Goal: Task Accomplishment & Management: Manage account settings

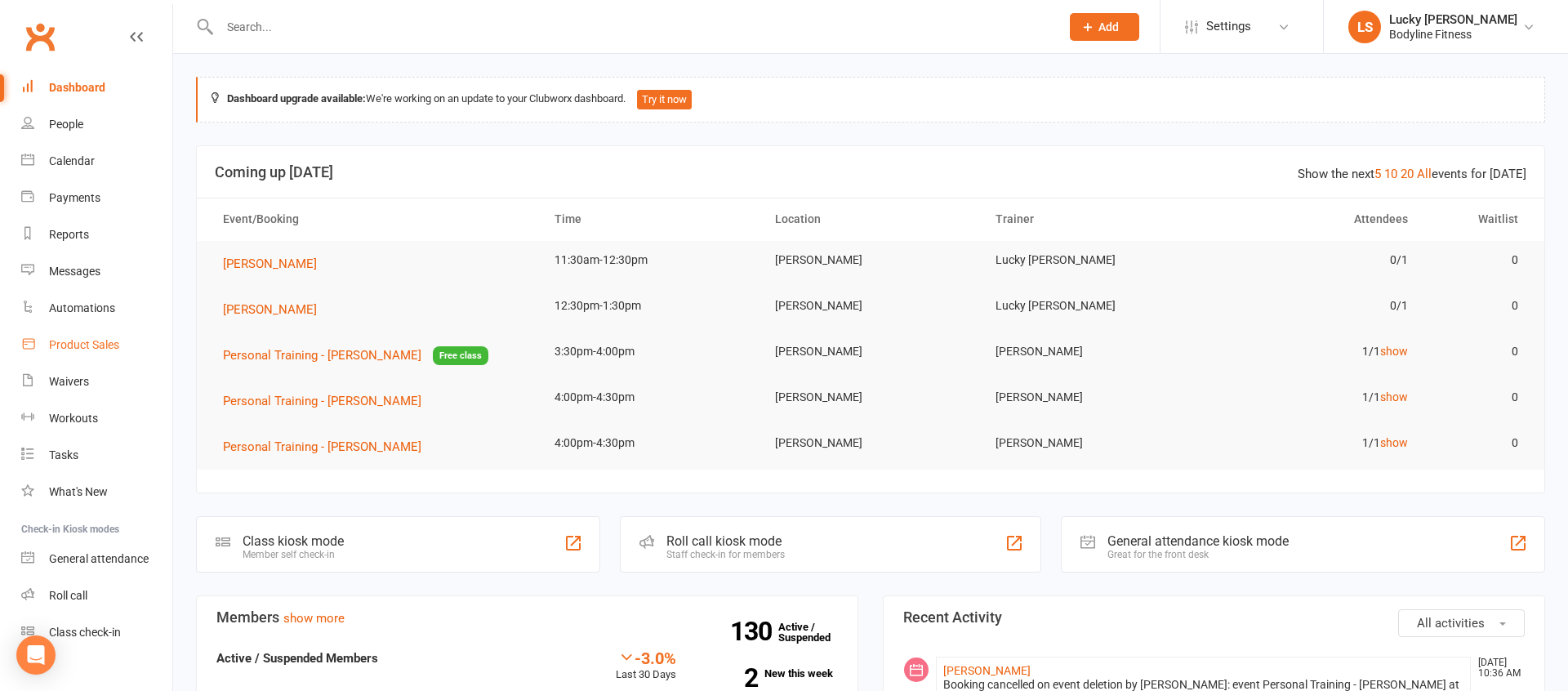
click at [91, 347] on div "Product Sales" at bounding box center [83, 344] width 71 height 13
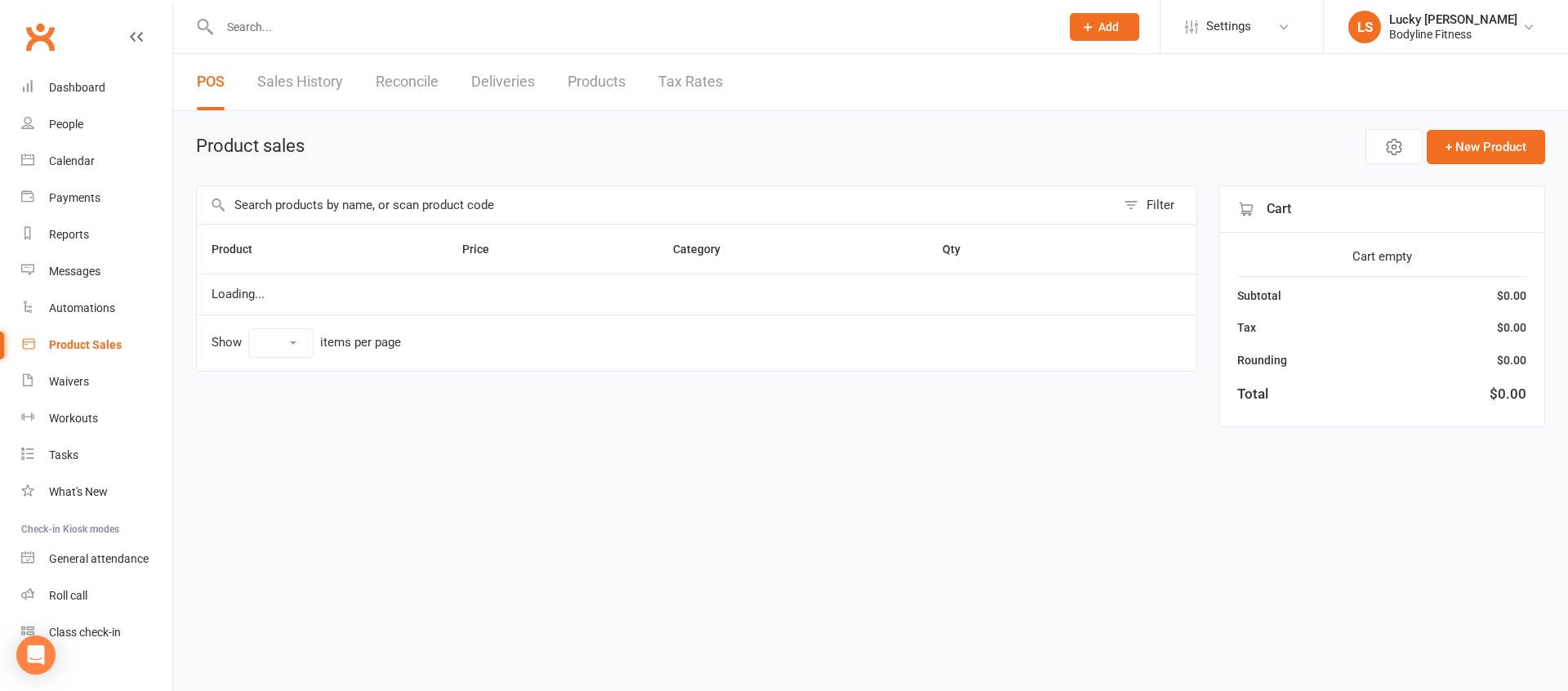
select select "100"
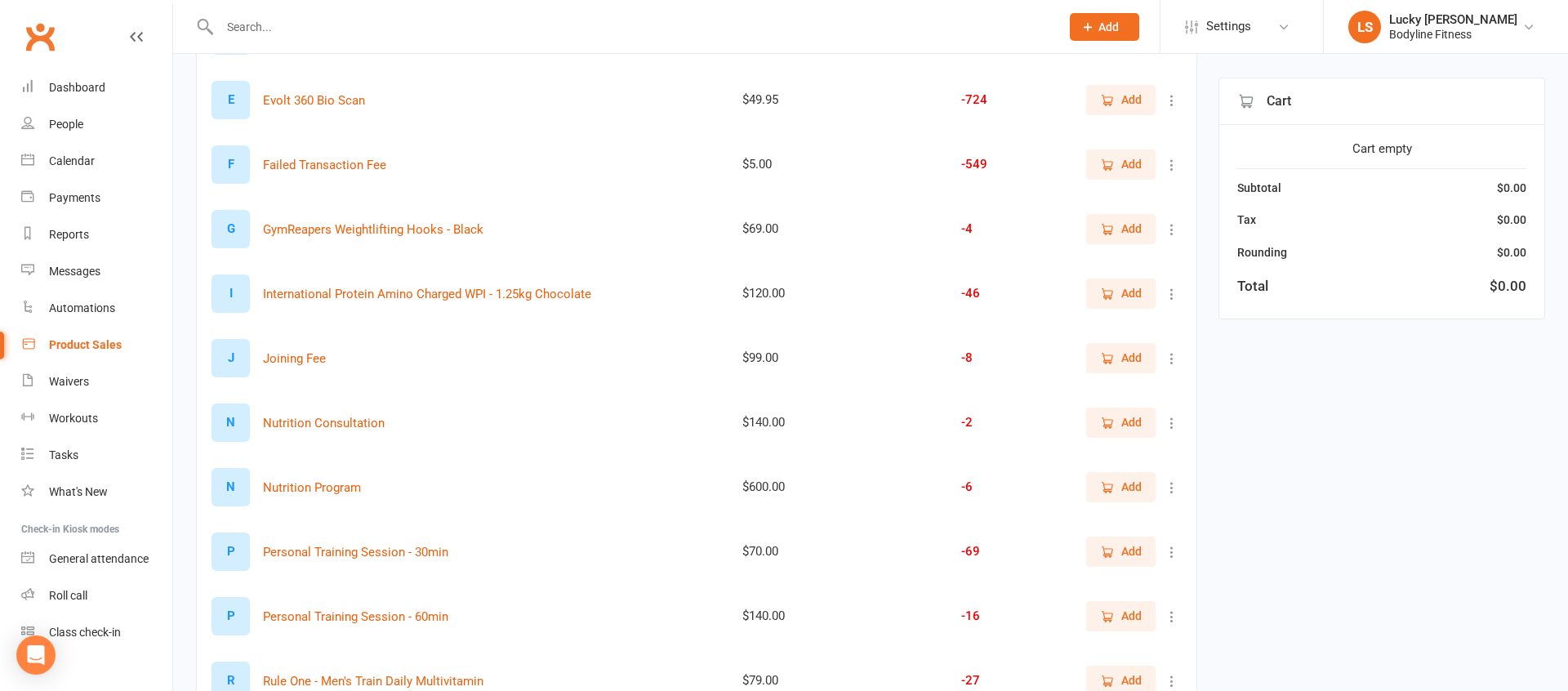
scroll to position [531, 0]
click at [1133, 545] on span "Add" at bounding box center [1131, 549] width 21 height 18
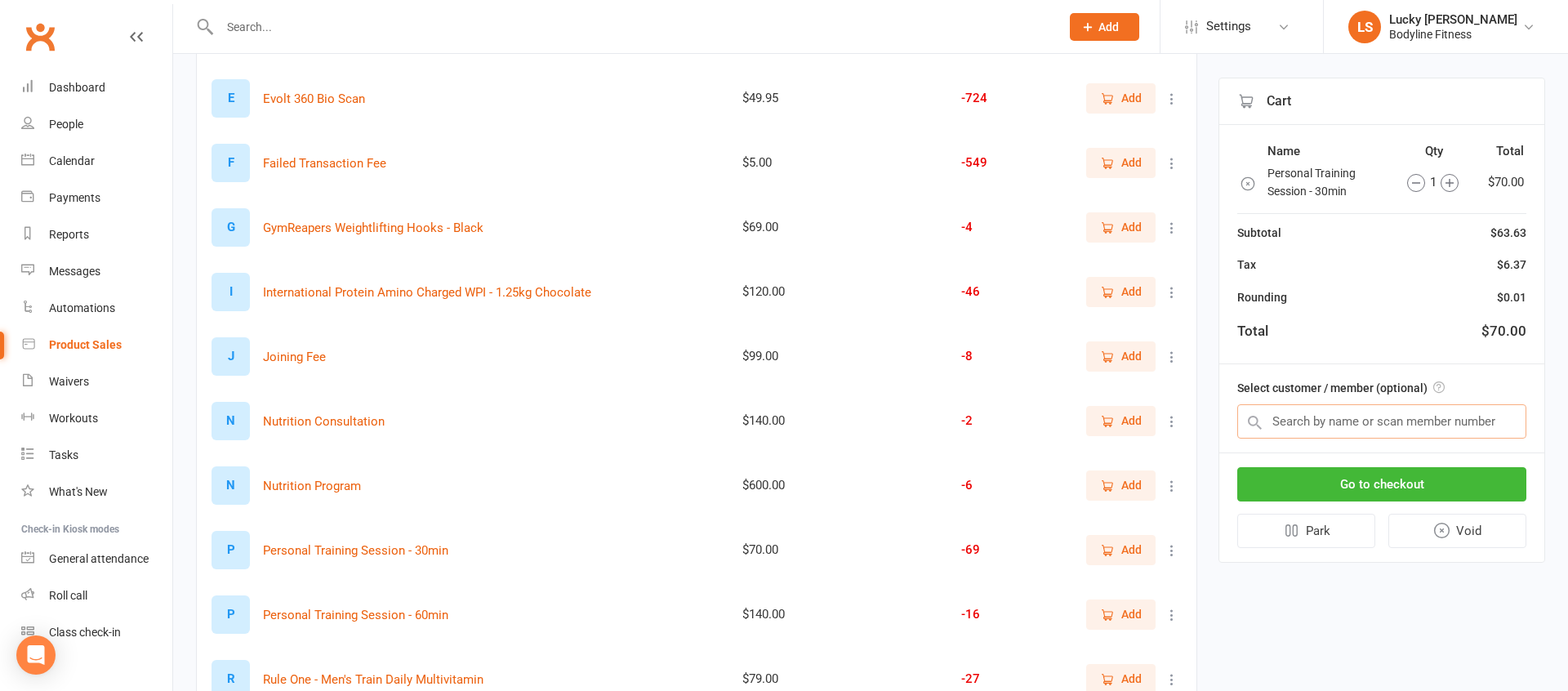
click at [1351, 417] on input "text" at bounding box center [1381, 421] width 289 height 35
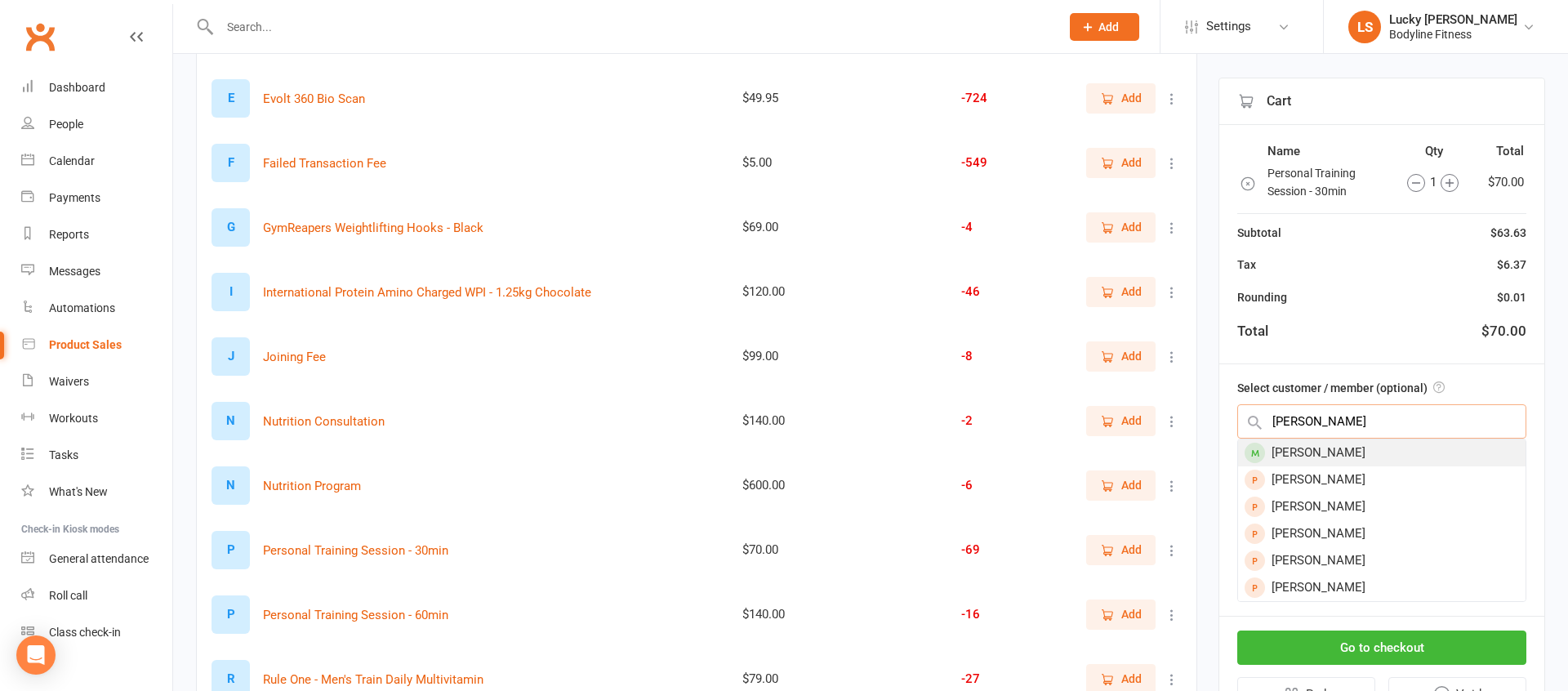
type input "gareth t"
click at [1337, 449] on div "[PERSON_NAME]" at bounding box center [1382, 452] width 288 height 27
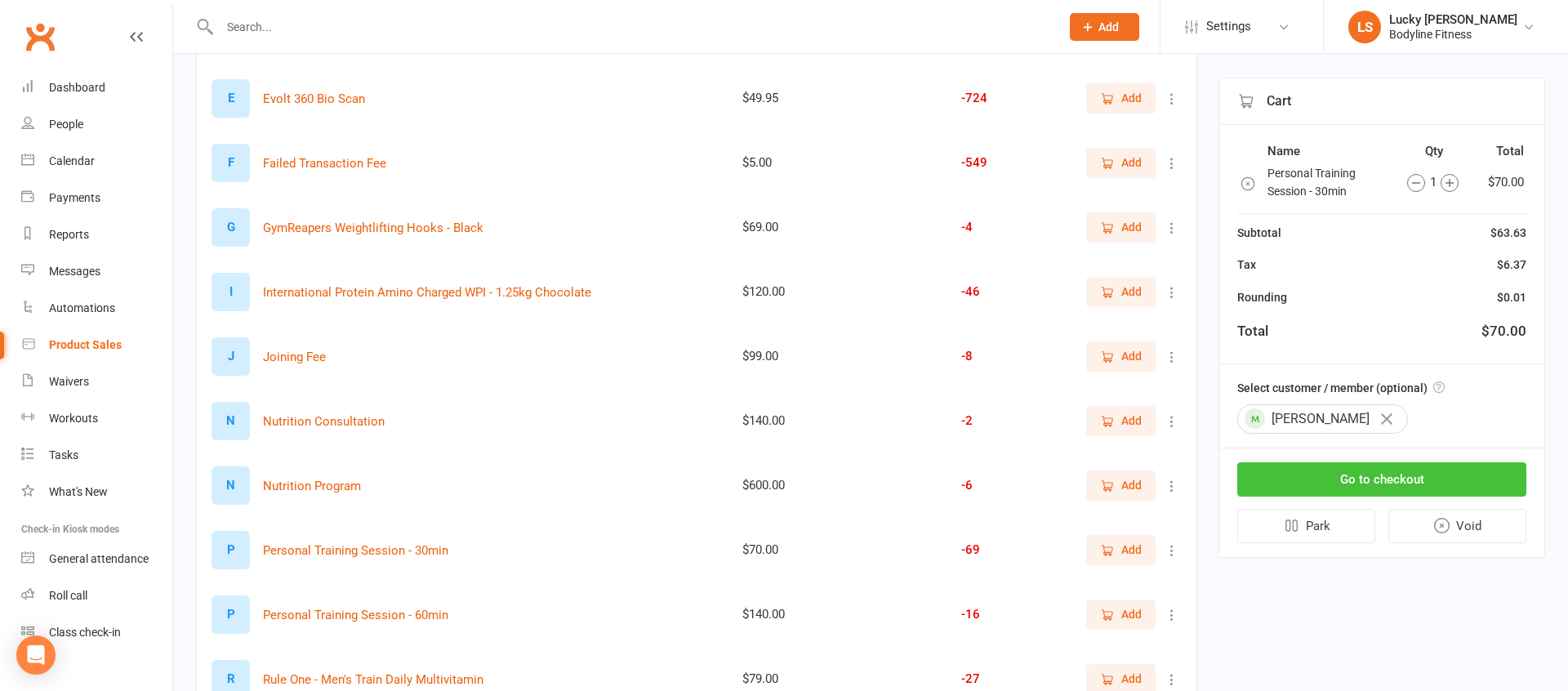
click at [1346, 477] on button "Go to checkout" at bounding box center [1381, 480] width 289 height 35
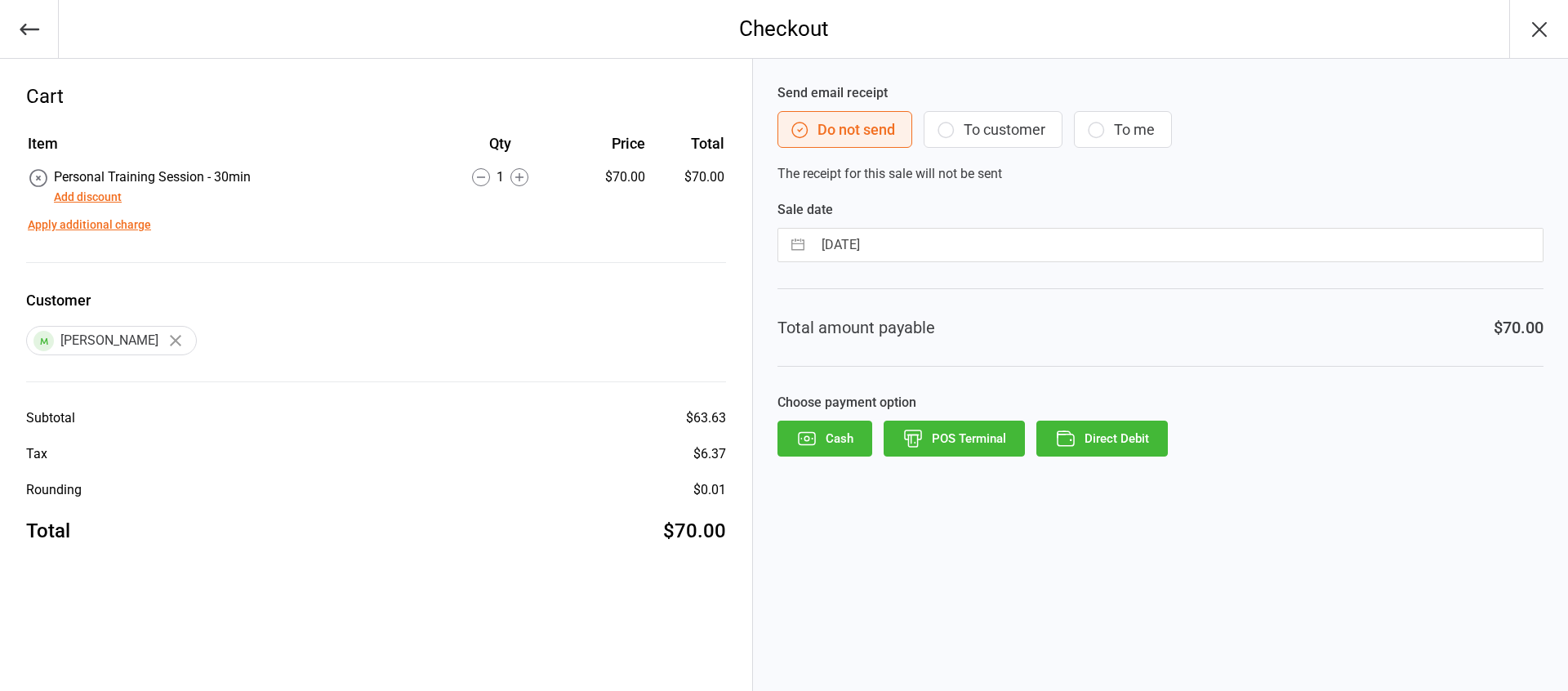
click at [970, 112] on button "To customer" at bounding box center [993, 129] width 139 height 37
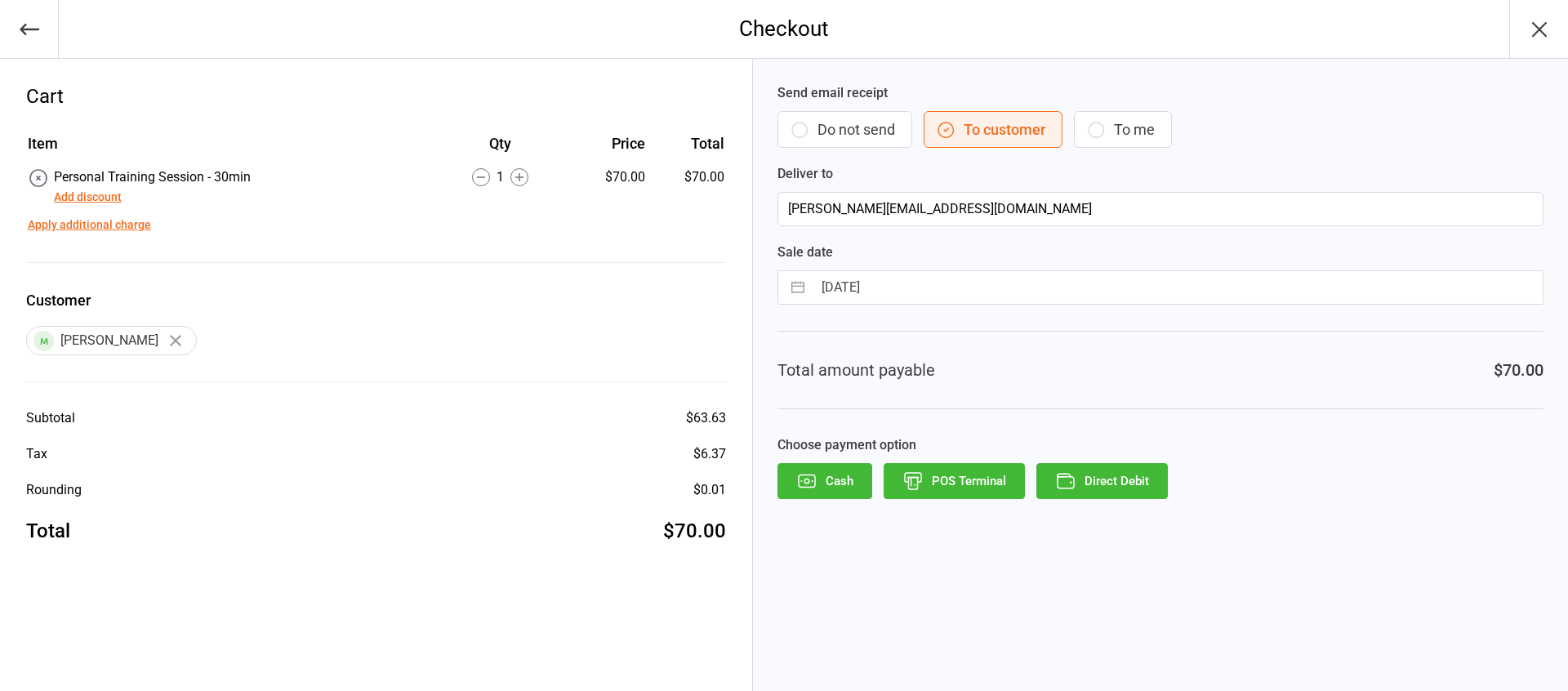
click at [1111, 475] on button "Direct Debit" at bounding box center [1102, 481] width 131 height 36
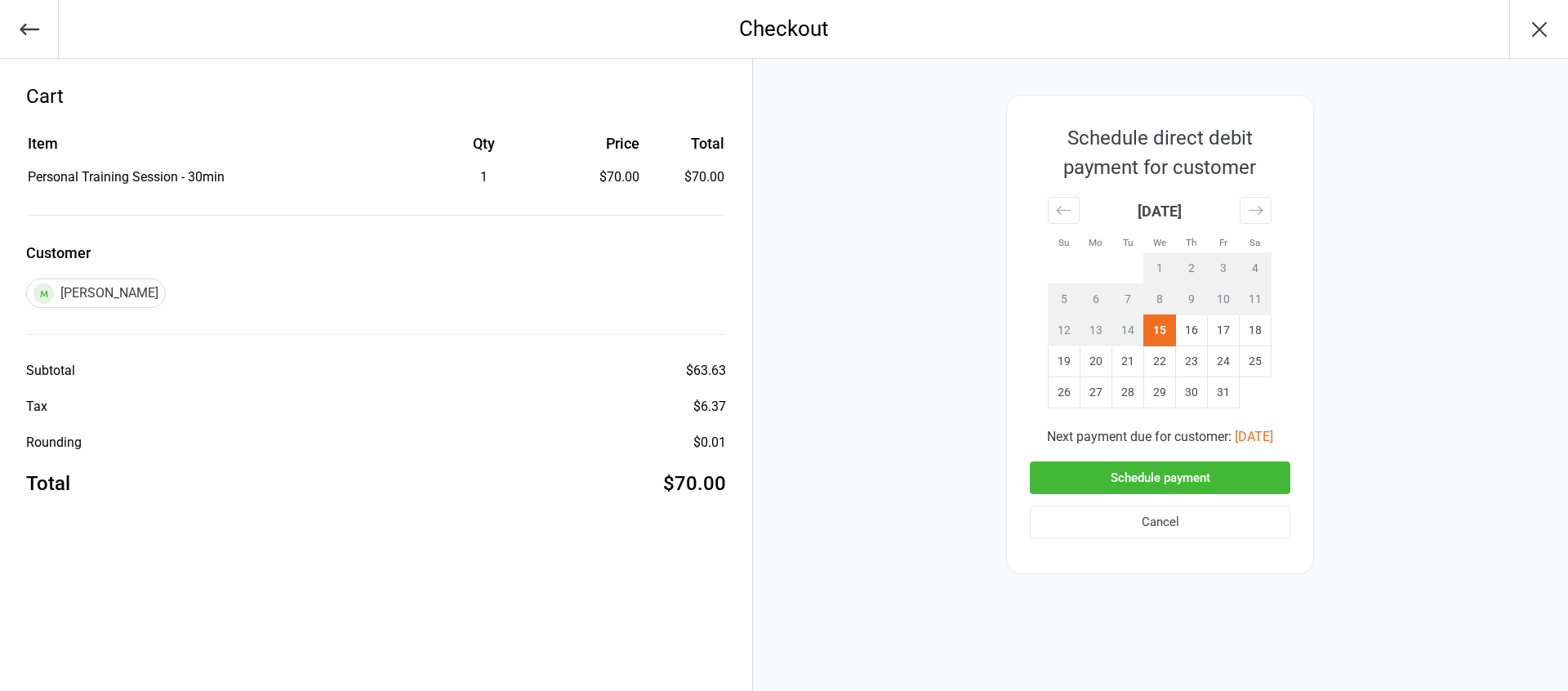
click at [1176, 477] on button "Schedule payment" at bounding box center [1160, 479] width 260 height 34
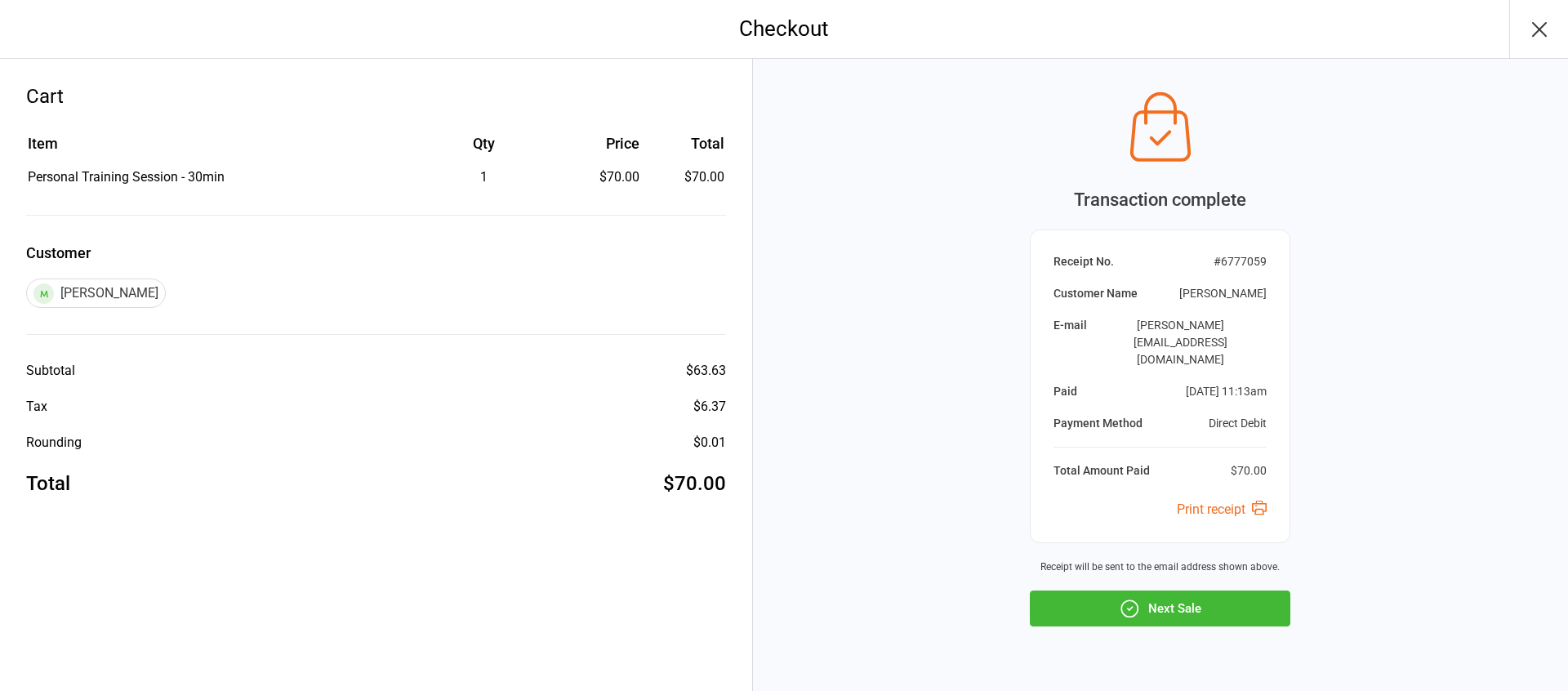
click at [1173, 591] on button "Next Sale" at bounding box center [1160, 609] width 260 height 36
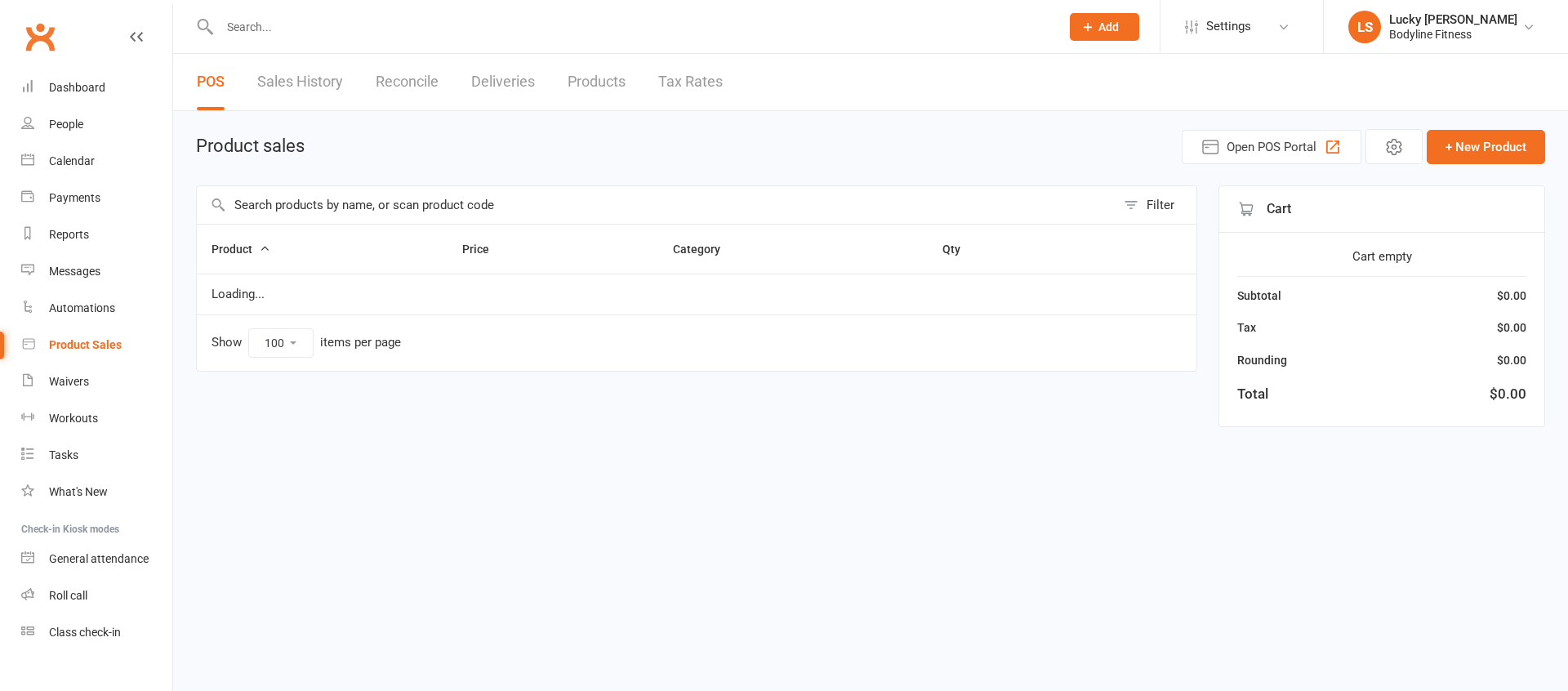
select select "100"
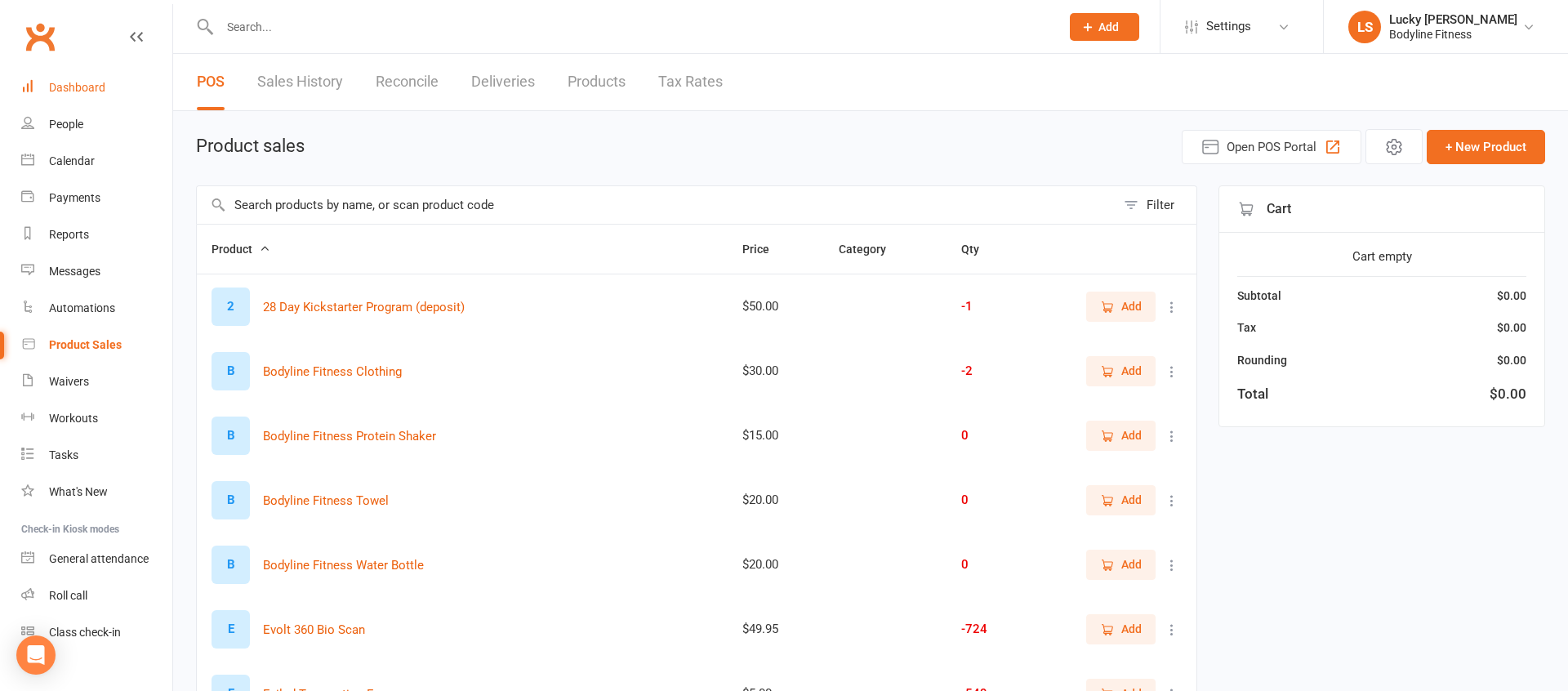
click at [79, 78] on link "Dashboard" at bounding box center [96, 87] width 151 height 37
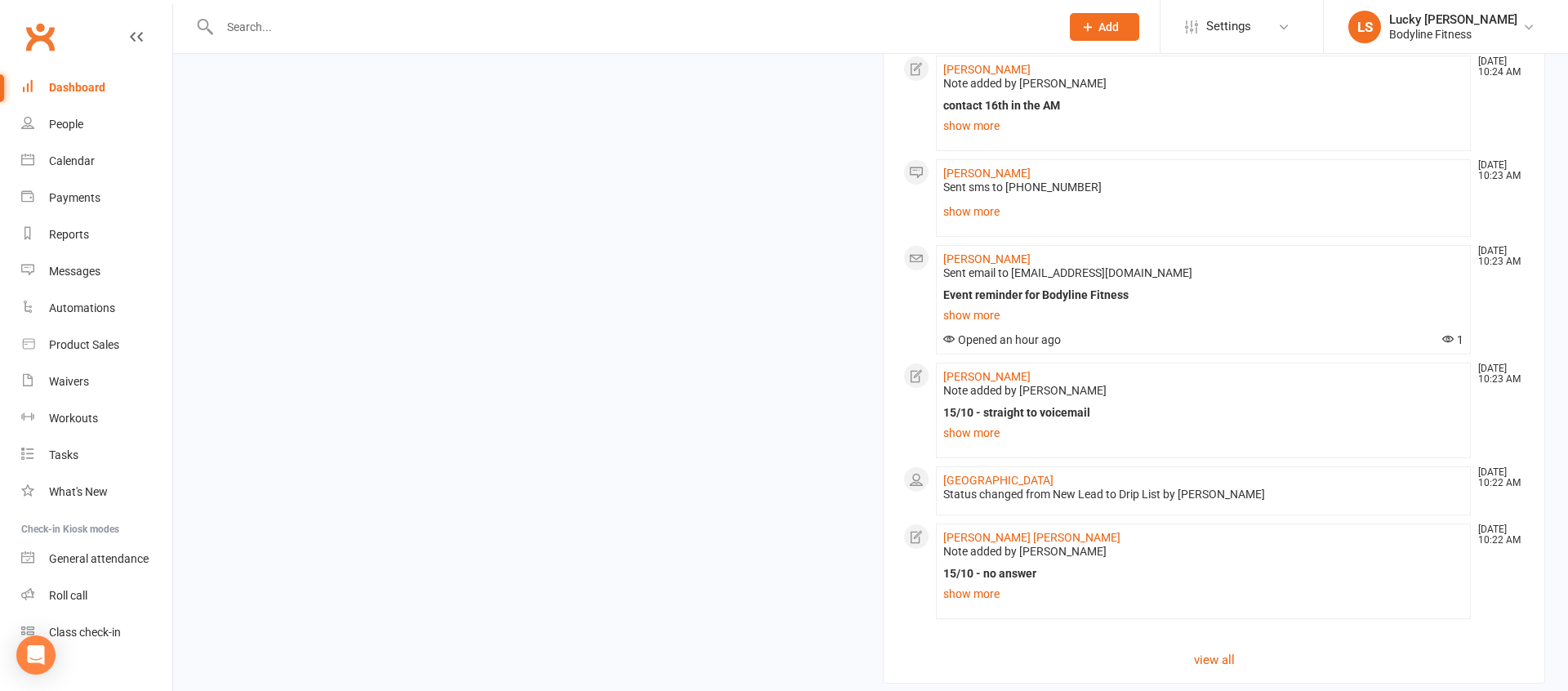
scroll to position [1888, 0]
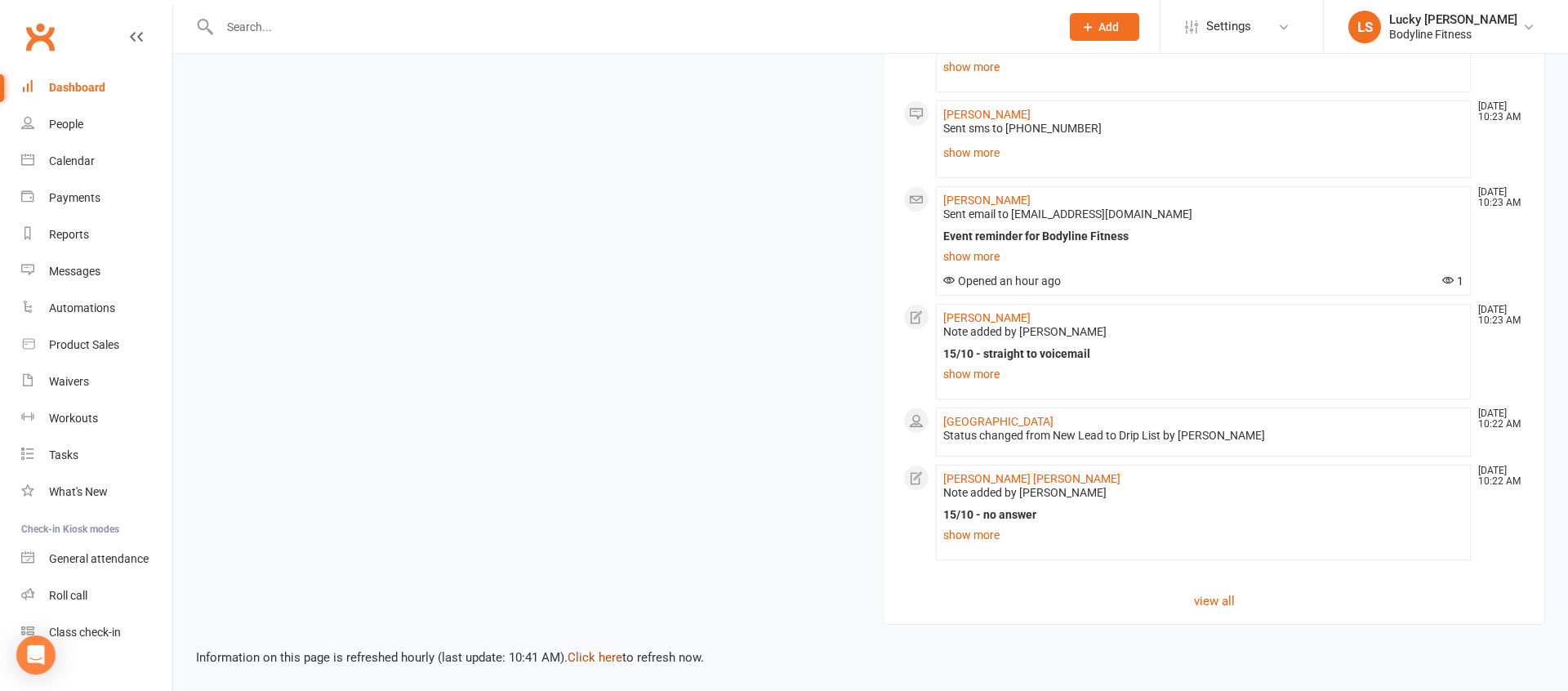
click at [596, 655] on link "Click here" at bounding box center [595, 657] width 55 height 15
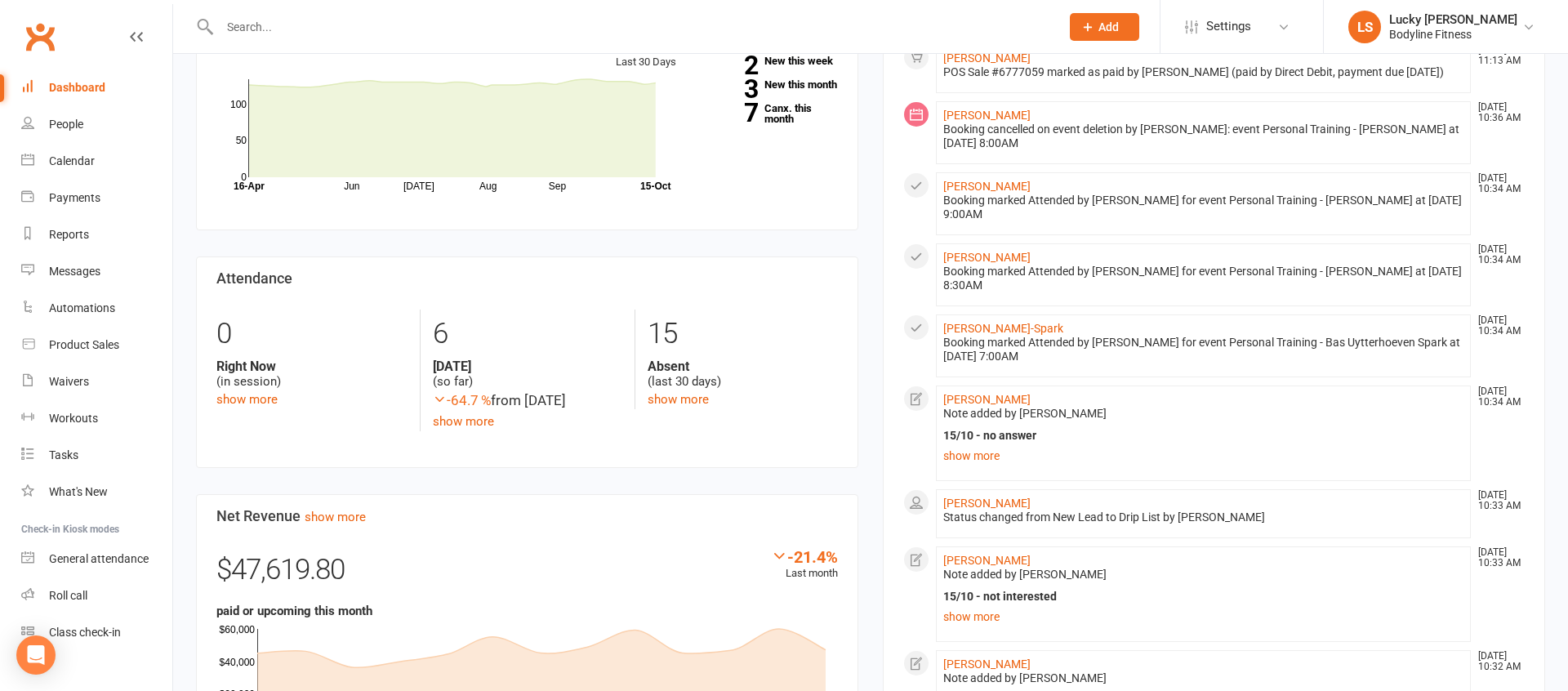
scroll to position [610, 0]
drag, startPoint x: 994, startPoint y: 618, endPoint x: 1018, endPoint y: 614, distance: 24.3
click at [994, 618] on link "show more" at bounding box center [1204, 619] width 520 height 23
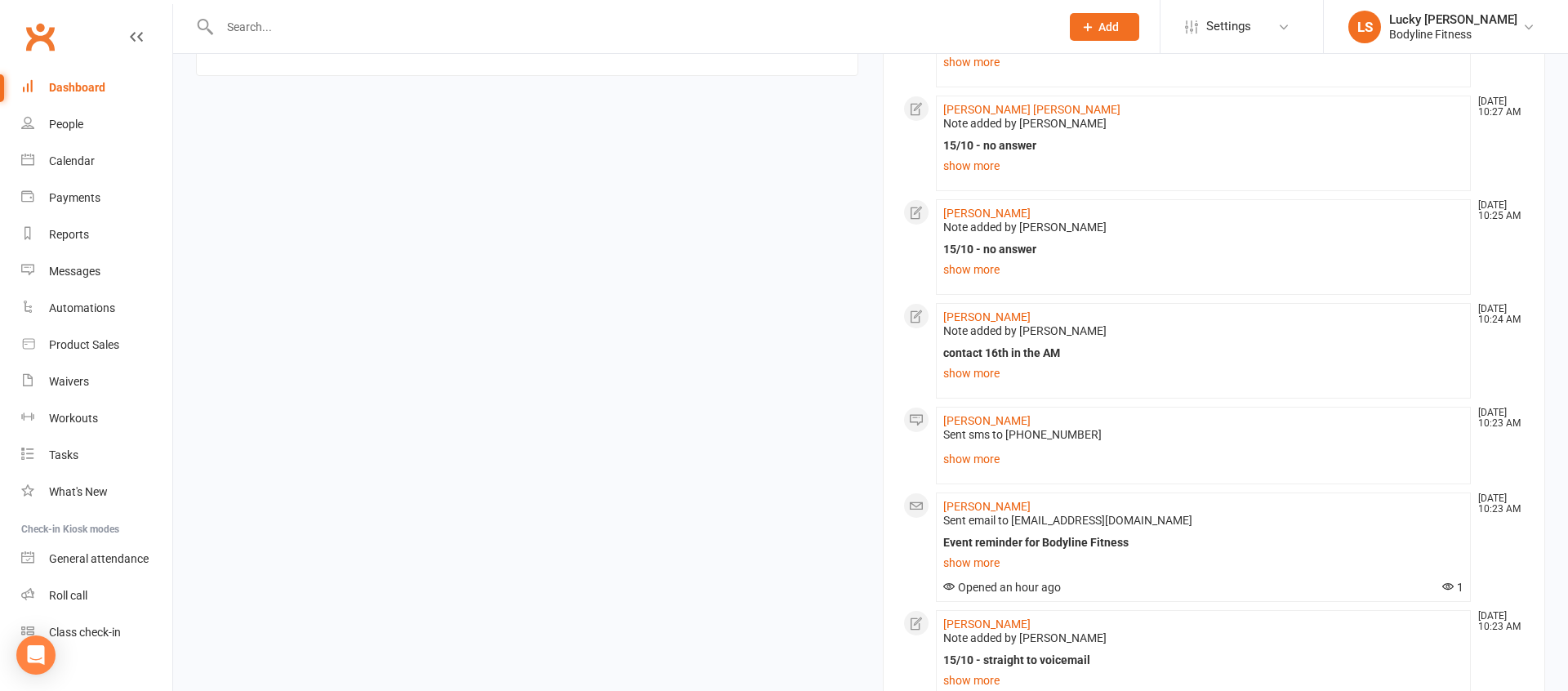
scroll to position [1621, 0]
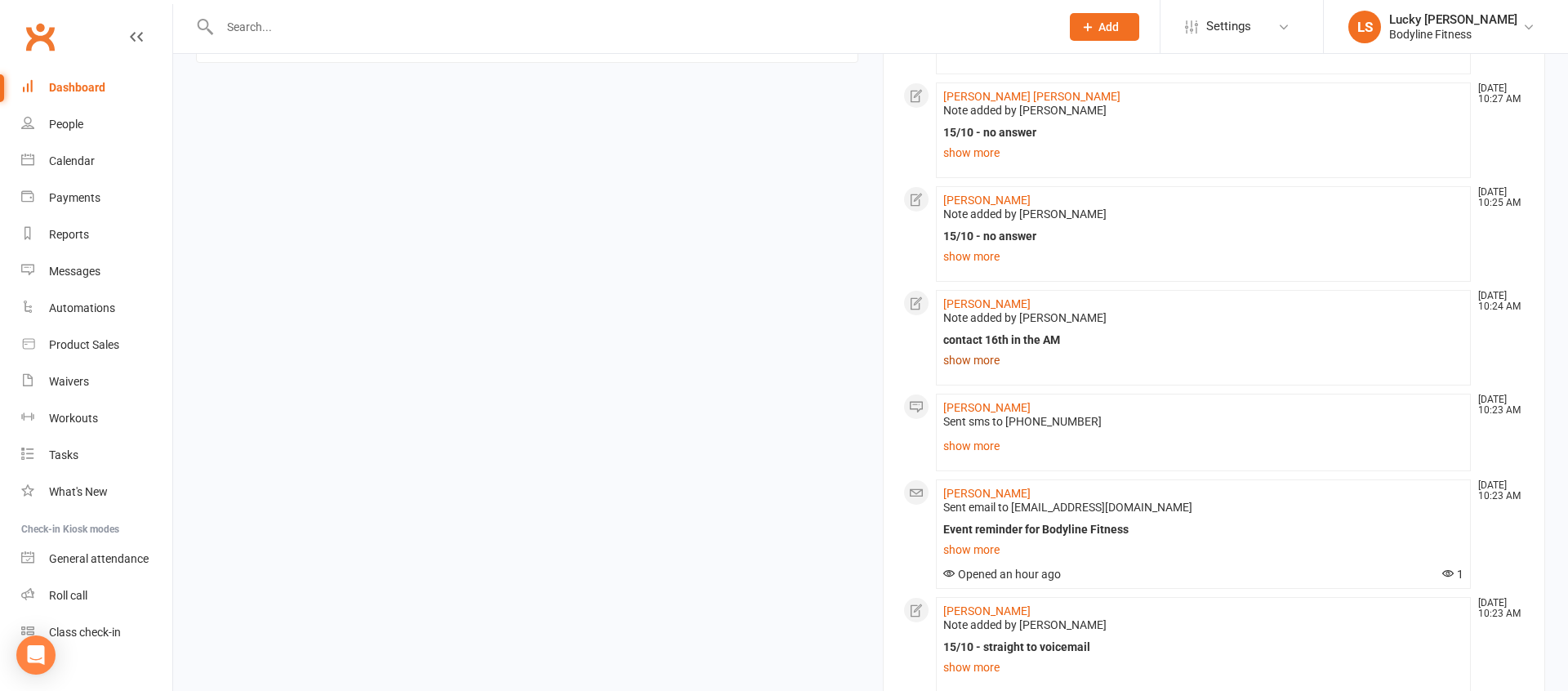
click at [965, 367] on link "show more" at bounding box center [1204, 359] width 520 height 23
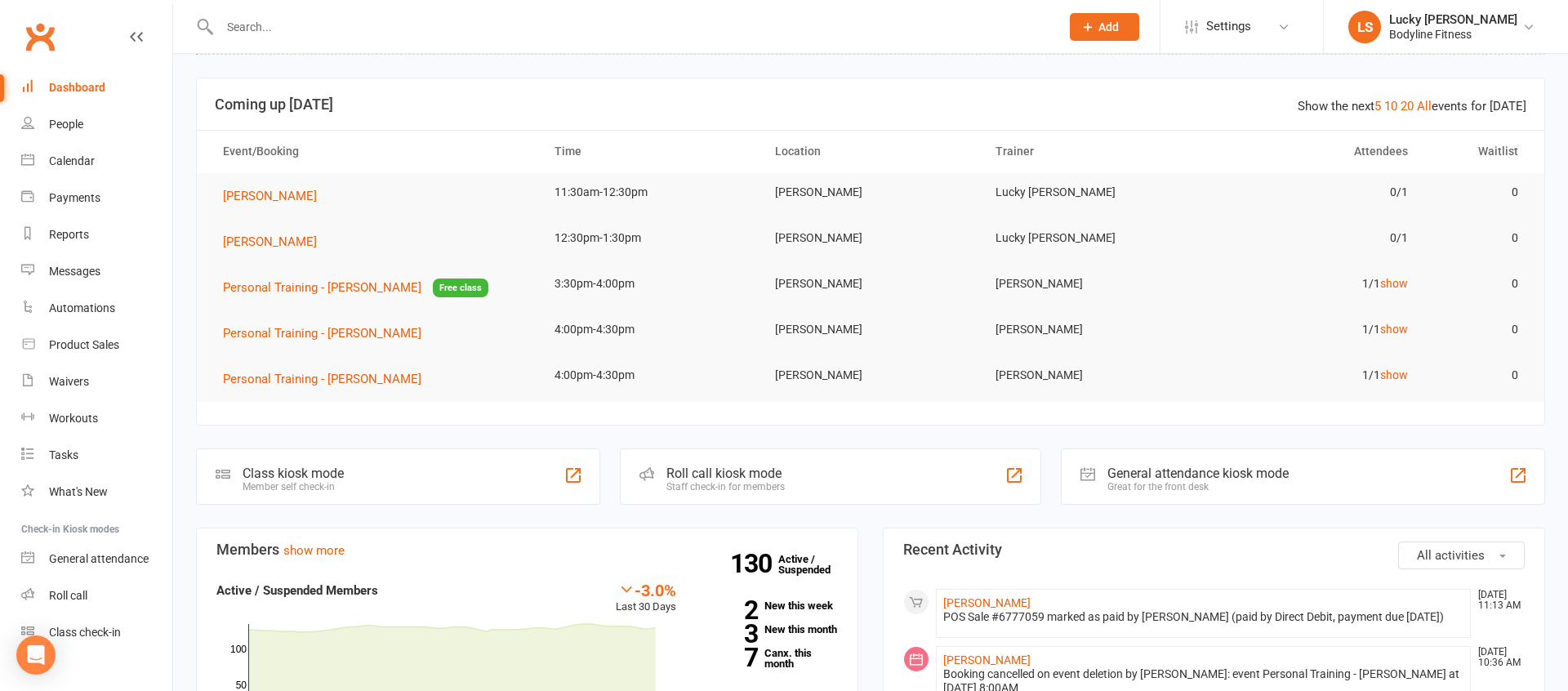
scroll to position [0, 0]
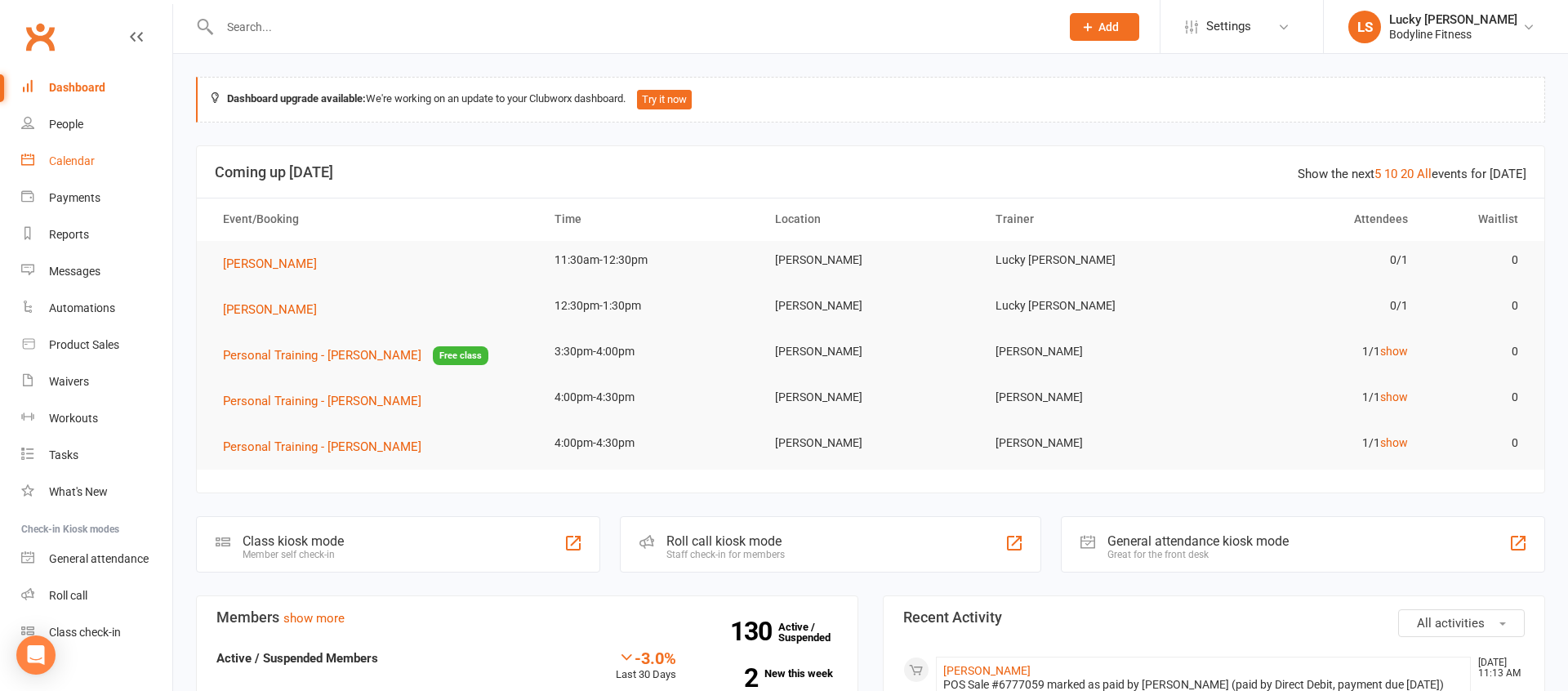
click at [63, 161] on div "Calendar" at bounding box center [71, 160] width 46 height 13
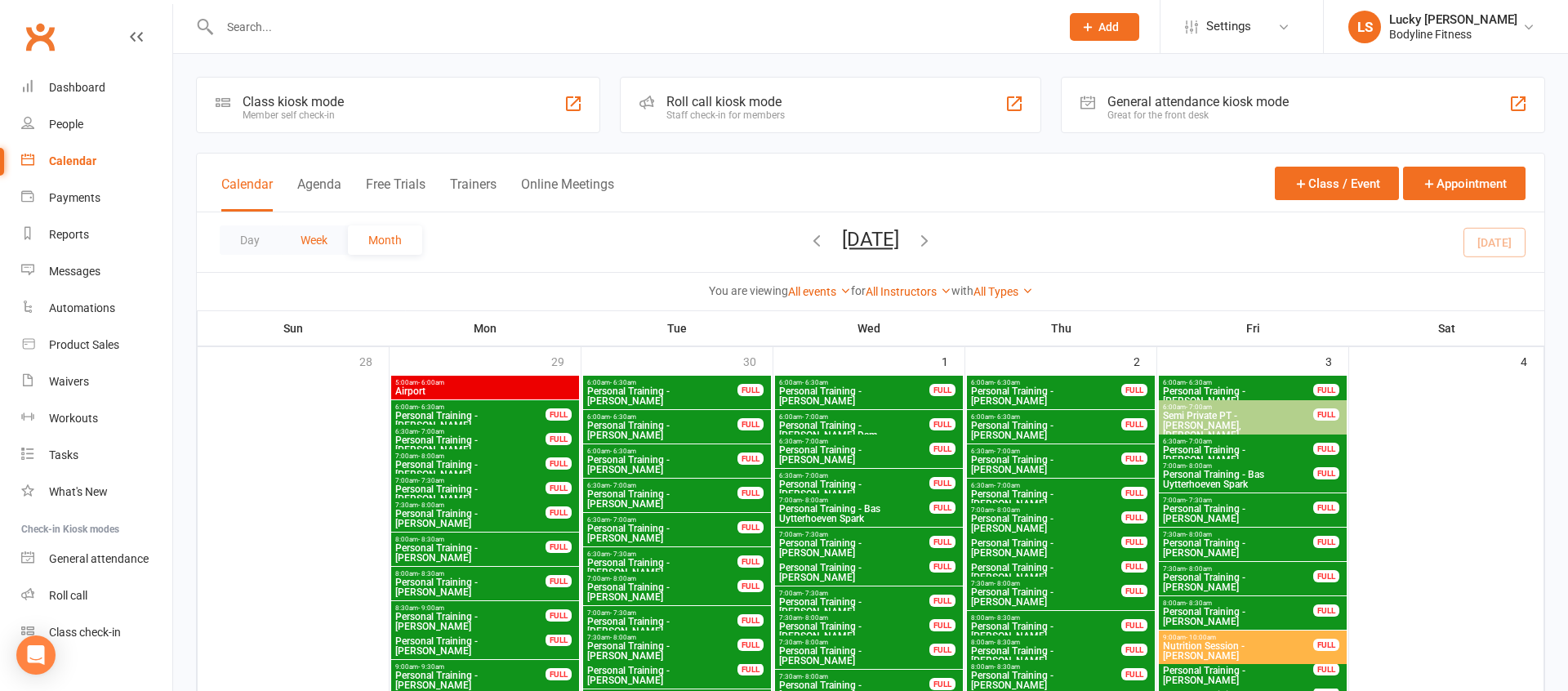
click at [312, 241] on button "Week" at bounding box center [314, 240] width 68 height 30
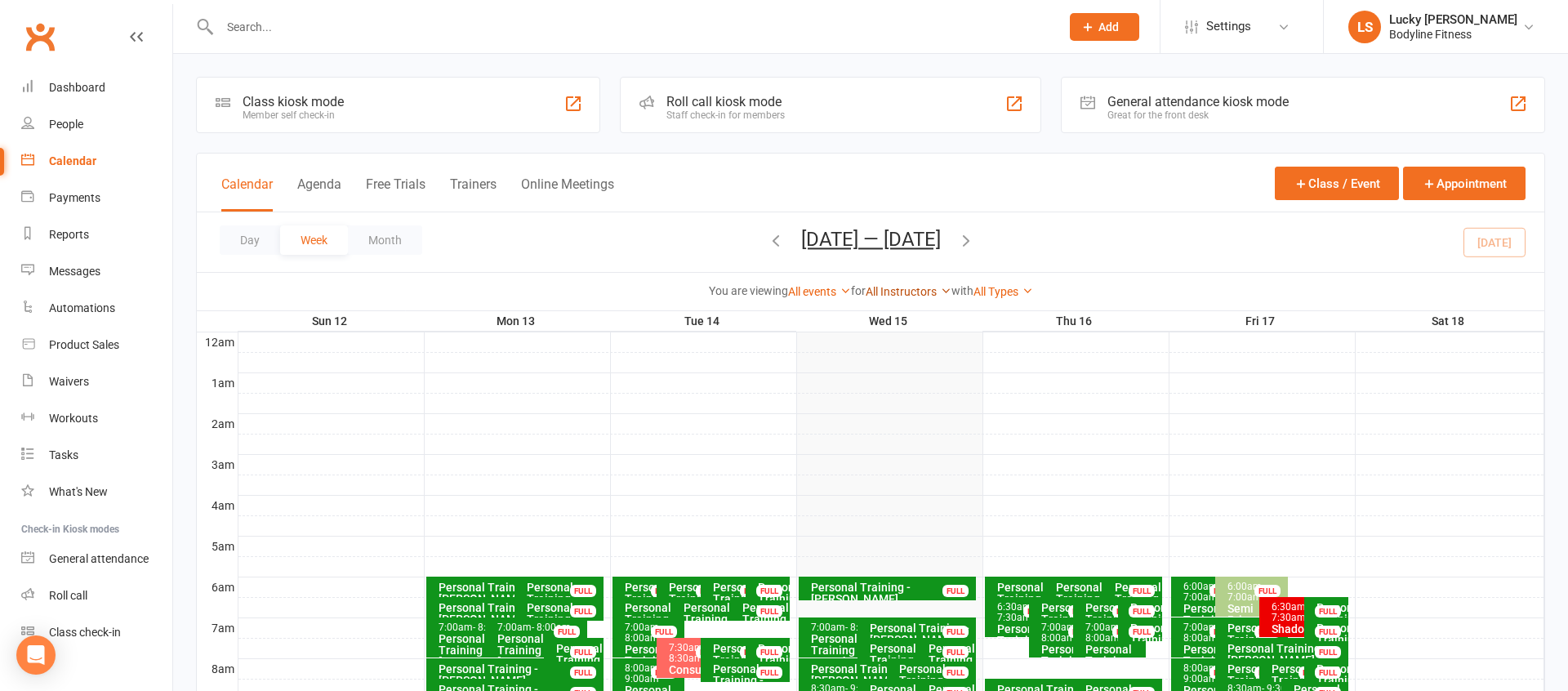
click at [903, 296] on link "All Instructors" at bounding box center [909, 291] width 85 height 13
click at [894, 316] on link "Lucky [PERSON_NAME]" at bounding box center [869, 322] width 162 height 33
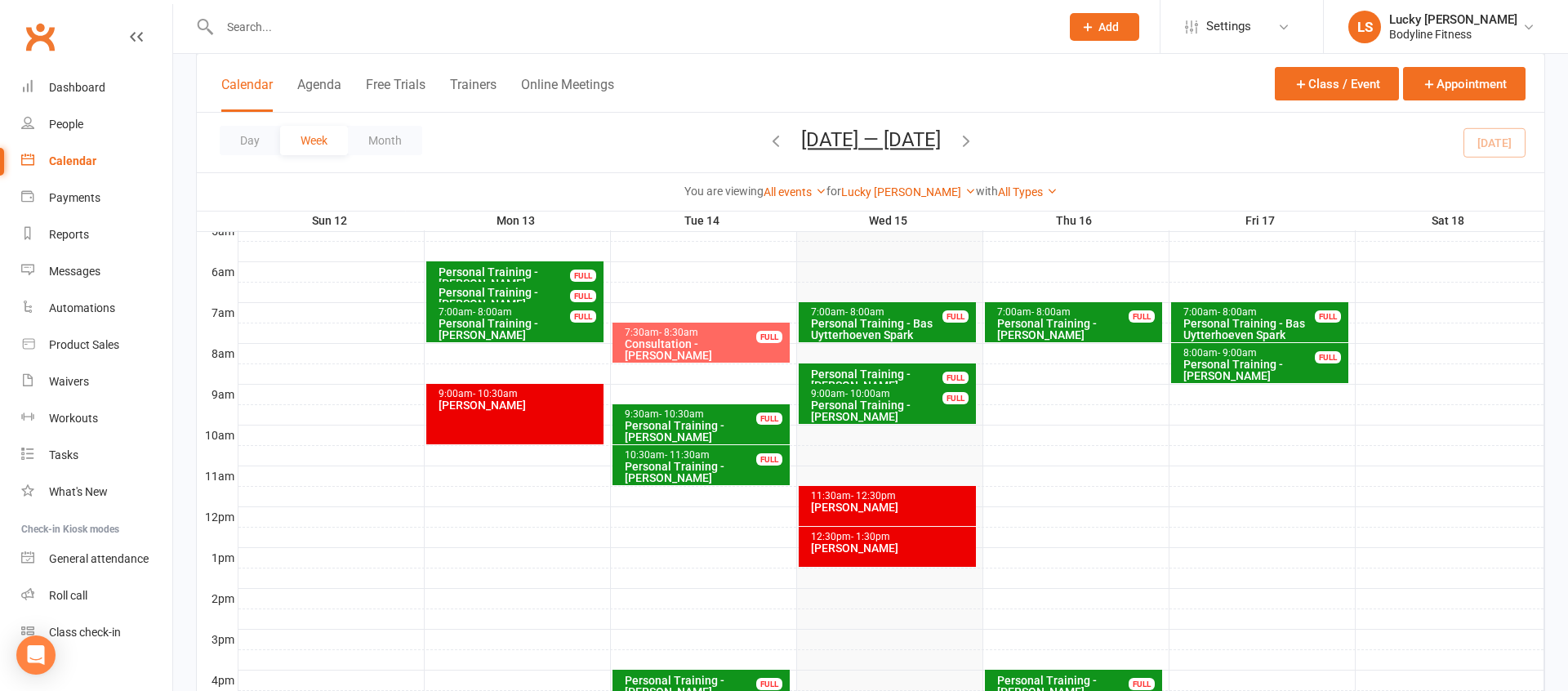
scroll to position [453, 0]
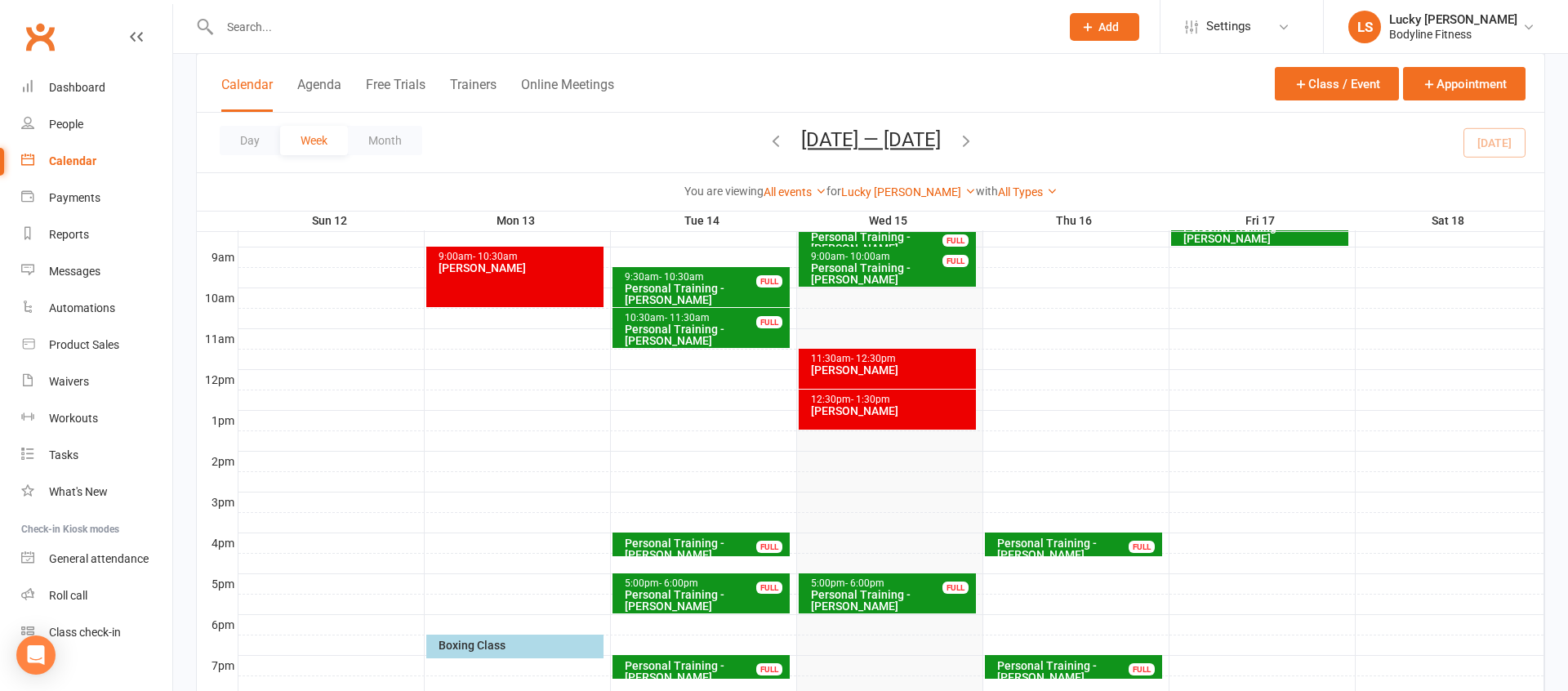
click at [927, 370] on div "[PERSON_NAME]" at bounding box center [892, 370] width 163 height 12
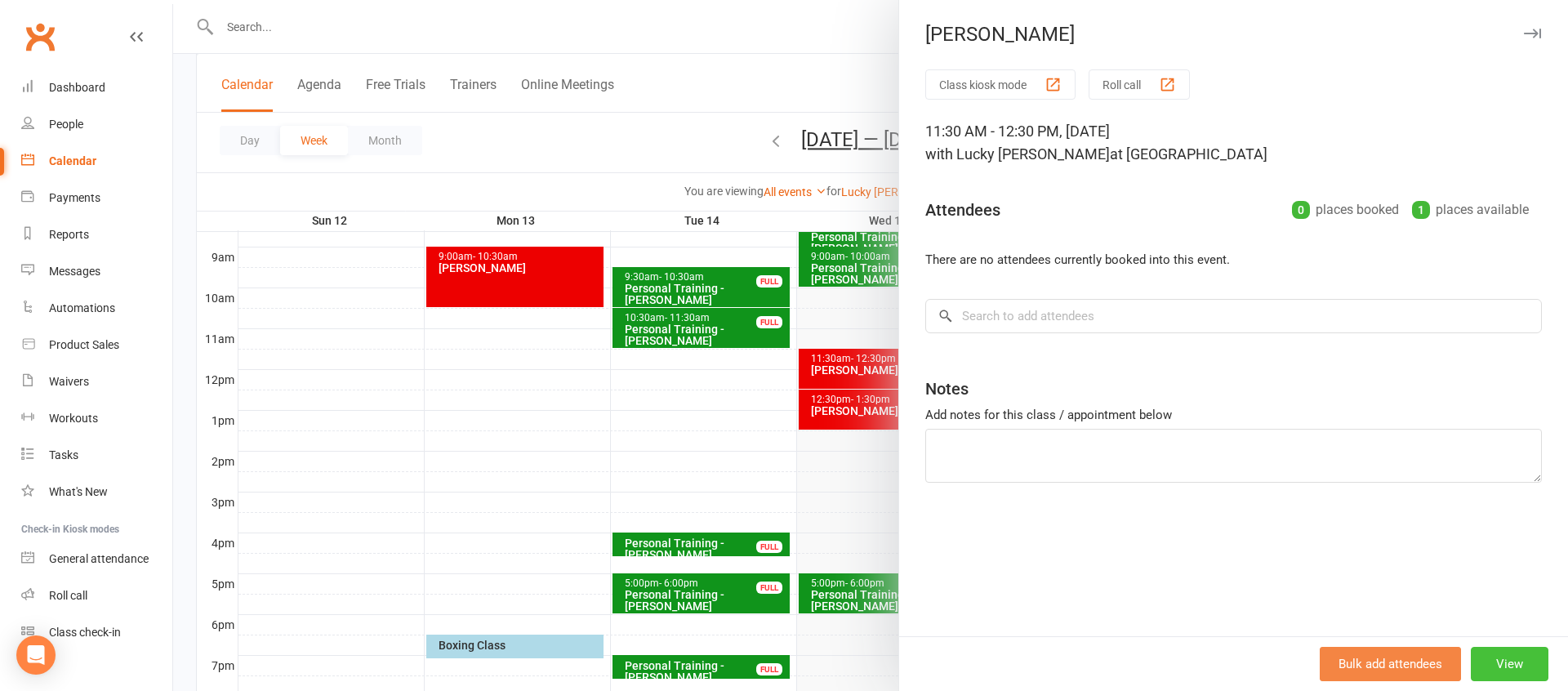
click at [1493, 654] on button "View" at bounding box center [1509, 663] width 77 height 35
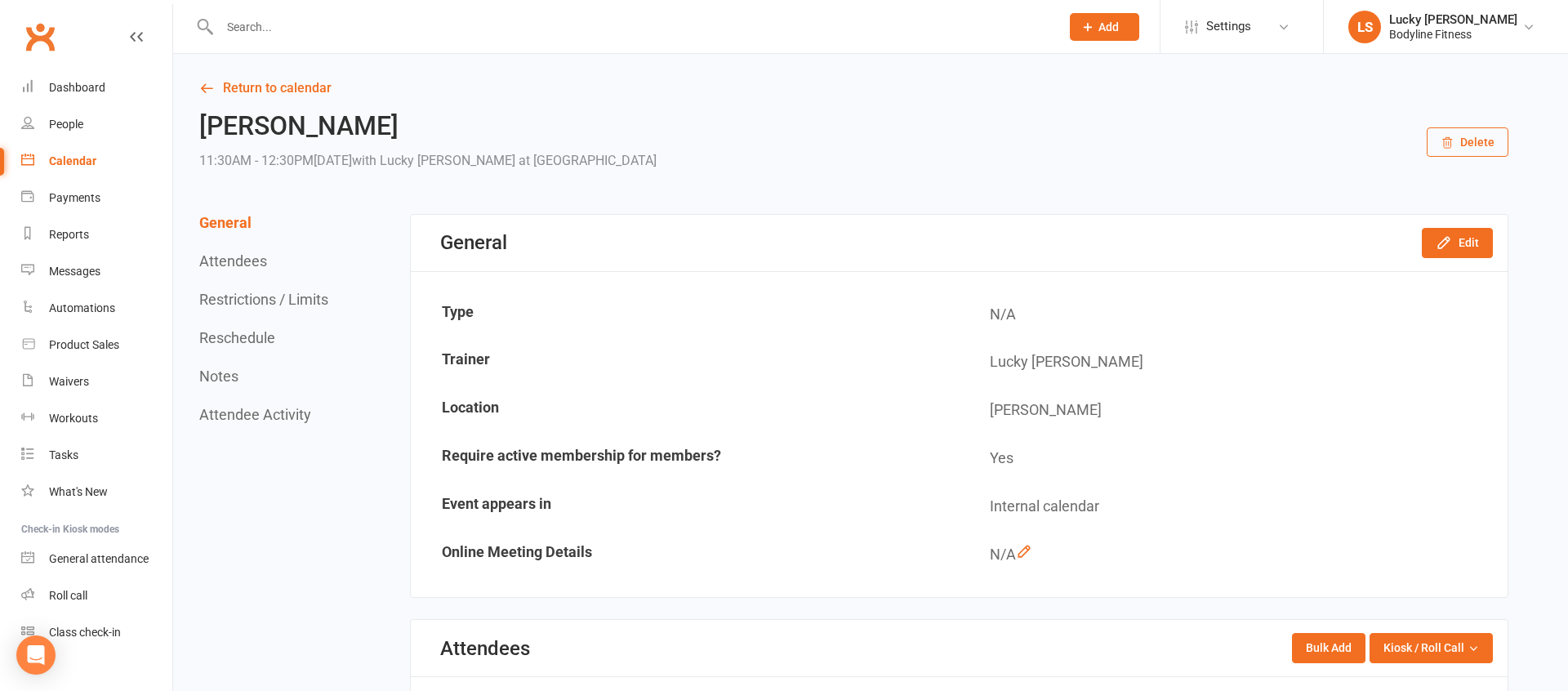
drag, startPoint x: 263, startPoint y: 332, endPoint x: 315, endPoint y: 331, distance: 52.0
click at [264, 332] on button "Reschedule" at bounding box center [237, 337] width 75 height 17
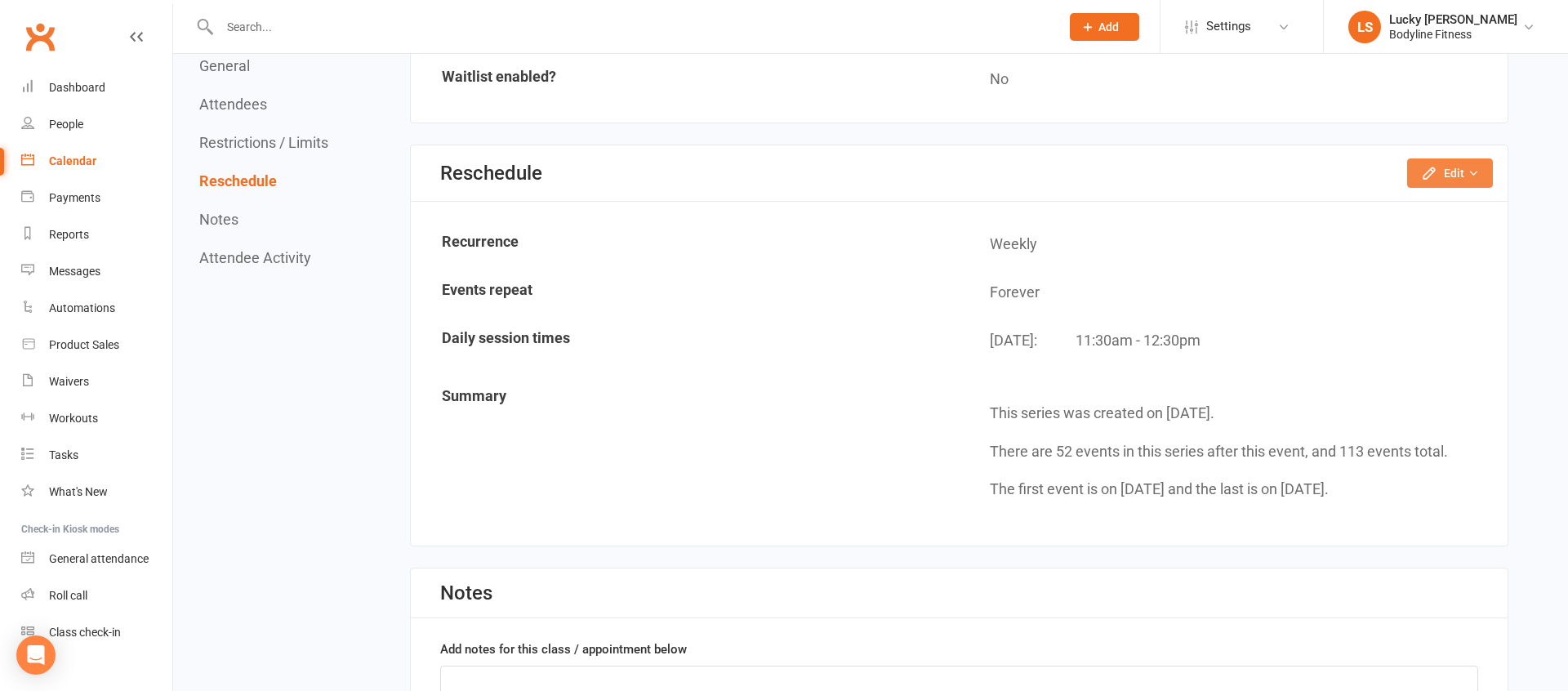
scroll to position [1103, 0]
click at [1456, 174] on button "Edit" at bounding box center [1450, 173] width 85 height 30
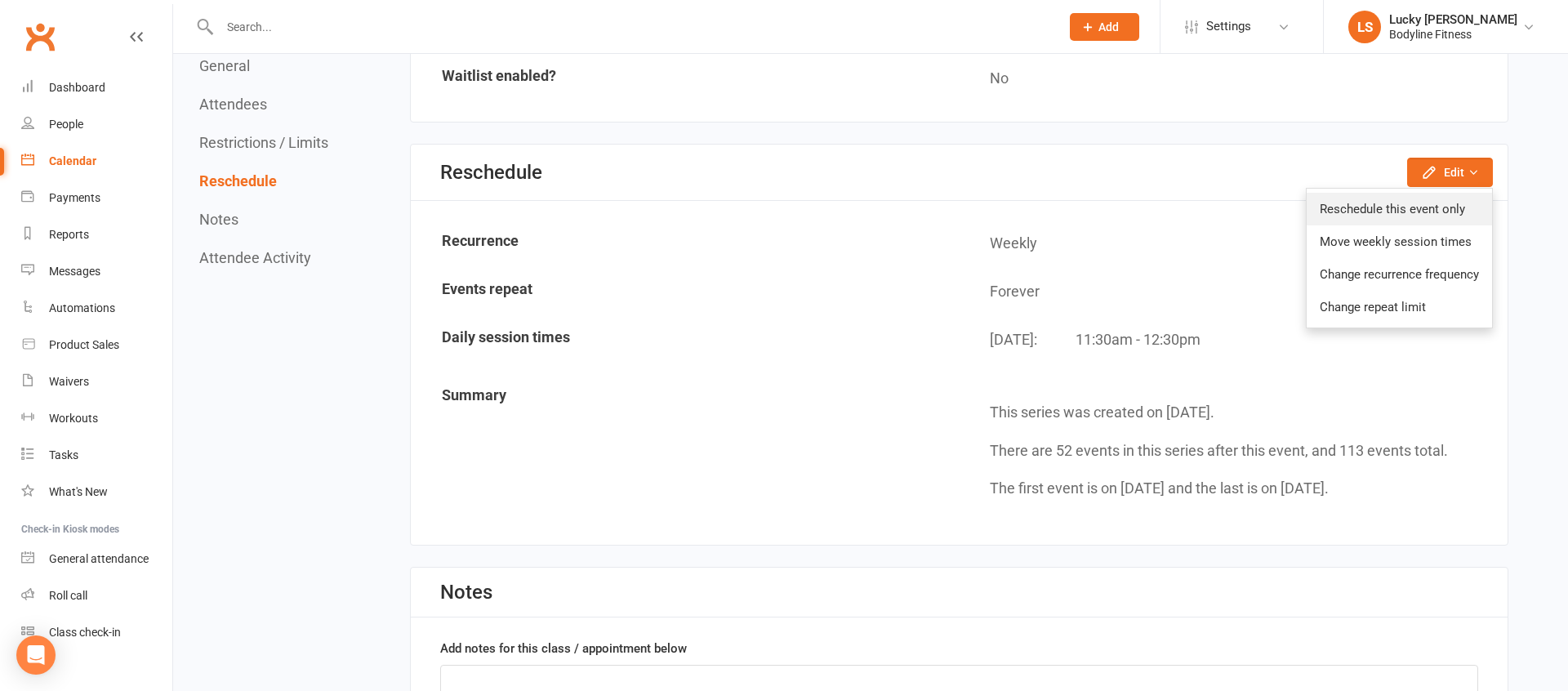
click at [1441, 202] on link "Reschedule this event only" at bounding box center [1399, 208] width 186 height 33
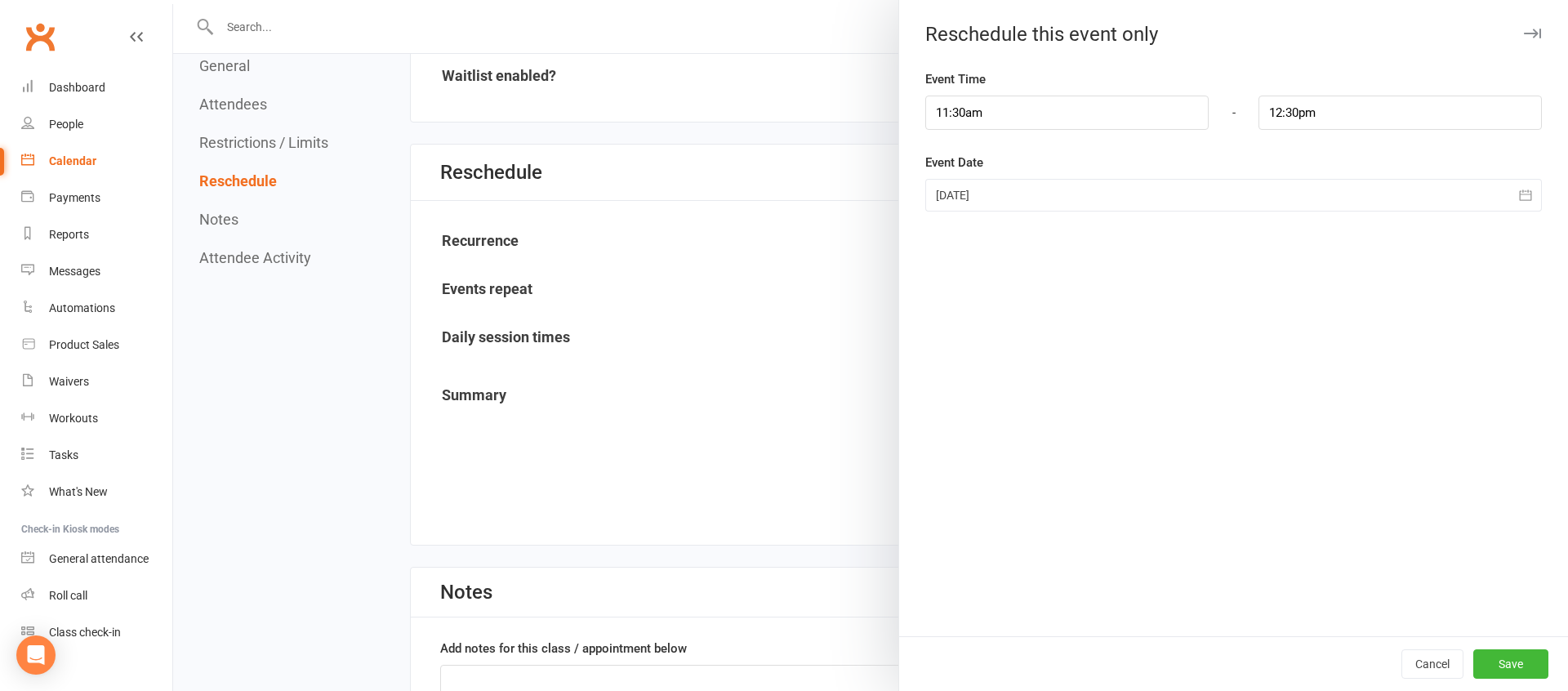
click at [1005, 196] on div at bounding box center [1233, 195] width 617 height 33
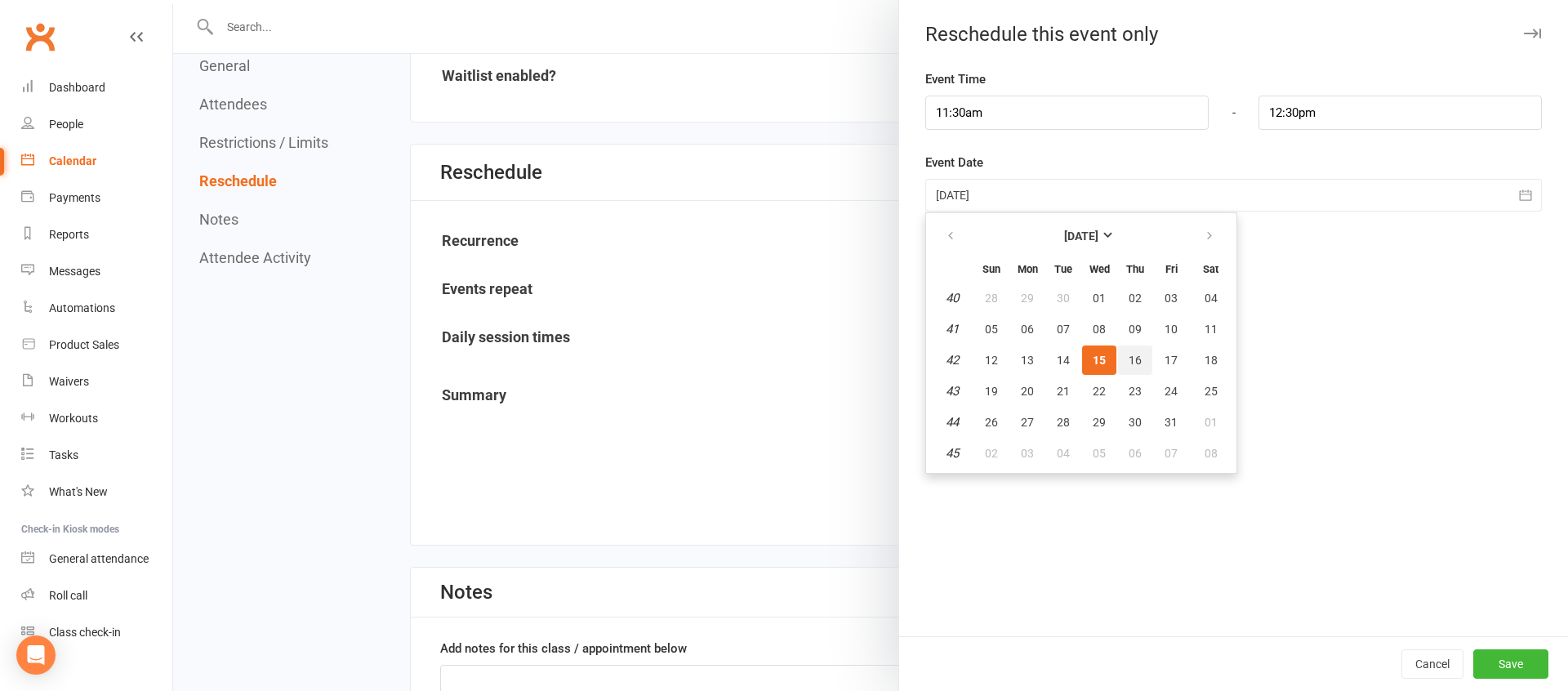
click at [1138, 359] on span "16" at bounding box center [1135, 359] width 13 height 13
type input "[DATE]"
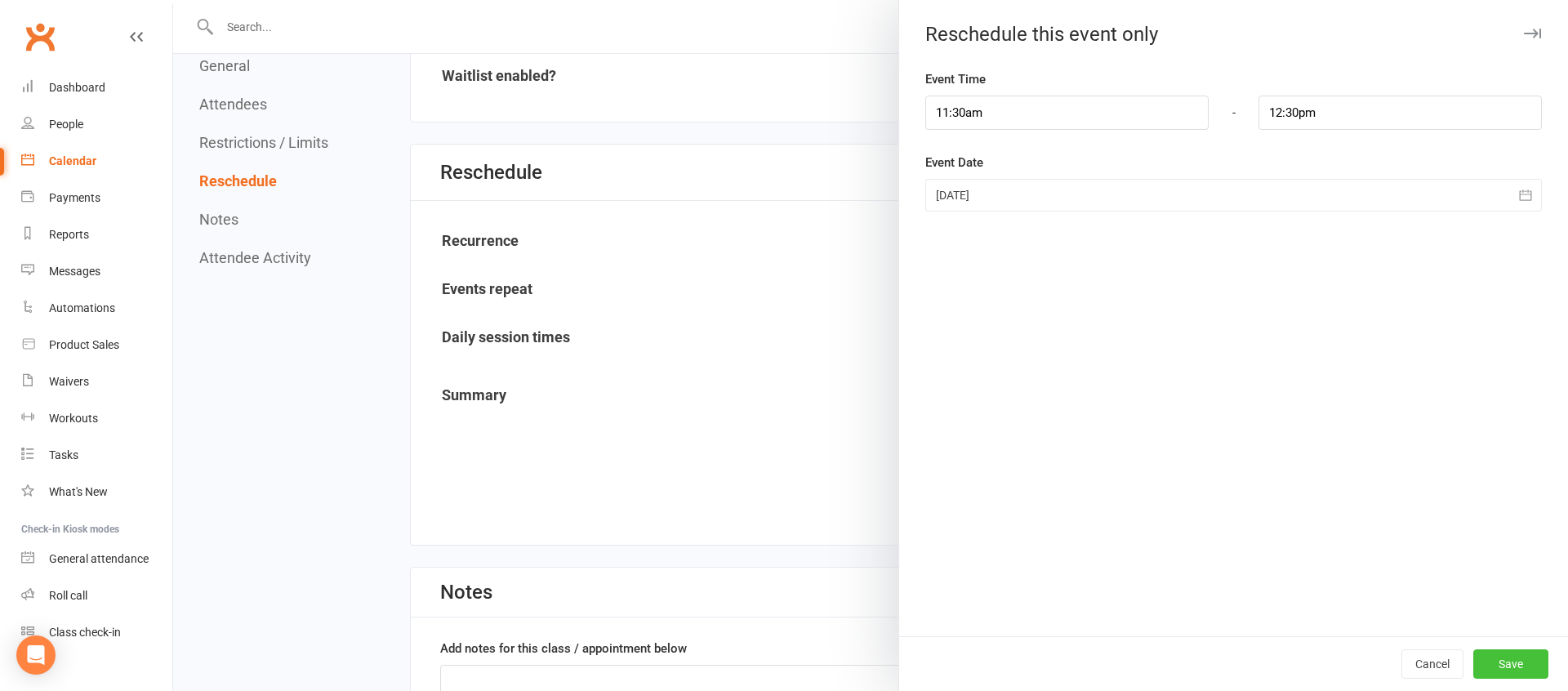
click at [1499, 664] on button "Save" at bounding box center [1511, 664] width 75 height 30
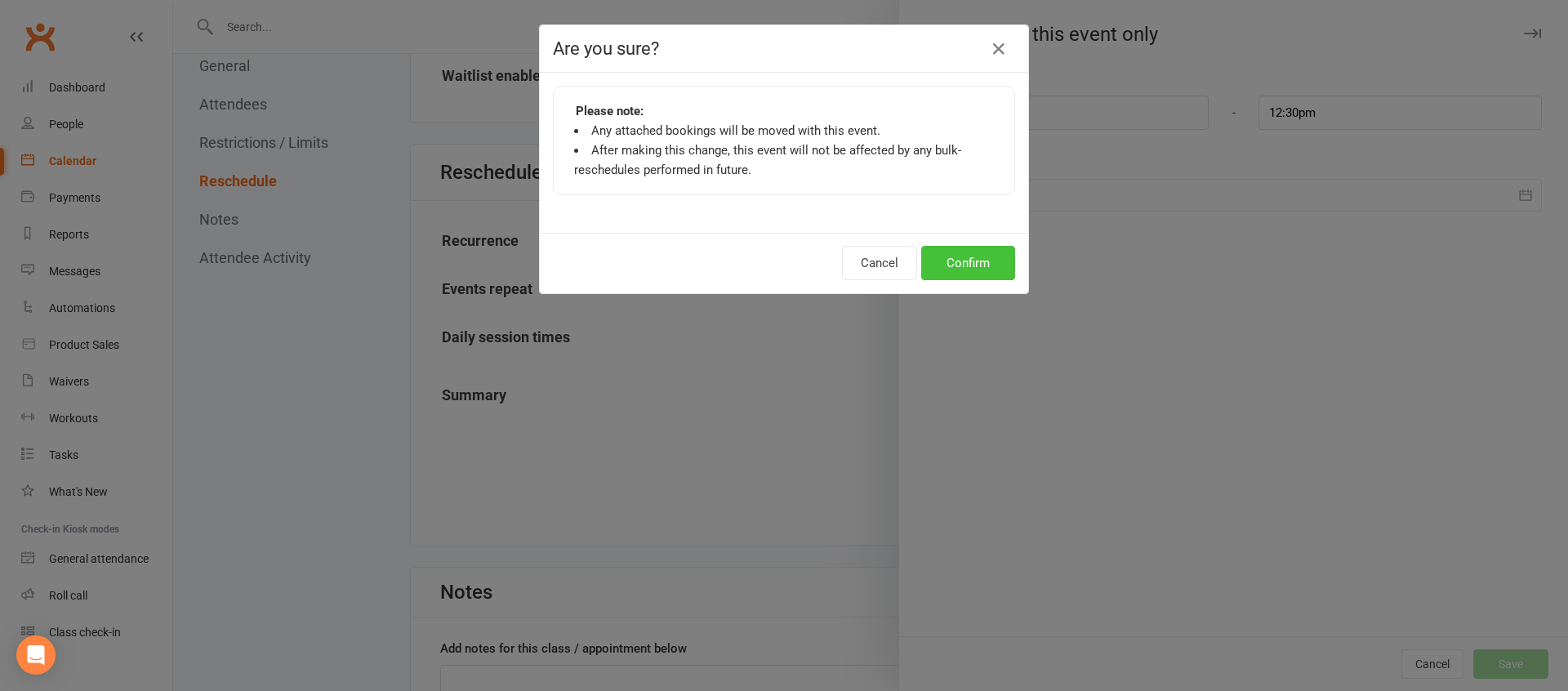
click at [996, 271] on button "Confirm" at bounding box center [968, 263] width 94 height 35
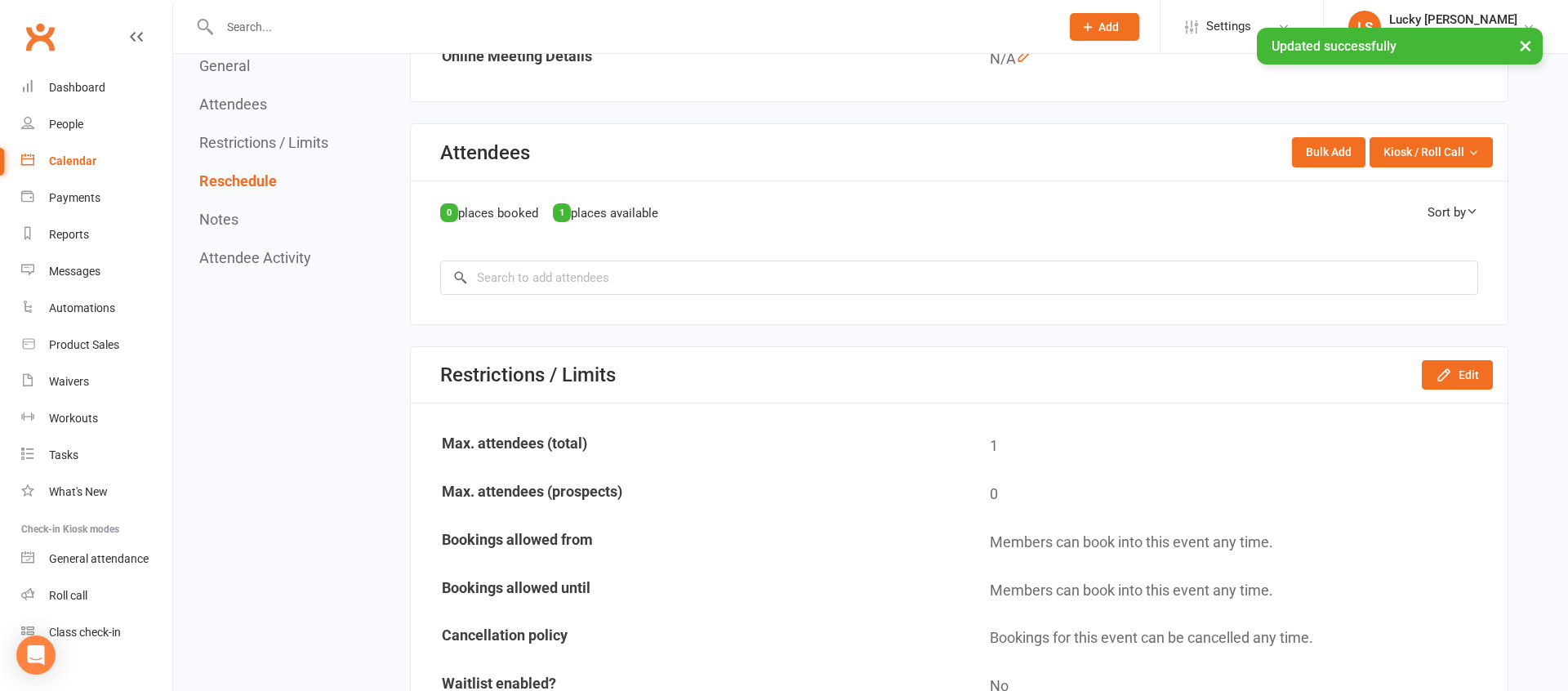
scroll to position [0, 0]
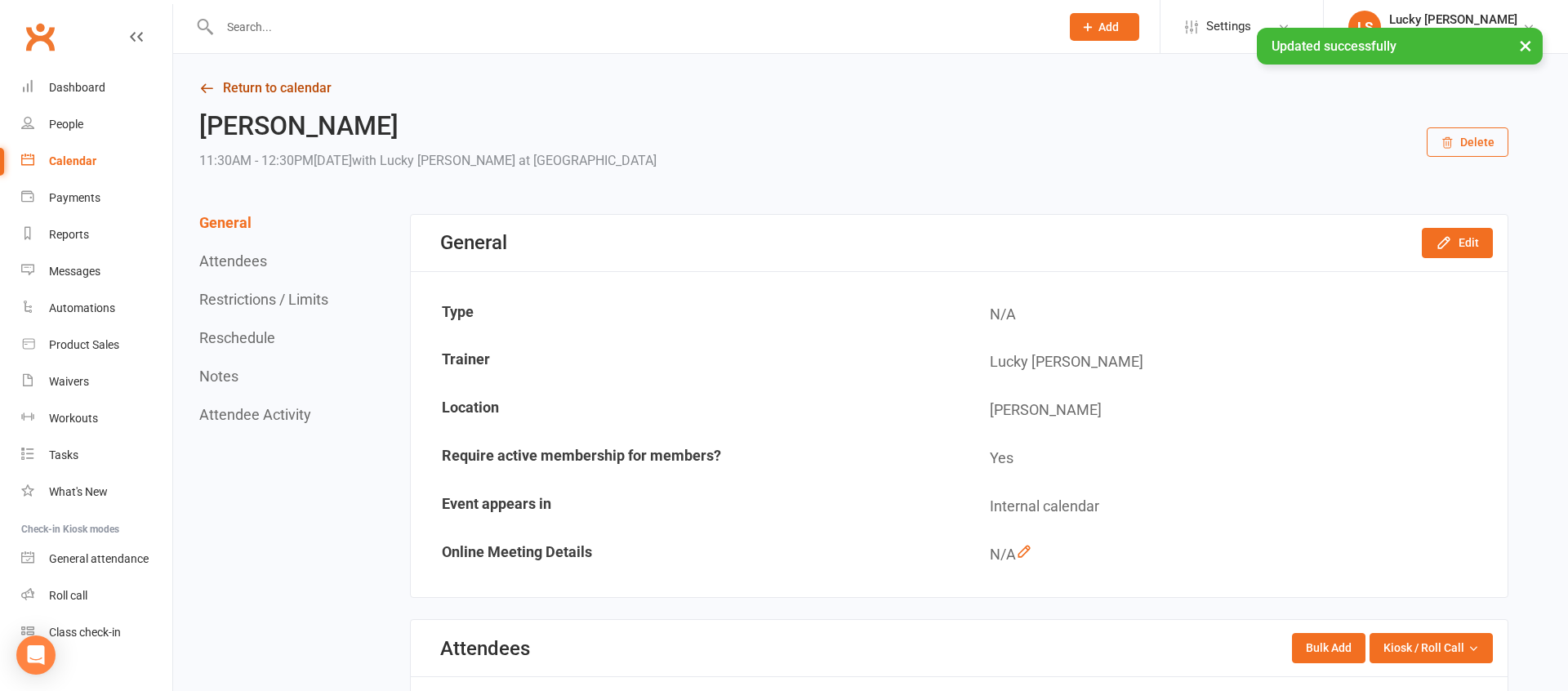
click at [319, 94] on link "Return to calendar" at bounding box center [854, 87] width 1309 height 23
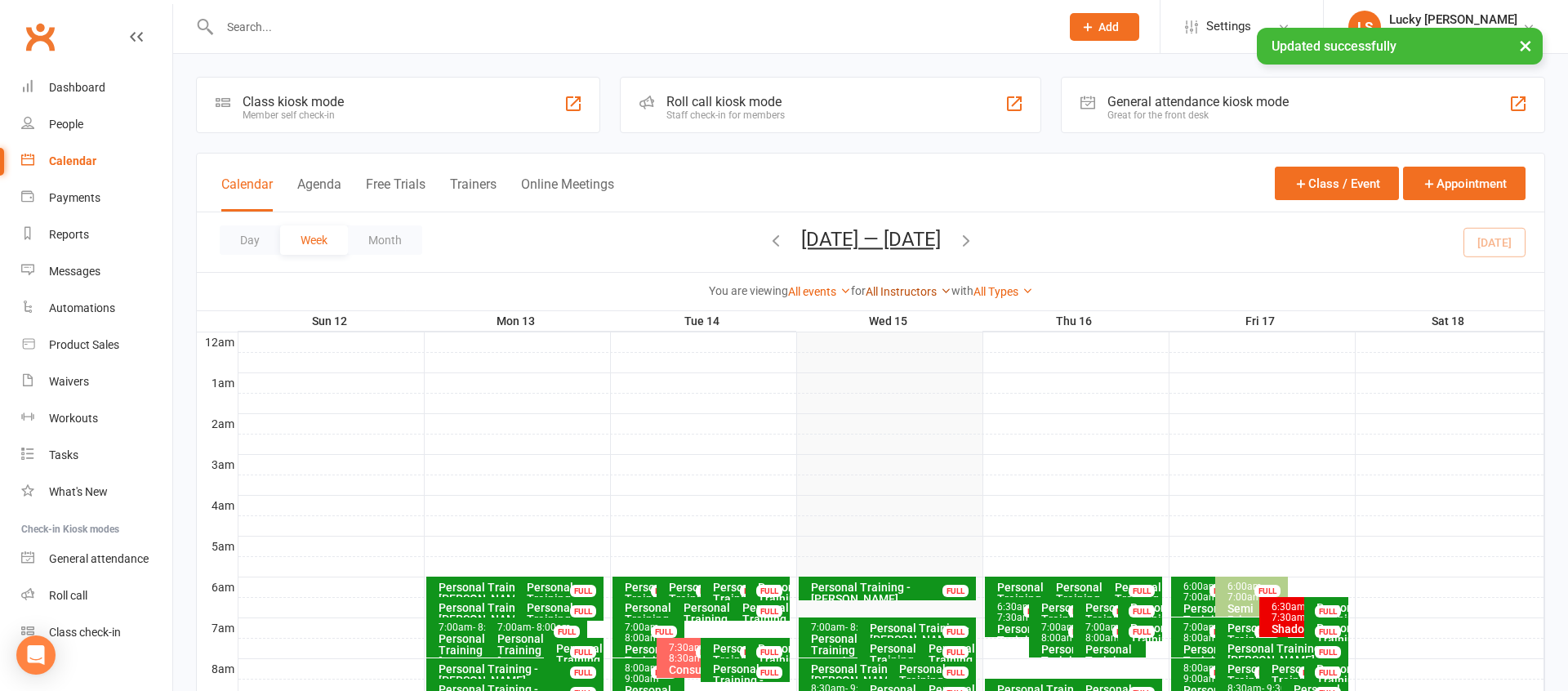
click at [899, 290] on link "All Instructors" at bounding box center [909, 291] width 85 height 13
click at [896, 315] on link "Lucky [PERSON_NAME]" at bounding box center [869, 322] width 162 height 33
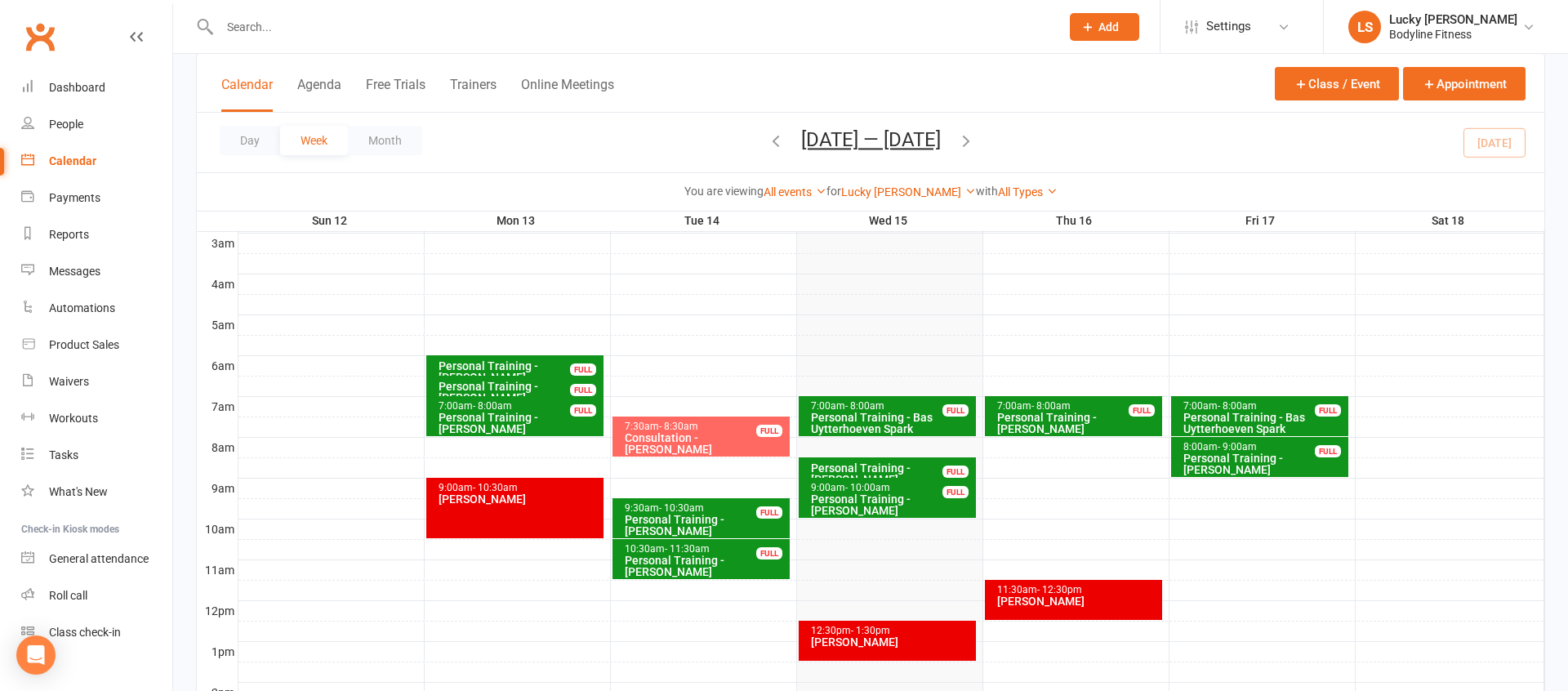
scroll to position [209, 0]
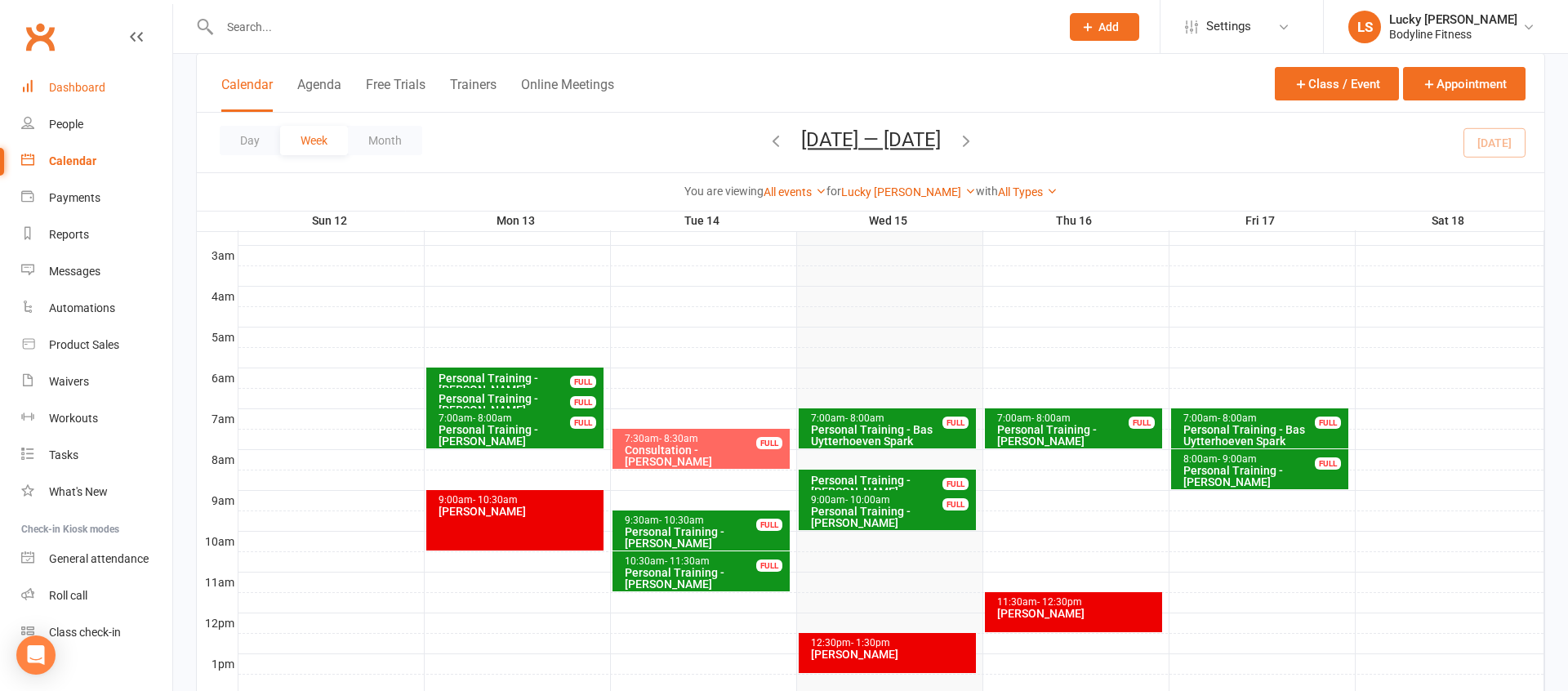
click at [71, 89] on div "Dashboard" at bounding box center [76, 86] width 57 height 13
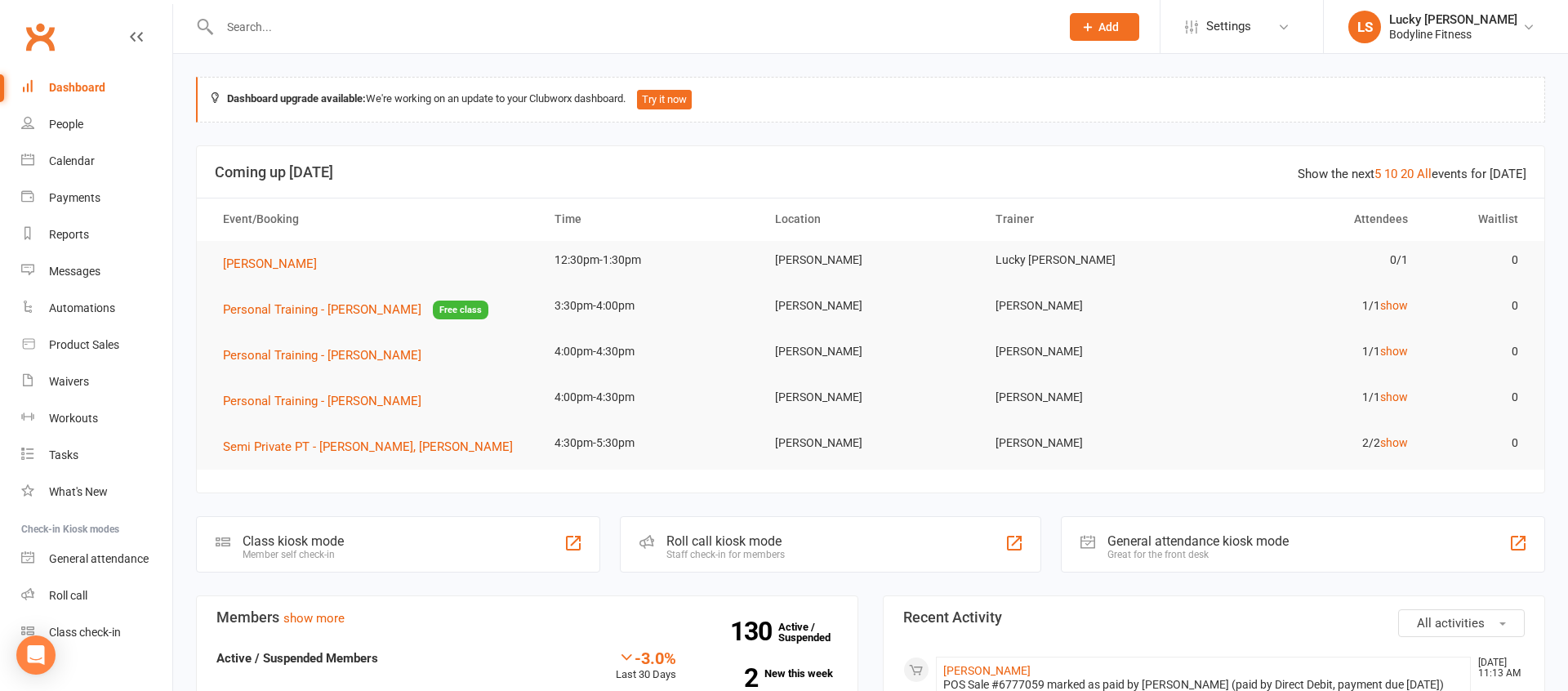
click at [292, 30] on input "text" at bounding box center [632, 27] width 834 height 23
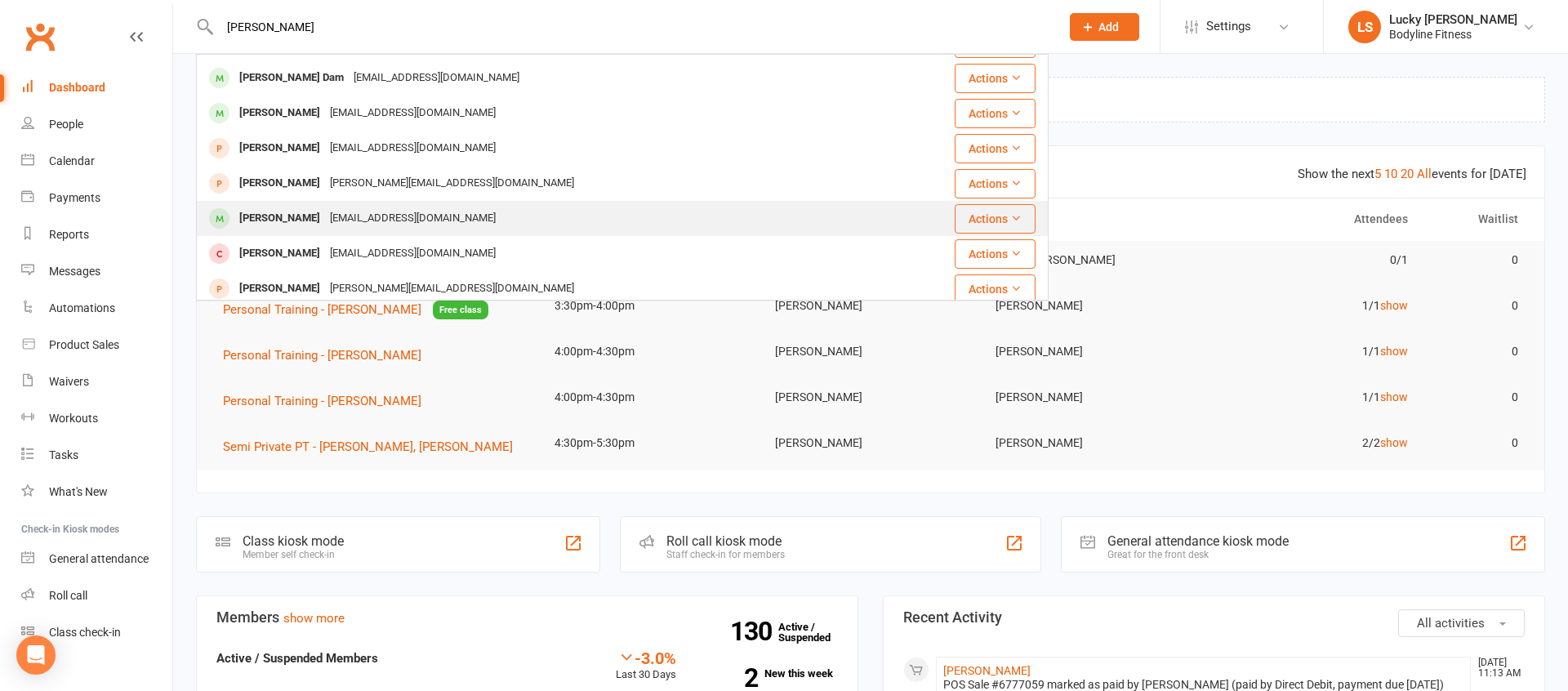
scroll to position [172, 0]
type input "[PERSON_NAME]"
click at [311, 216] on div "[PERSON_NAME]" at bounding box center [279, 216] width 90 height 24
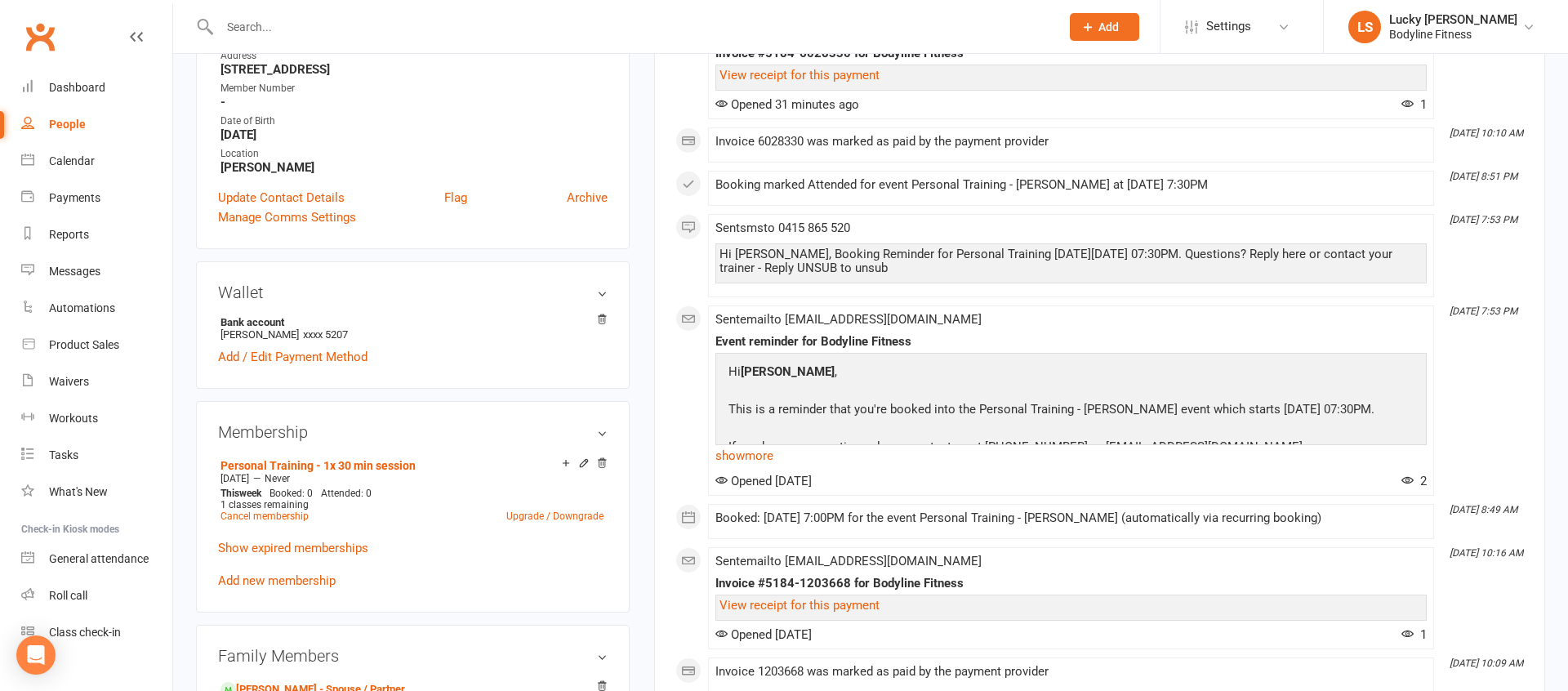
scroll to position [354, 0]
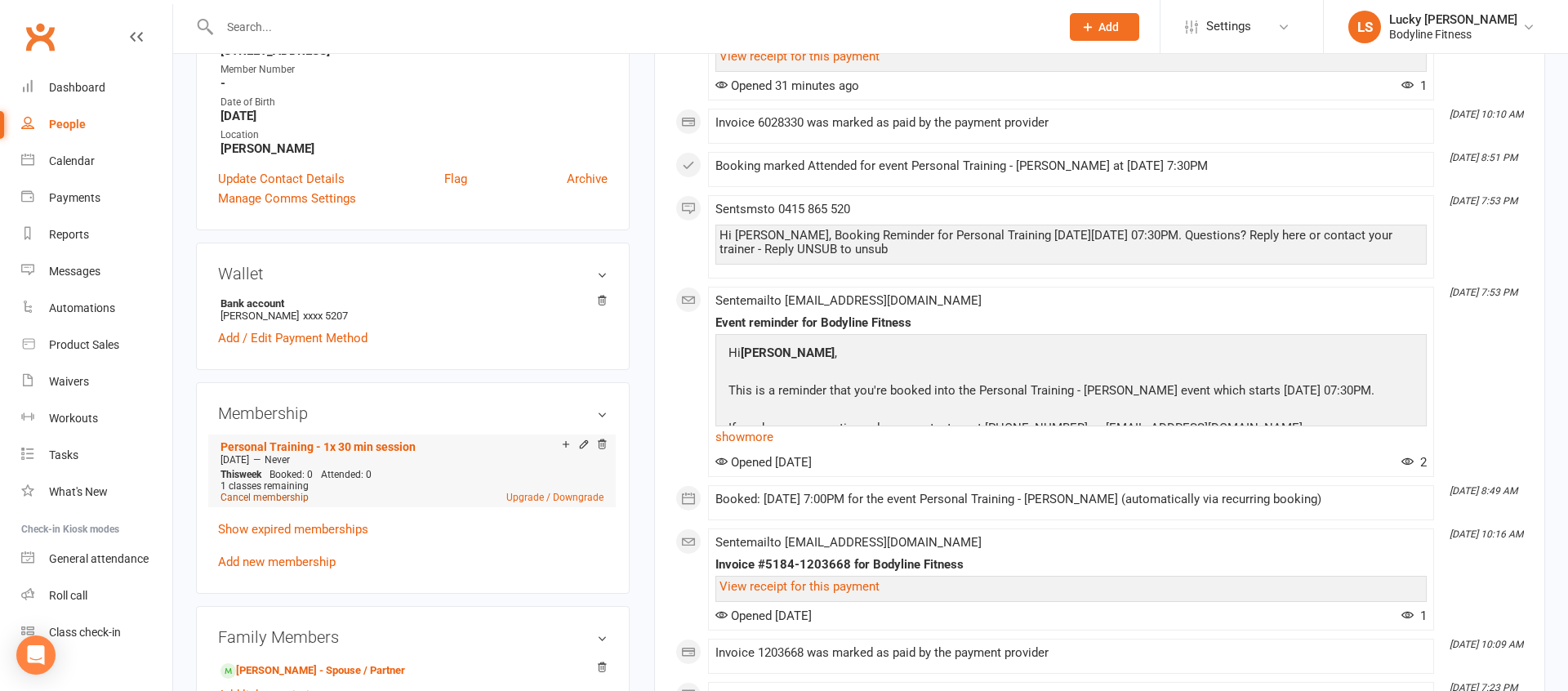
click at [275, 497] on link "Cancel membership" at bounding box center [264, 497] width 88 height 12
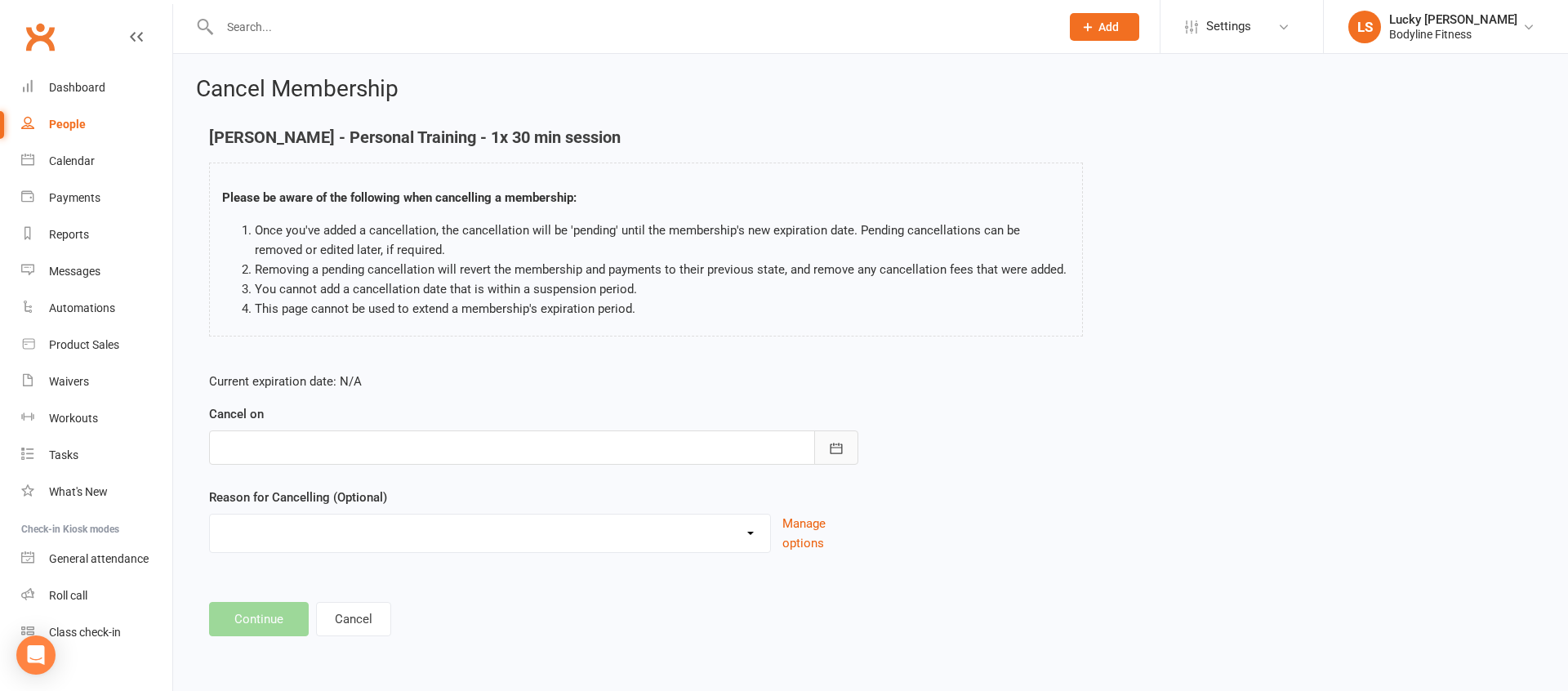
click at [832, 453] on icon "button" at bounding box center [836, 448] width 12 height 11
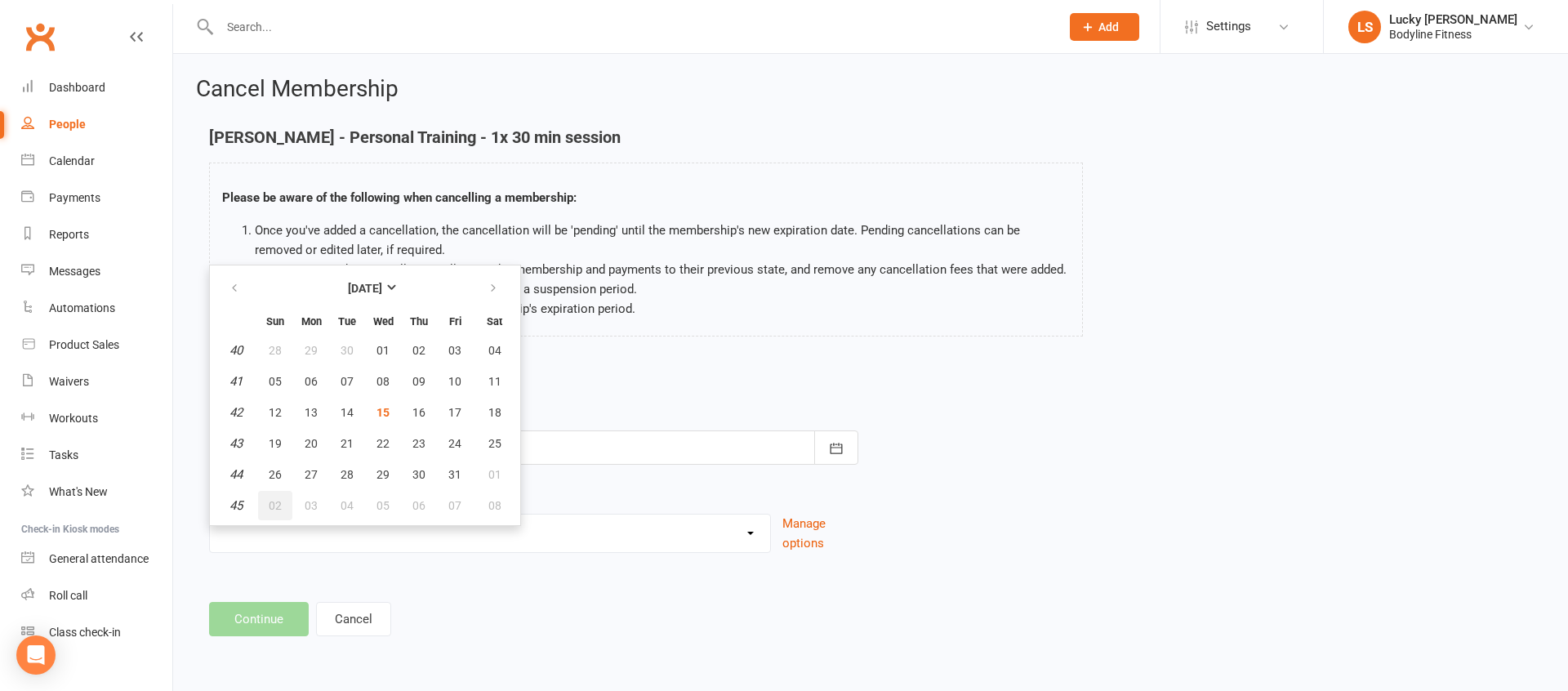
click at [278, 502] on span "02" at bounding box center [275, 505] width 13 height 13
type input "[DATE]"
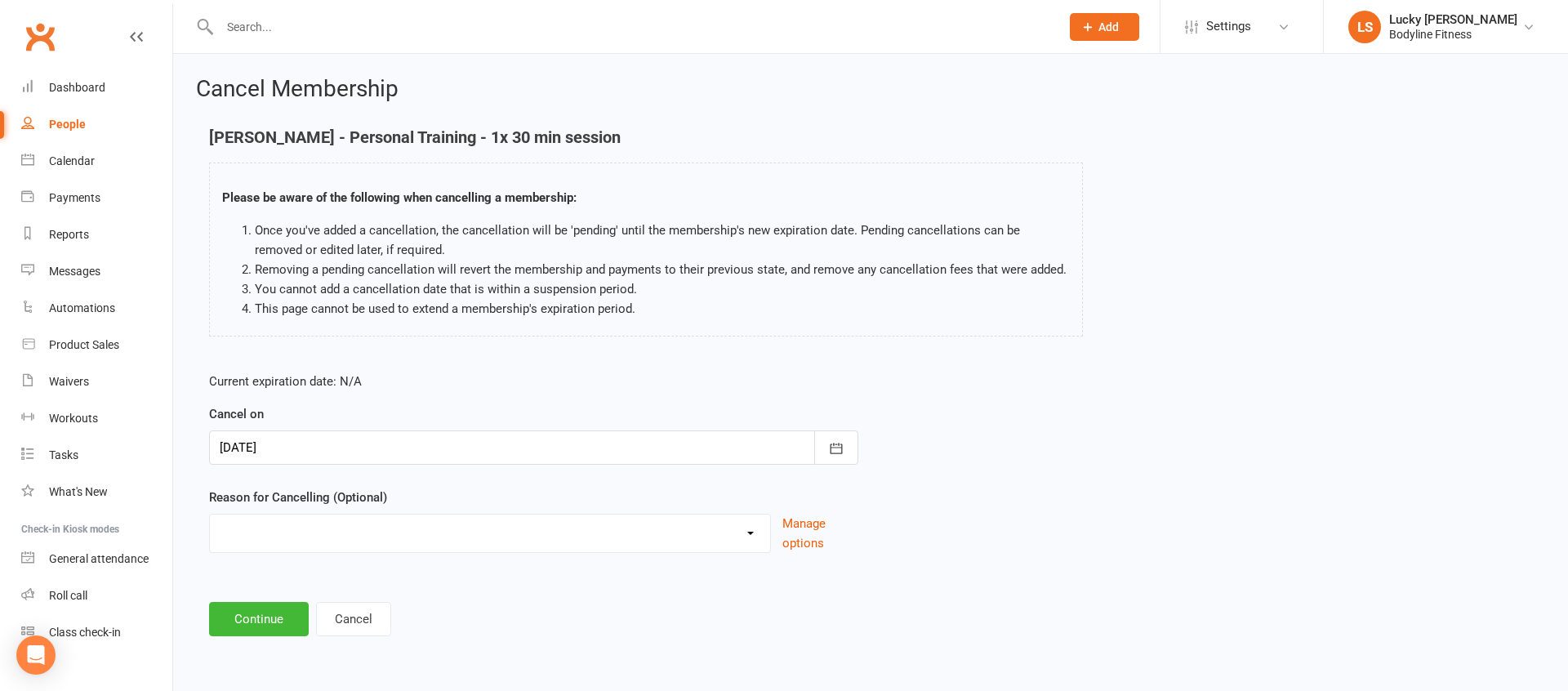
click at [300, 527] on select "Holiday Injury Other reason" at bounding box center [490, 530] width 560 height 33
select select "2"
click at [210, 514] on select "Holiday Injury Other reason" at bounding box center [490, 530] width 560 height 33
click at [297, 619] on input at bounding box center [534, 619] width 649 height 35
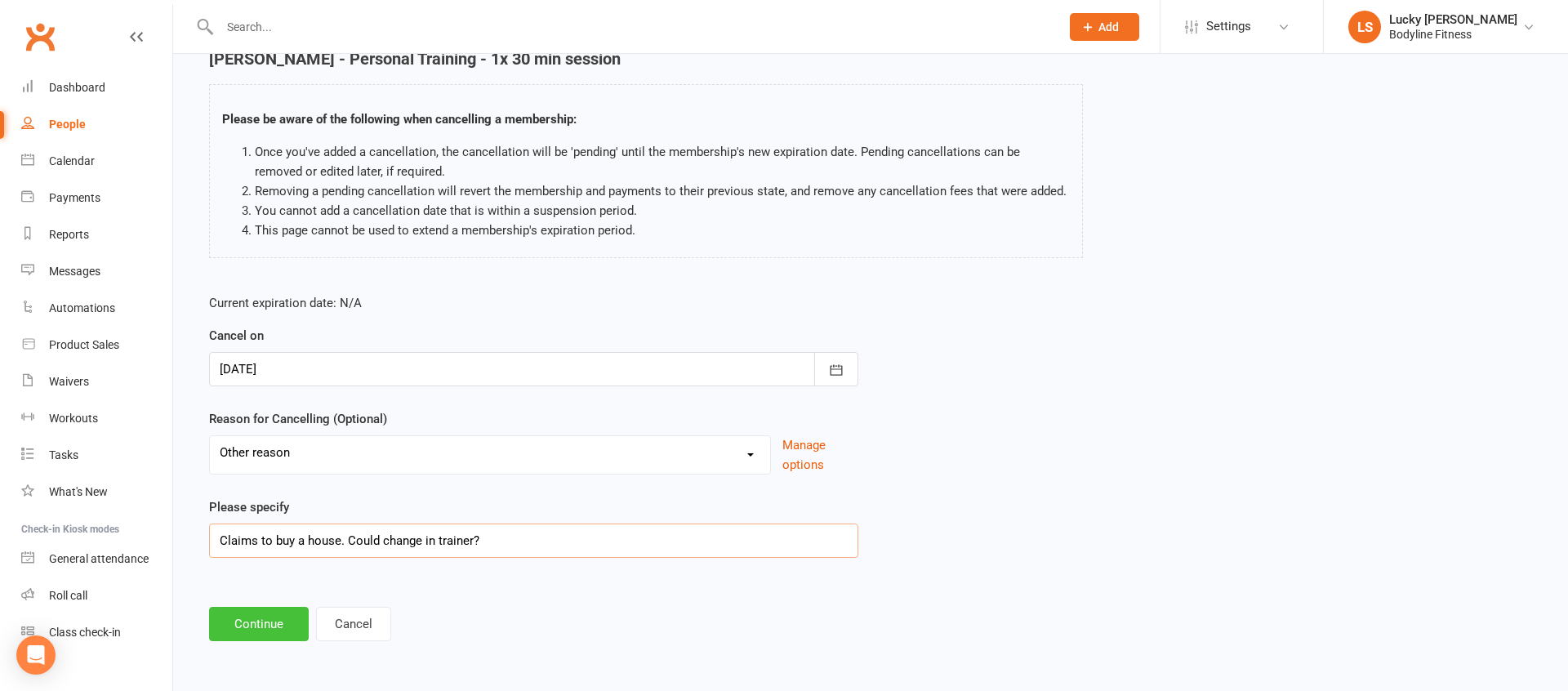
type input "Claims to buy a house. Could change in trainer?"
click at [243, 619] on button "Continue" at bounding box center [259, 623] width 99 height 35
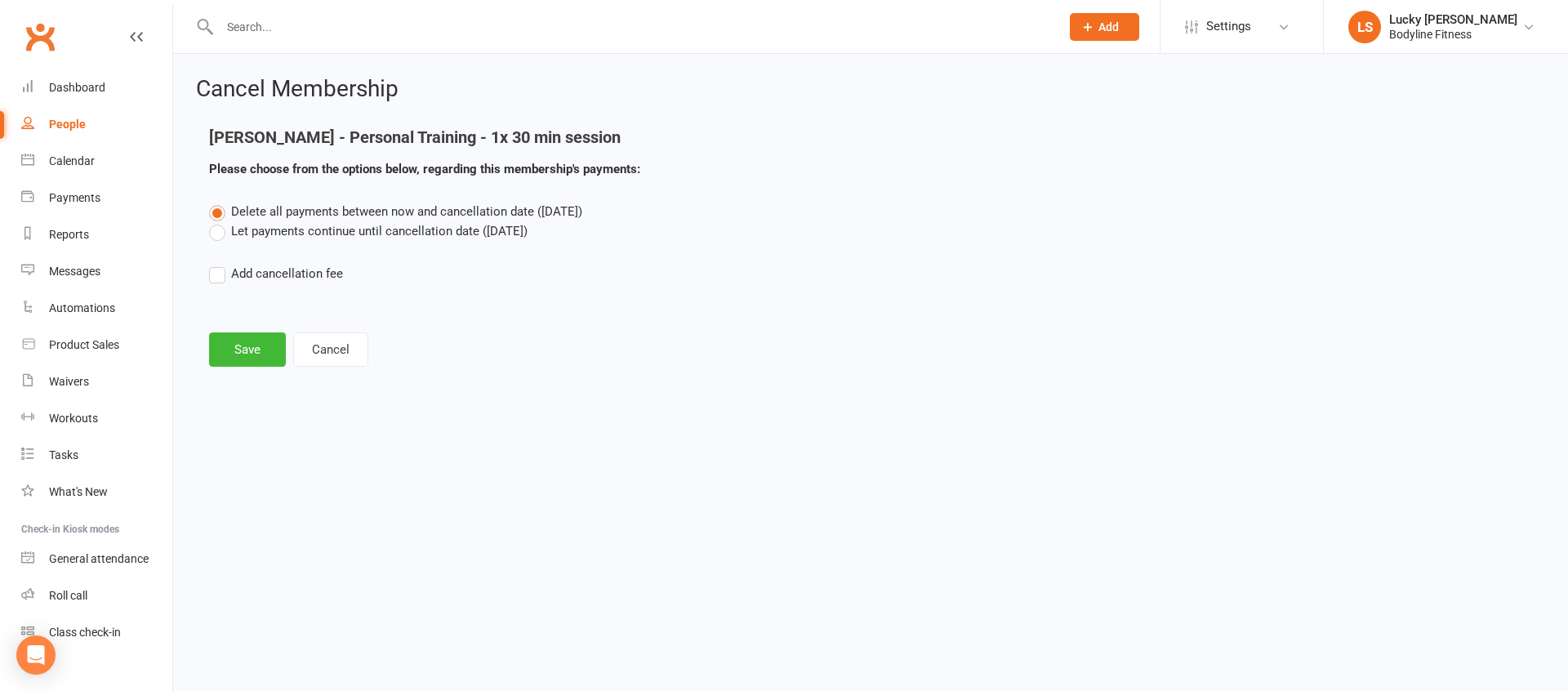
scroll to position [0, 0]
click at [310, 230] on label "Let payments continue until cancellation date ([DATE])" at bounding box center [368, 231] width 319 height 20
click at [219, 221] on input "Let payments continue until cancellation date ([DATE])" at bounding box center [214, 221] width 11 height 0
click at [261, 349] on button "Save" at bounding box center [247, 349] width 76 height 35
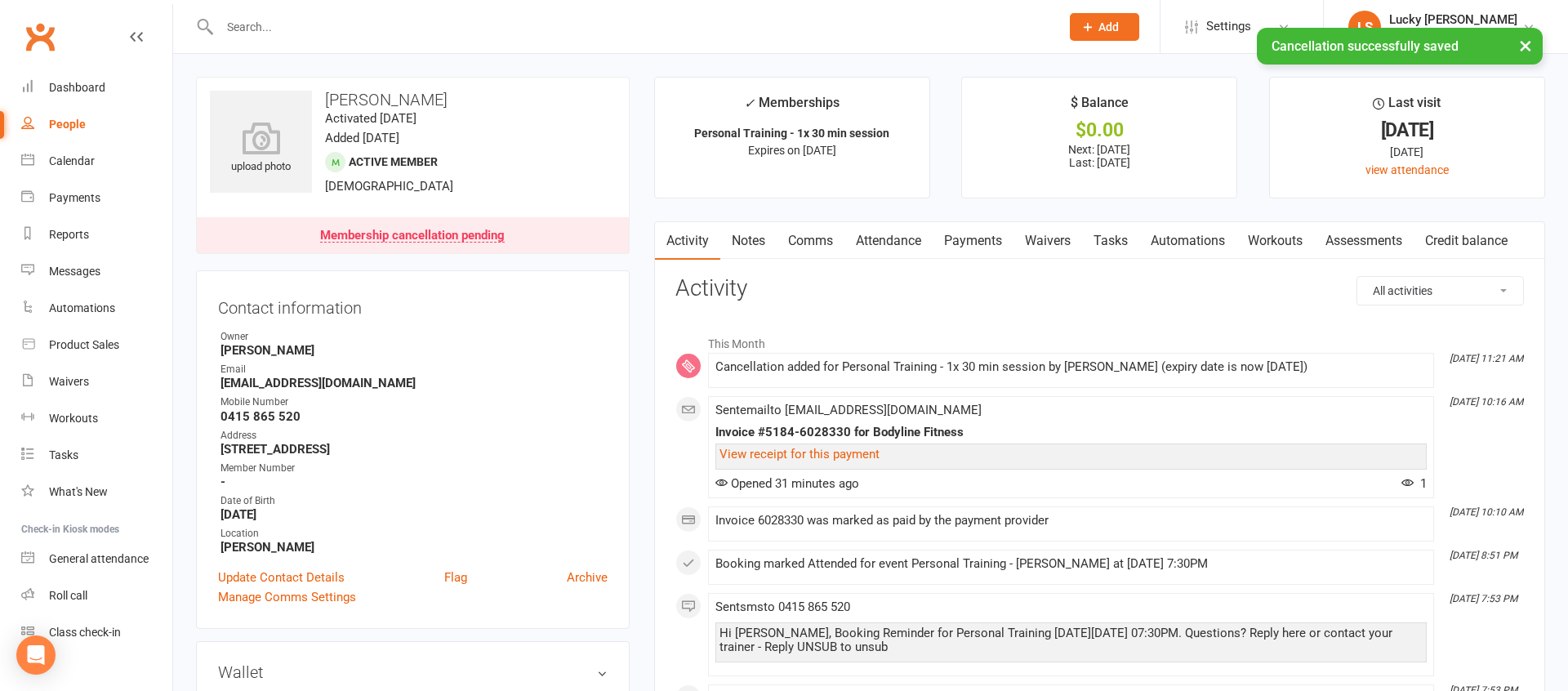
click at [983, 241] on link "Payments" at bounding box center [972, 241] width 80 height 38
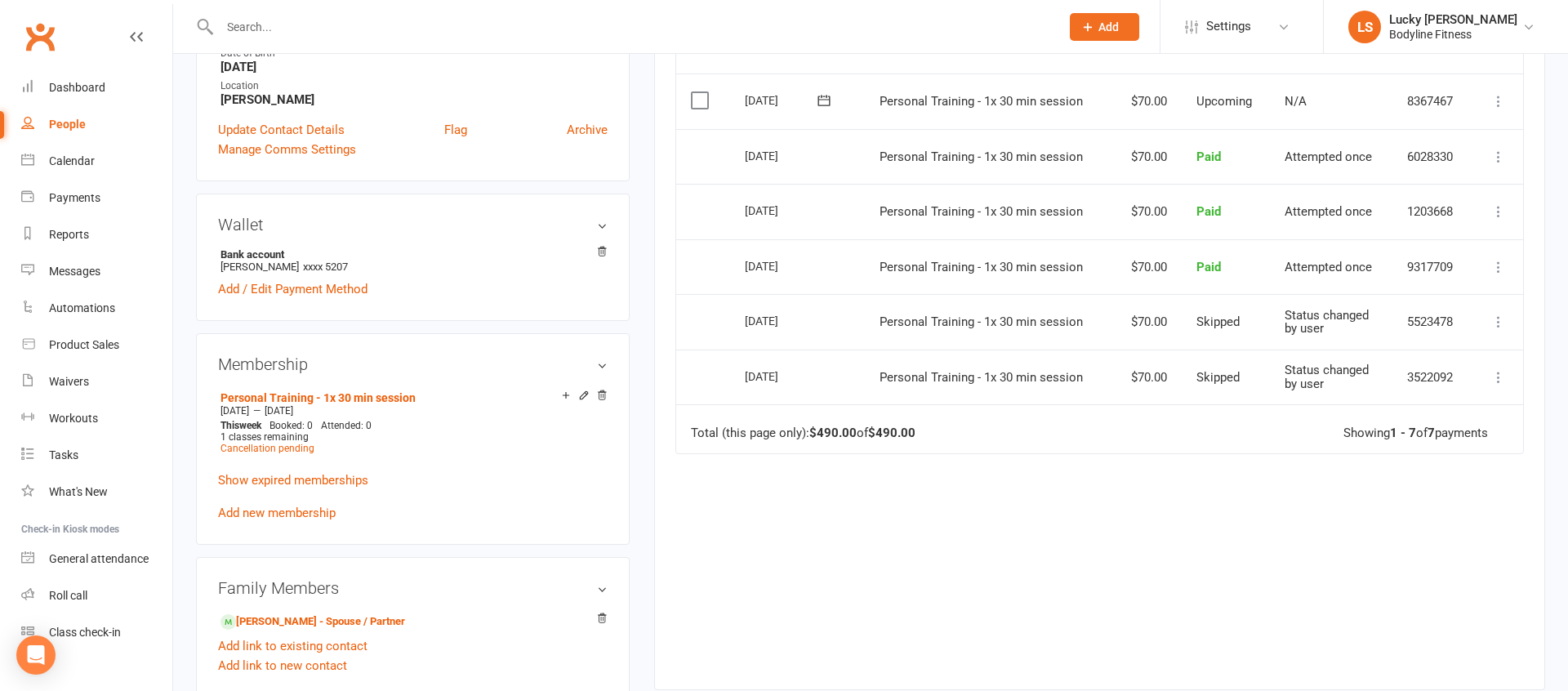
scroll to position [589, 0]
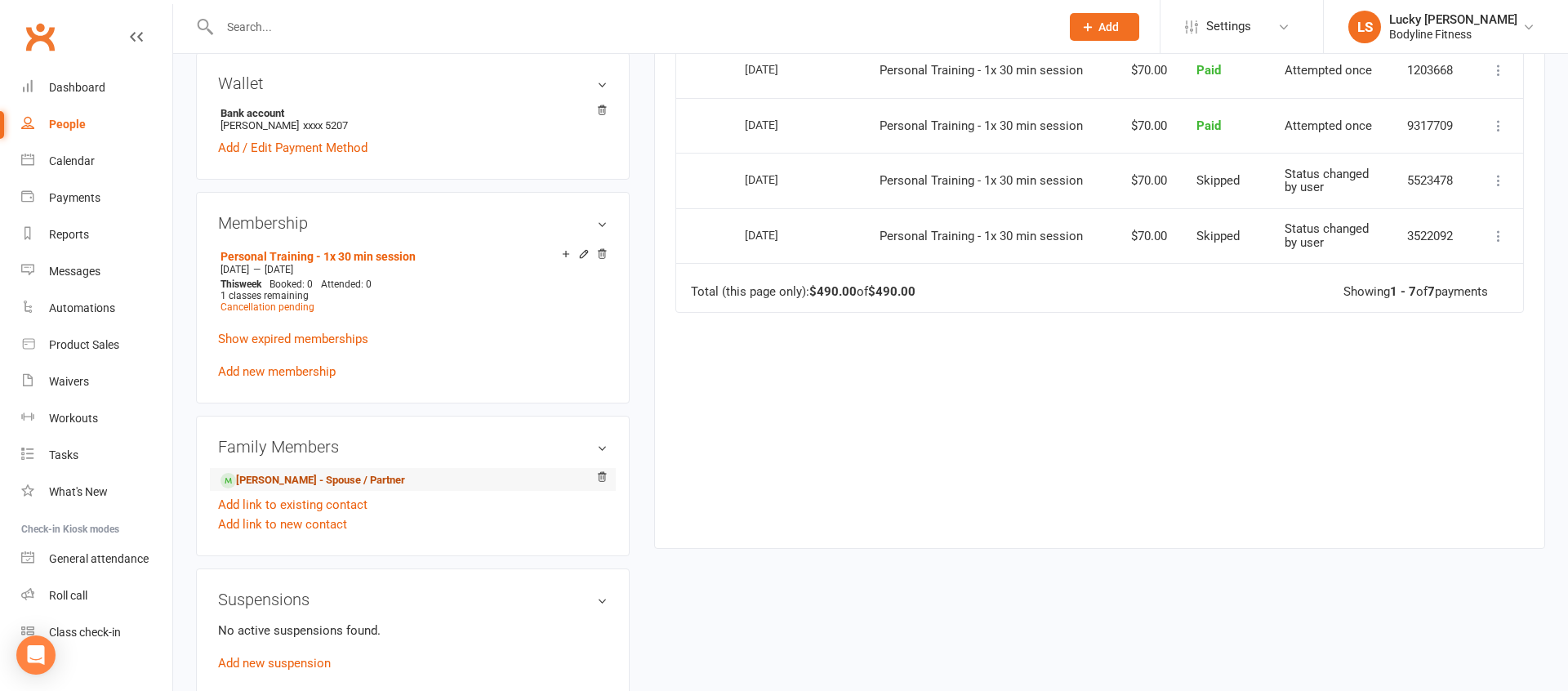
click at [311, 481] on link "[PERSON_NAME] - Spouse / Partner" at bounding box center [313, 480] width 185 height 17
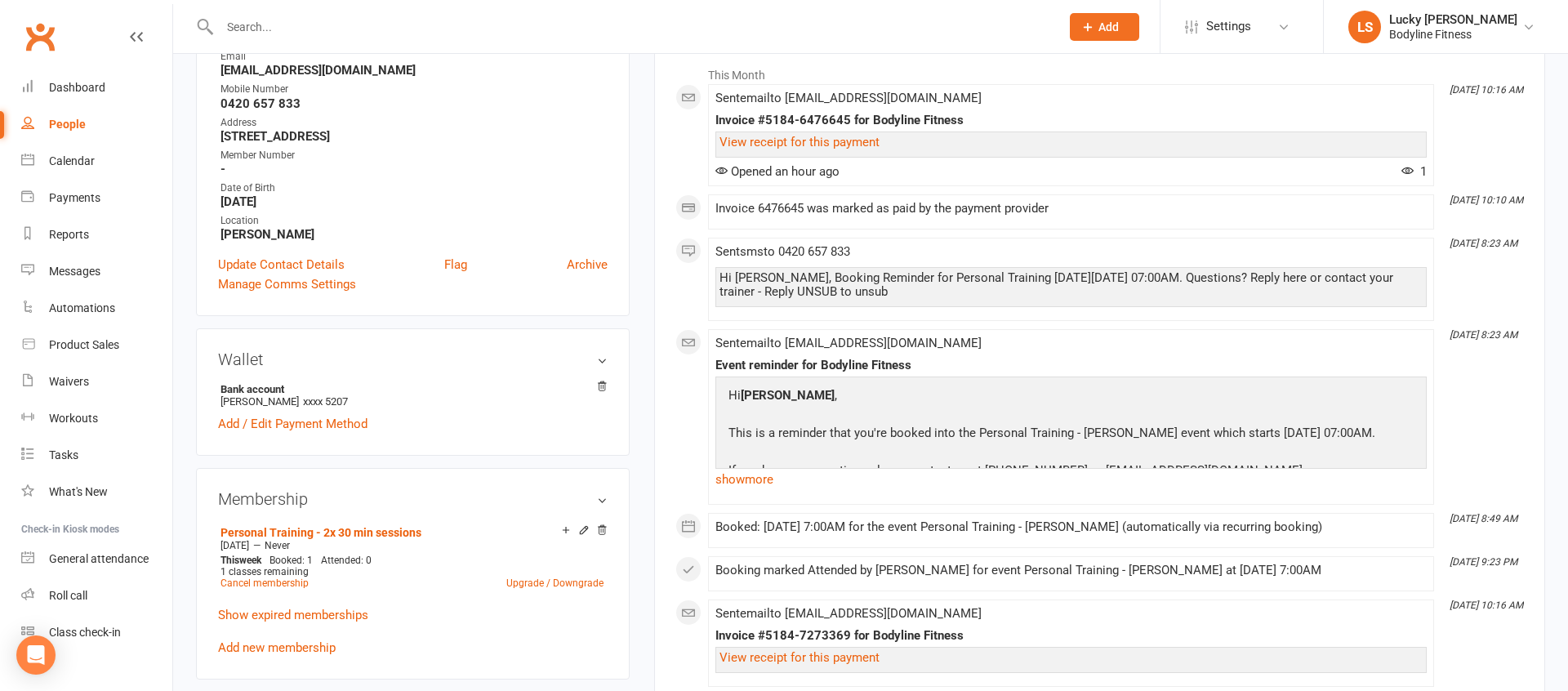
scroll to position [288, 0]
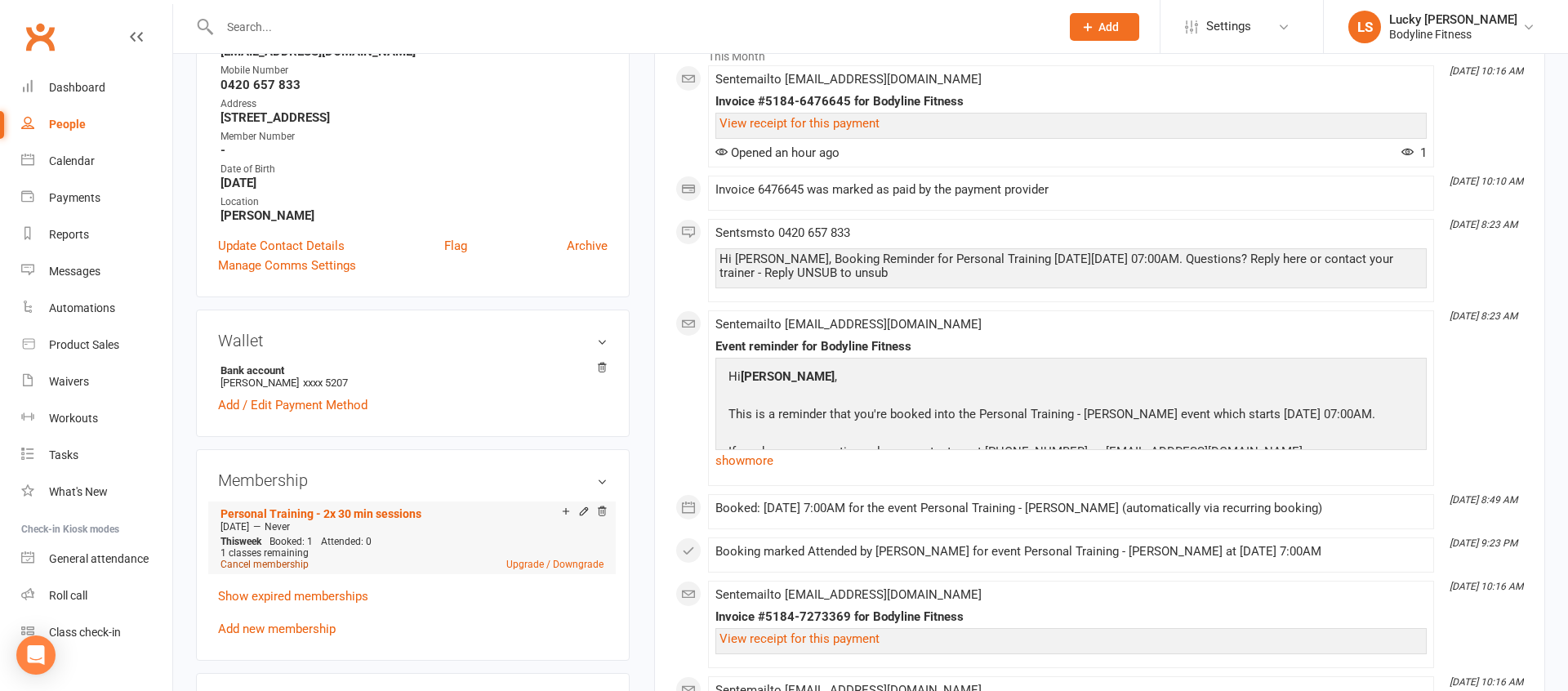
click at [288, 566] on link "Cancel membership" at bounding box center [264, 565] width 88 height 12
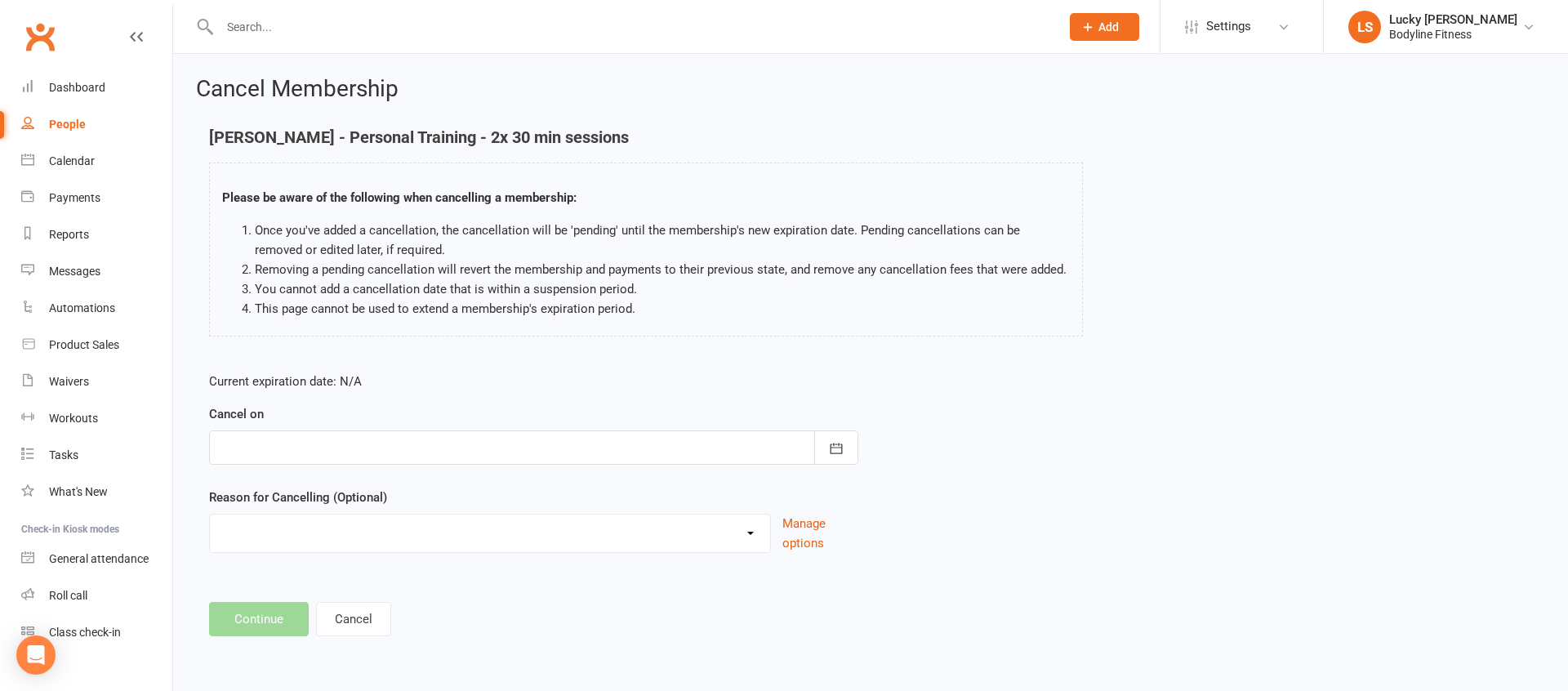
click at [313, 439] on div at bounding box center [534, 447] width 649 height 35
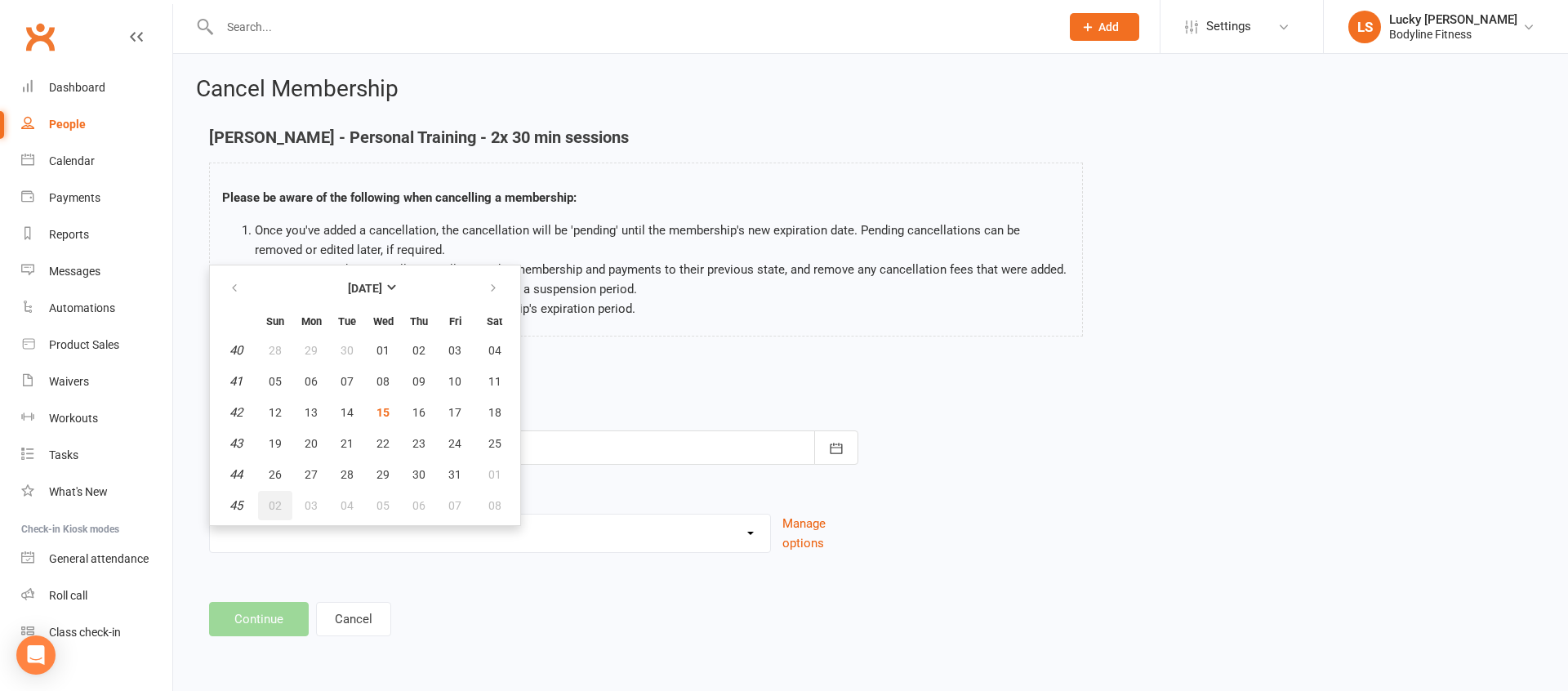
click at [273, 500] on span "02" at bounding box center [275, 505] width 13 height 13
type input "[DATE]"
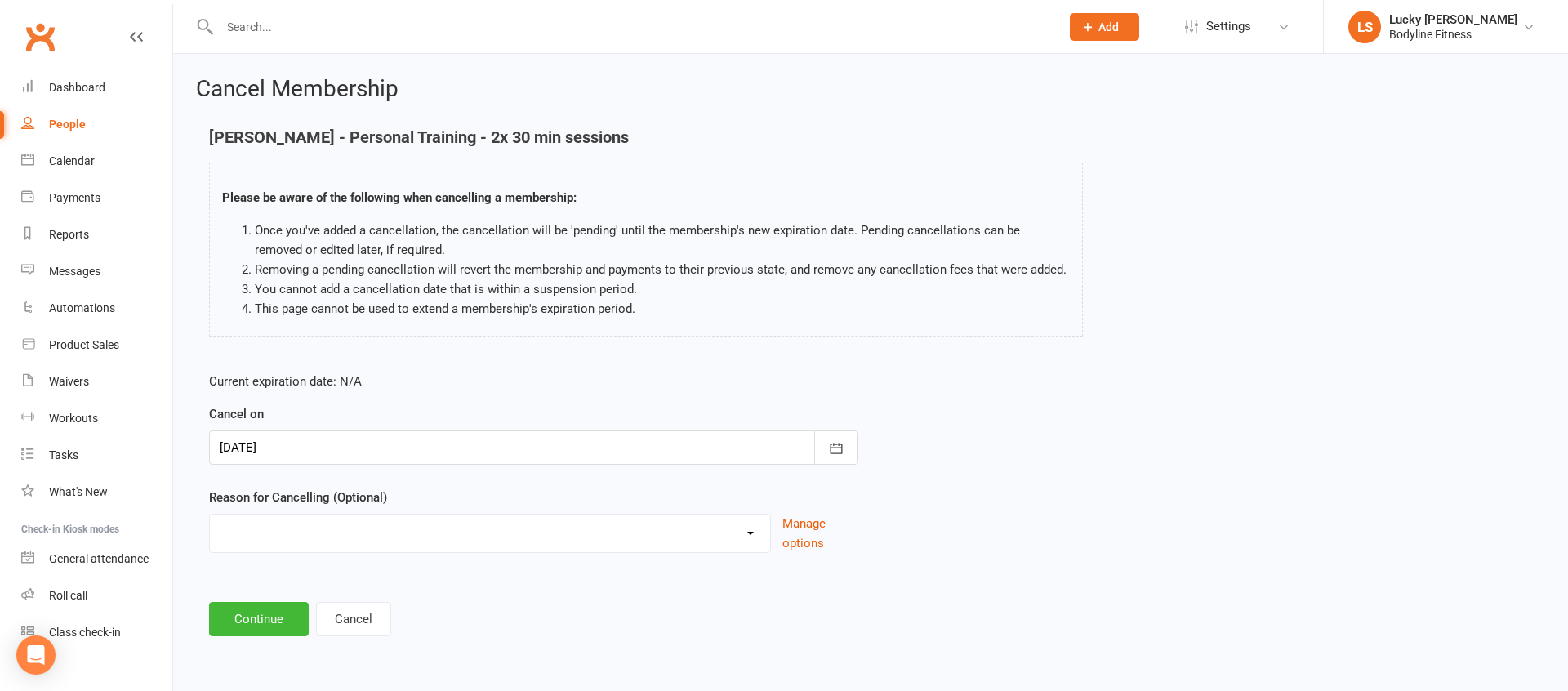
click at [269, 531] on select "Holiday Injury Other reason" at bounding box center [490, 530] width 560 height 33
select select "2"
click at [210, 514] on select "Holiday Injury Other reason" at bounding box center [490, 530] width 560 height 33
click at [277, 619] on input at bounding box center [534, 619] width 649 height 35
paste input "Claims to buy a house. Could change in trainer?"
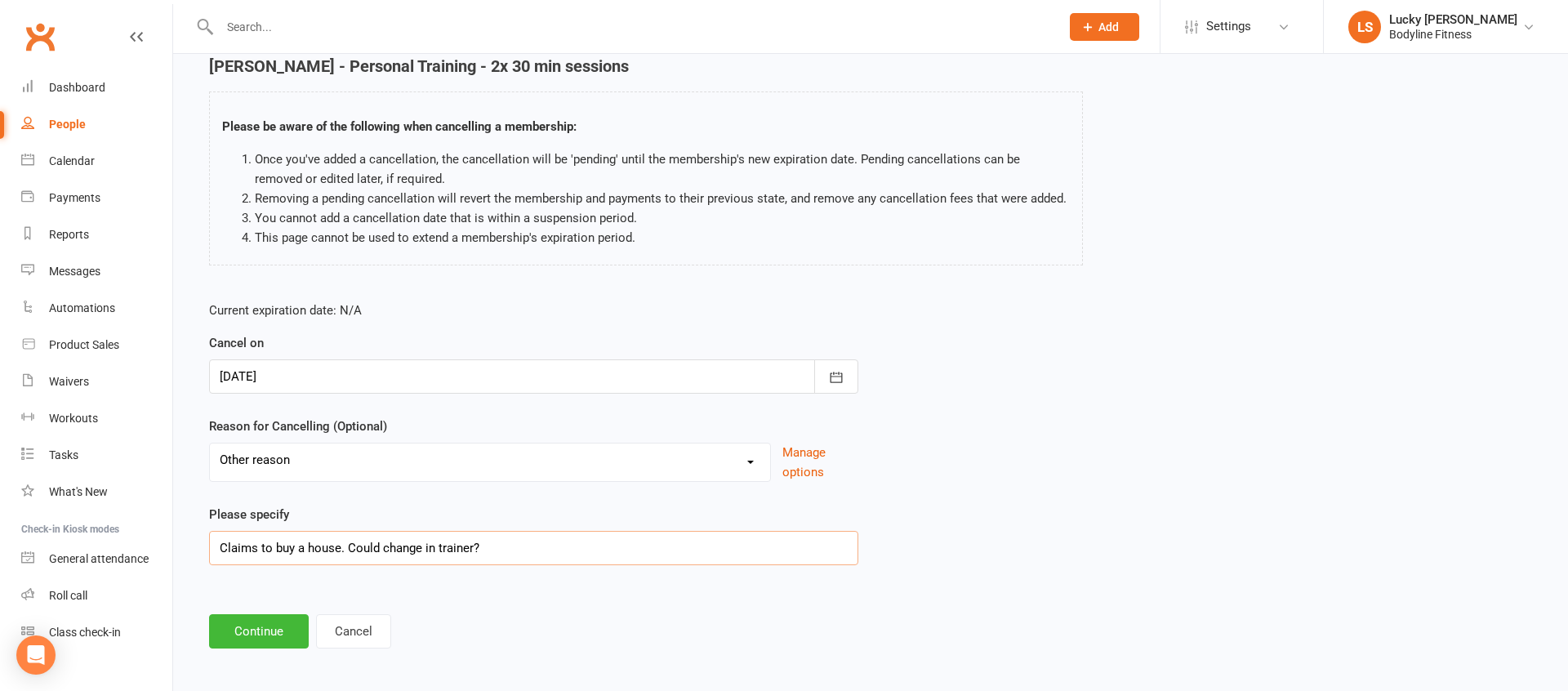
scroll to position [78, 0]
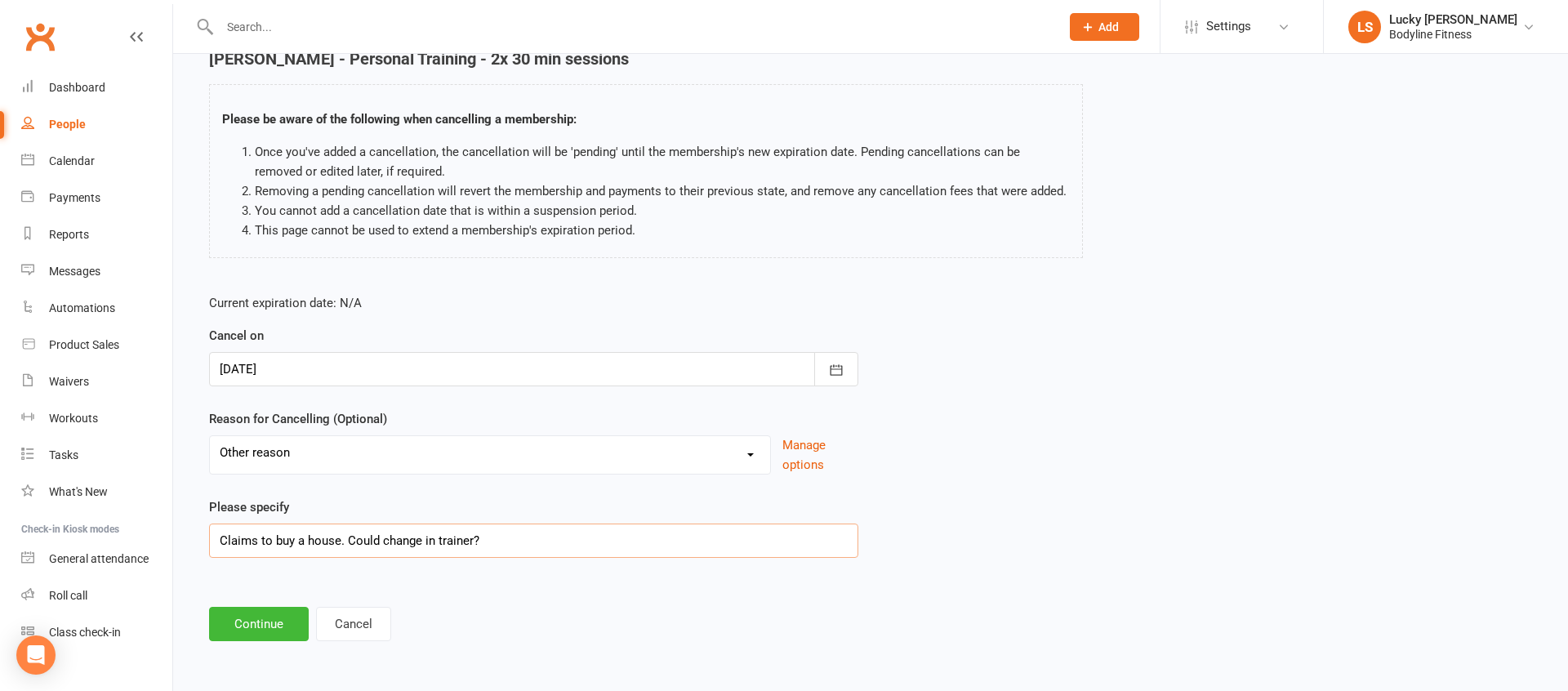
click at [387, 545] on input "Claims to buy a house. Could change in trainer?" at bounding box center [534, 540] width 649 height 35
click at [382, 542] on input "Claims to buy a house. Could change in trainer?" at bounding box center [534, 540] width 649 height 35
type input "Claims to buy a house. Could be change in trainer?"
click at [242, 625] on button "Continue" at bounding box center [259, 623] width 99 height 35
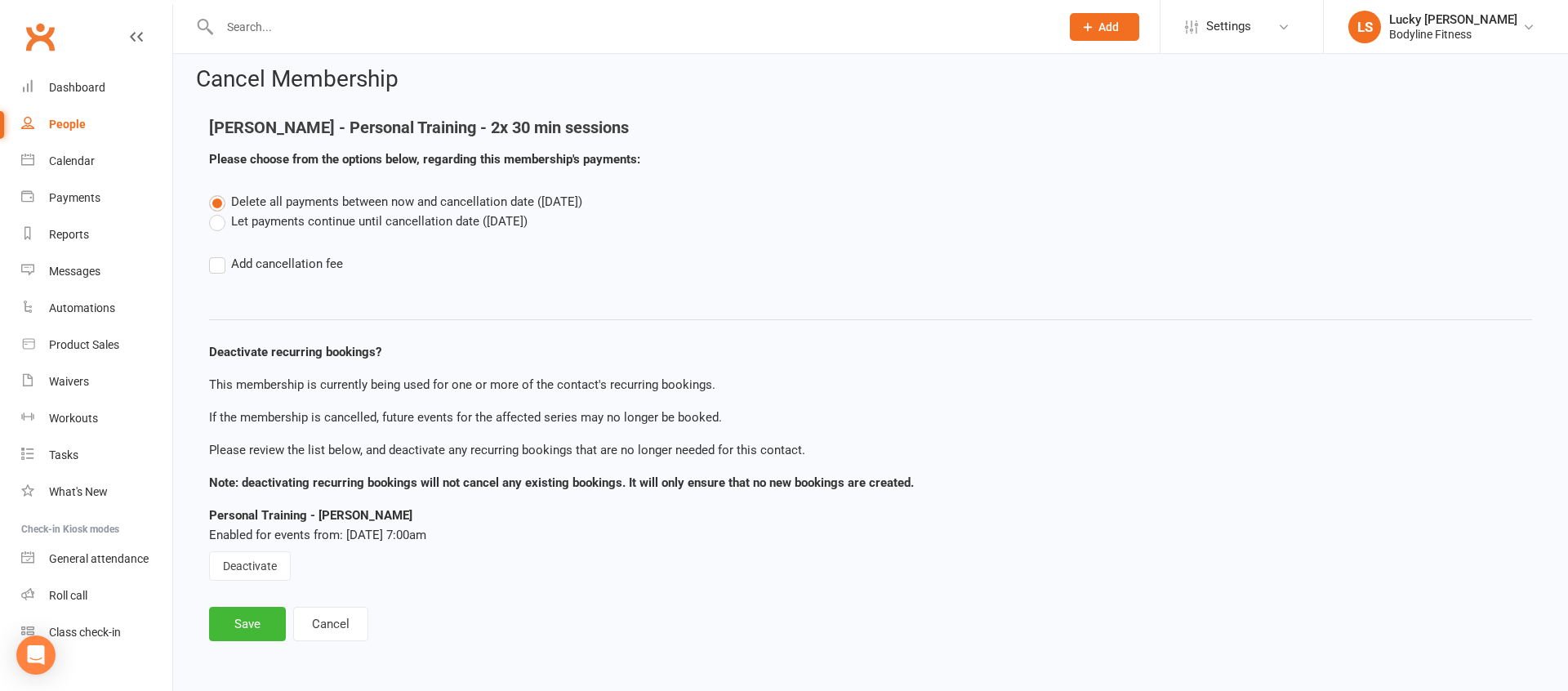
click at [287, 220] on label "Let payments continue until cancellation date ([DATE])" at bounding box center [368, 221] width 319 height 20
click at [219, 211] on input "Let payments continue until cancellation date ([DATE])" at bounding box center [214, 211] width 11 height 0
click at [237, 624] on button "Save" at bounding box center [247, 623] width 76 height 35
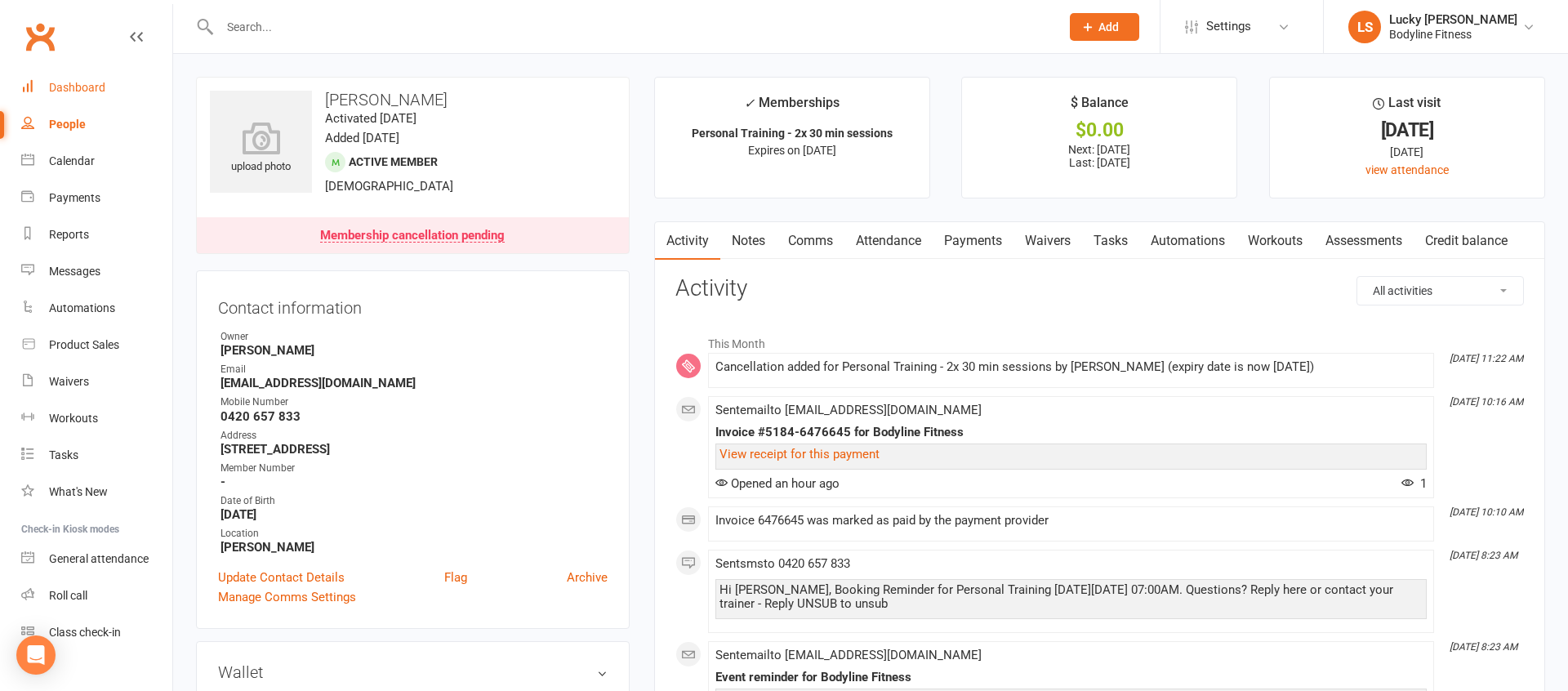
click at [78, 89] on div "Dashboard" at bounding box center [76, 86] width 57 height 13
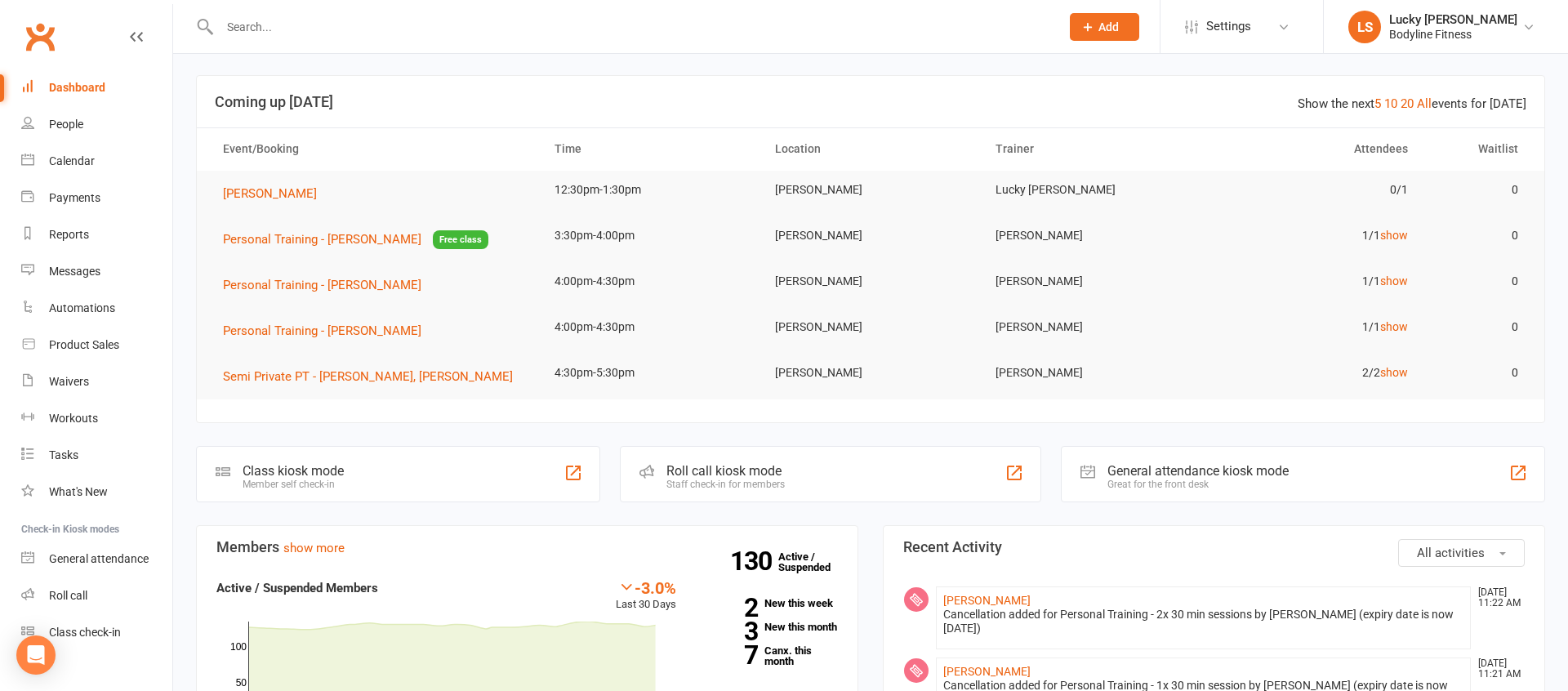
scroll to position [67, 0]
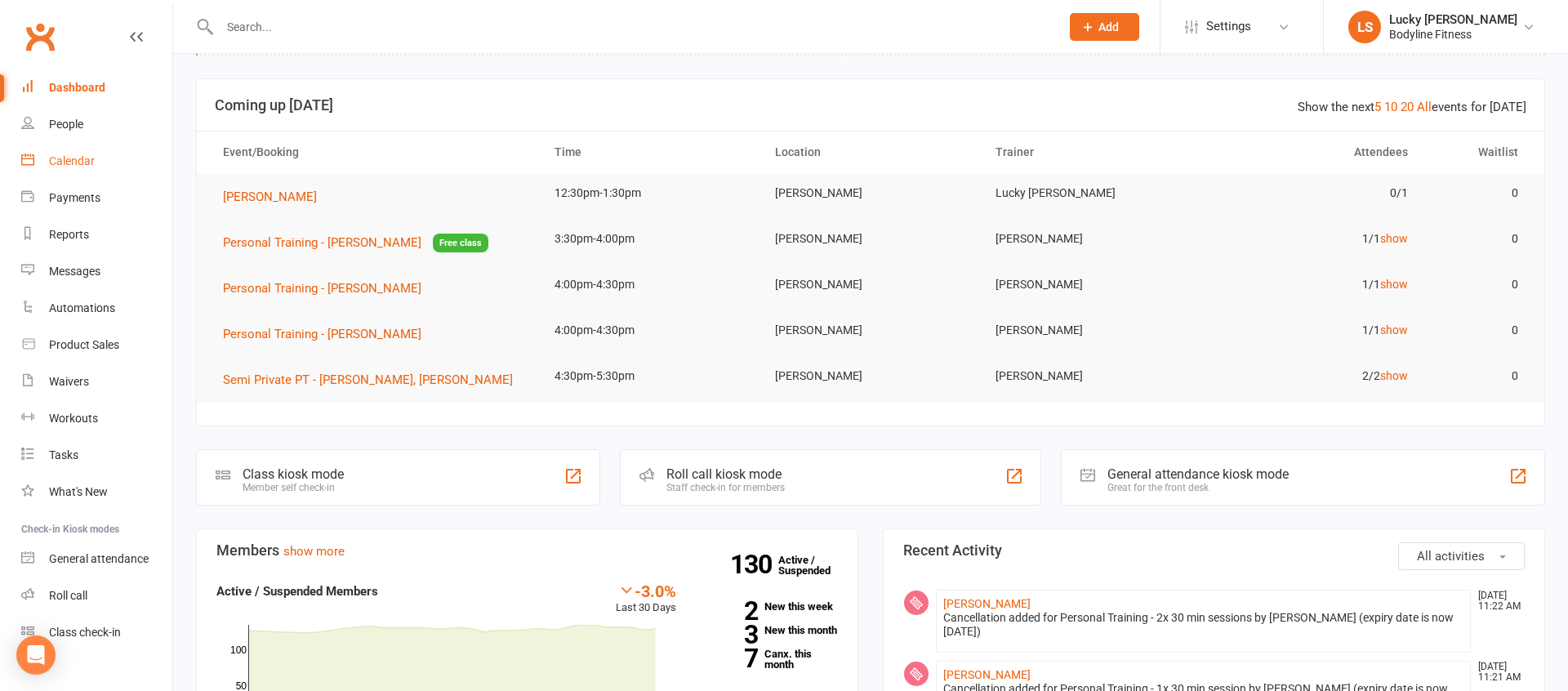
click at [56, 163] on div "Calendar" at bounding box center [71, 160] width 46 height 13
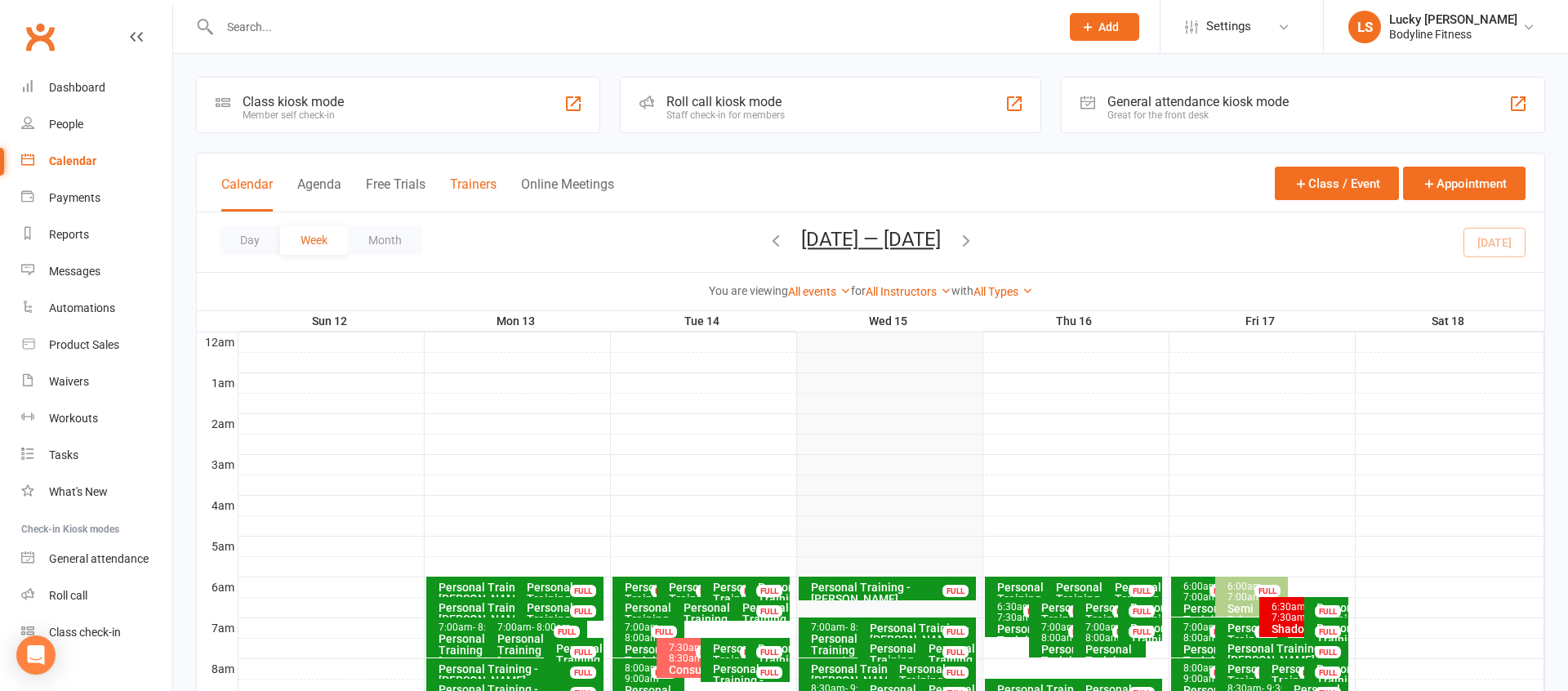
click at [473, 179] on button "Trainers" at bounding box center [473, 194] width 47 height 35
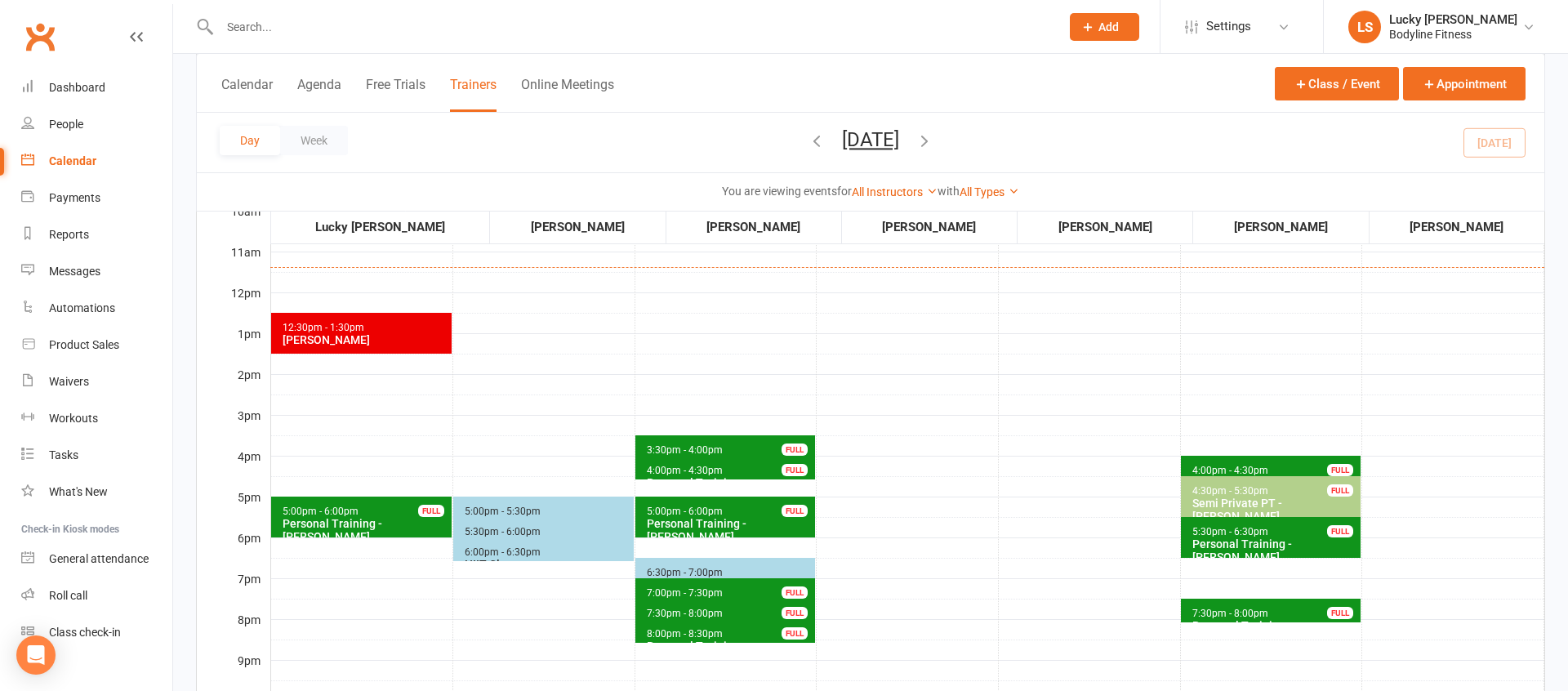
scroll to position [381, 0]
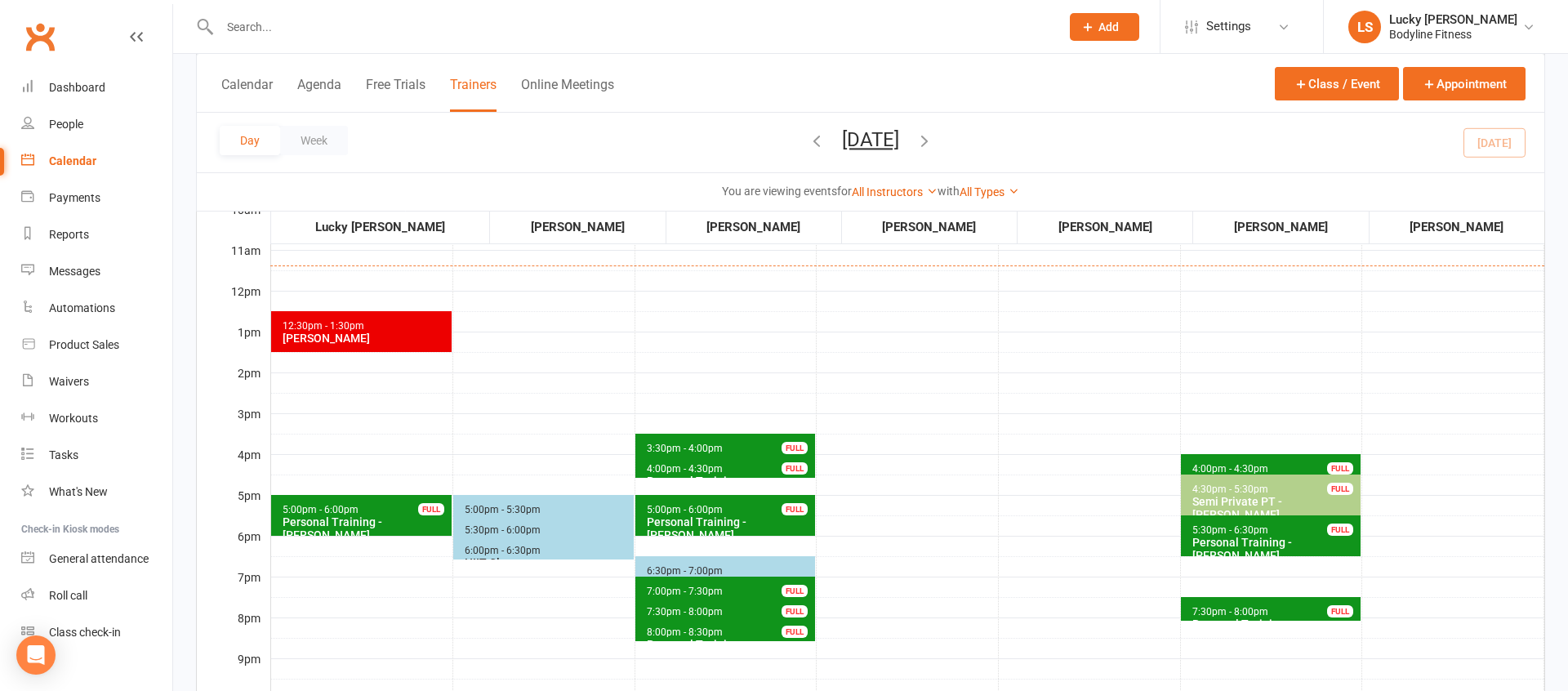
click at [478, 503] on span "5:00pm - 5:30pm" at bounding box center [502, 509] width 77 height 12
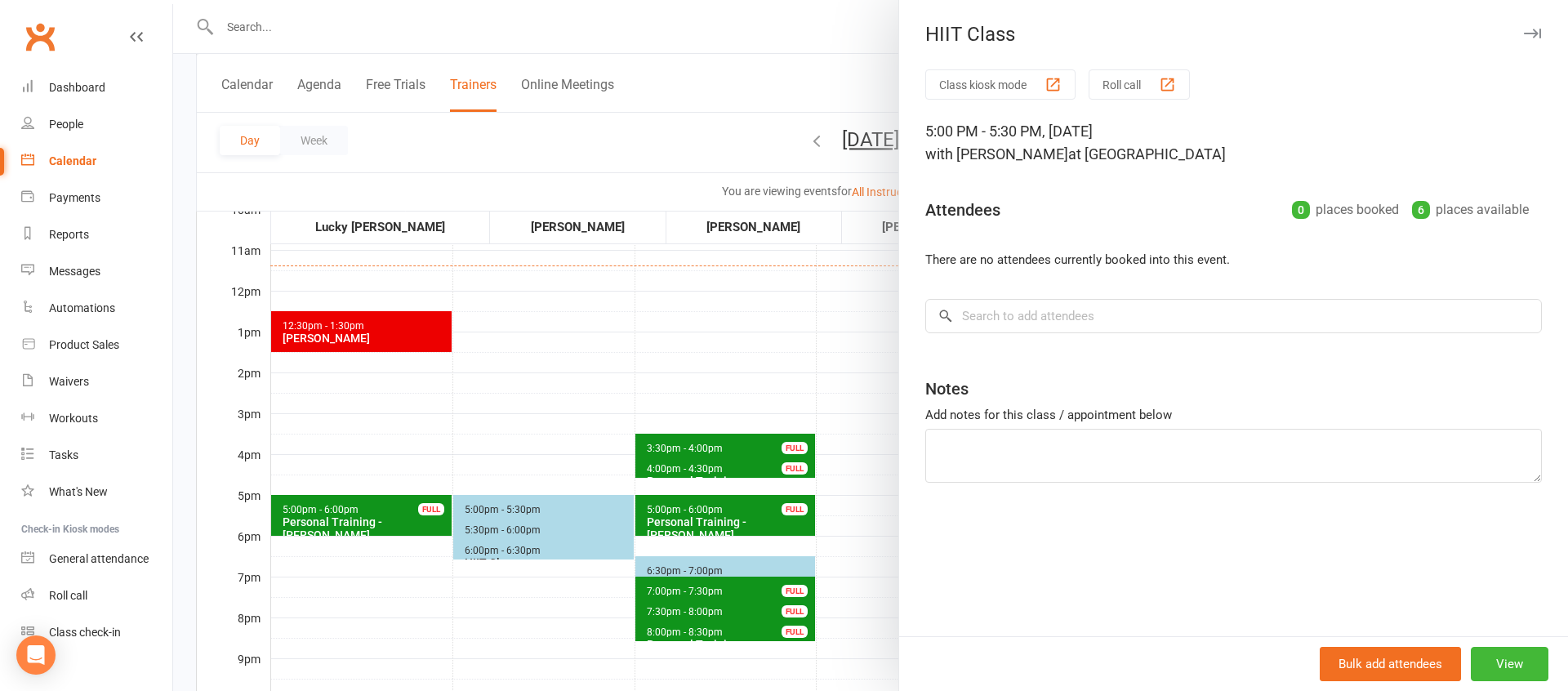
click at [486, 497] on div at bounding box center [870, 346] width 1395 height 691
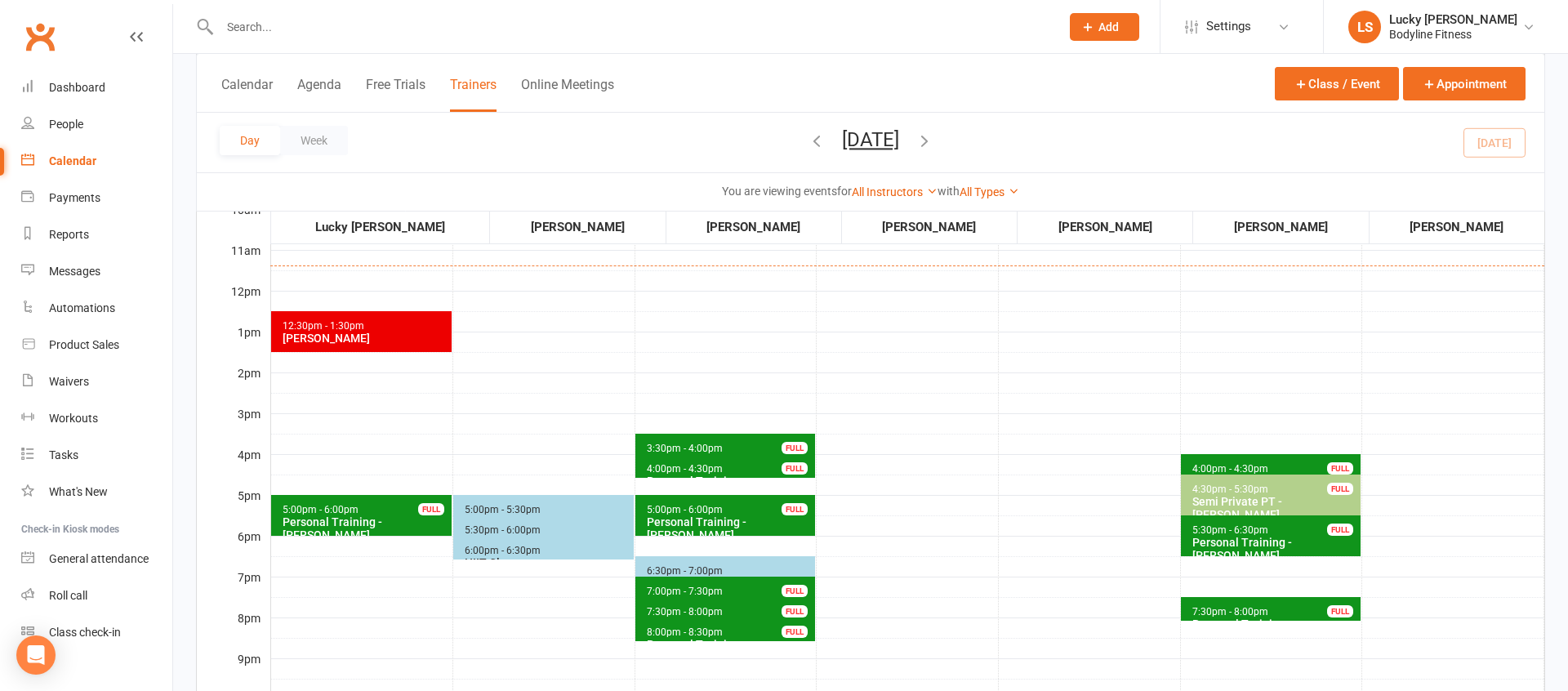
click at [488, 529] on span "5:30pm - 6:00pm" at bounding box center [502, 530] width 77 height 12
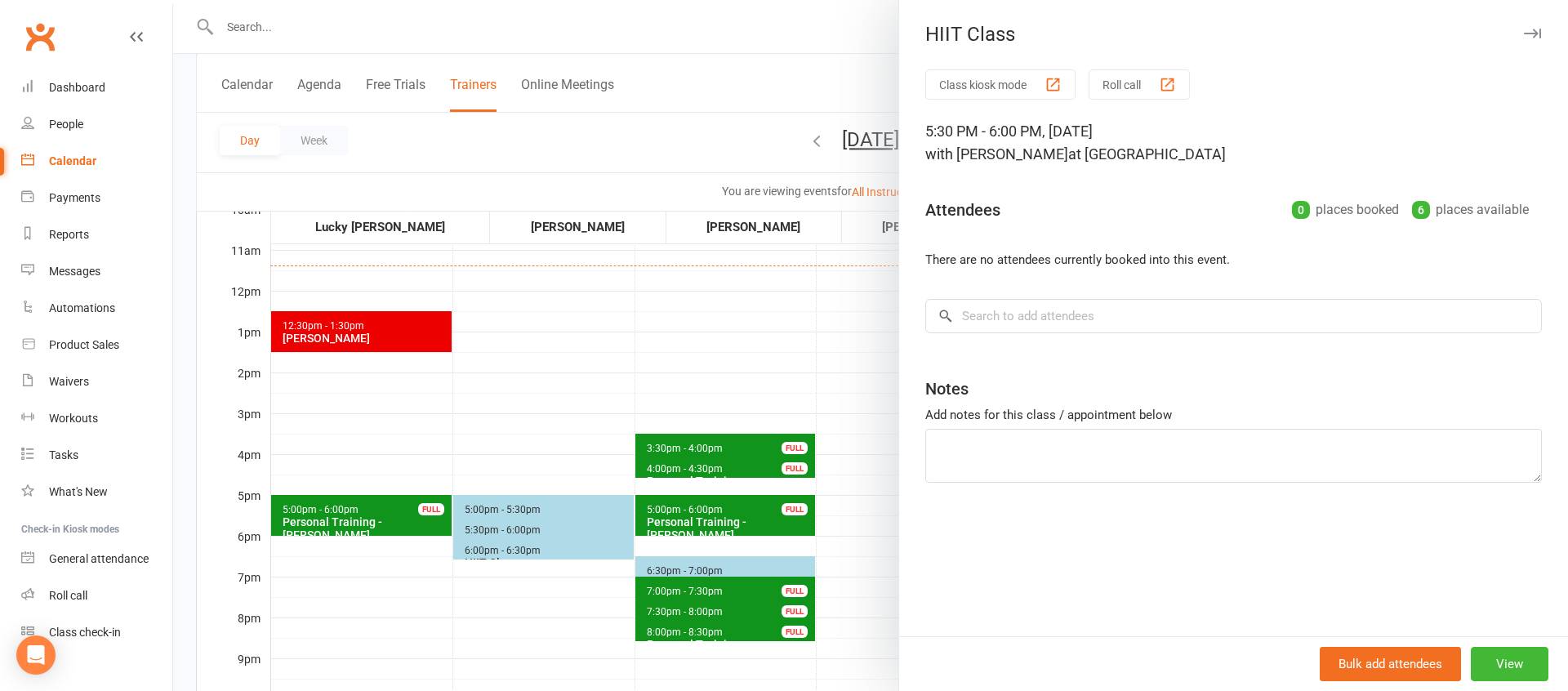
click at [526, 471] on div at bounding box center [870, 346] width 1395 height 691
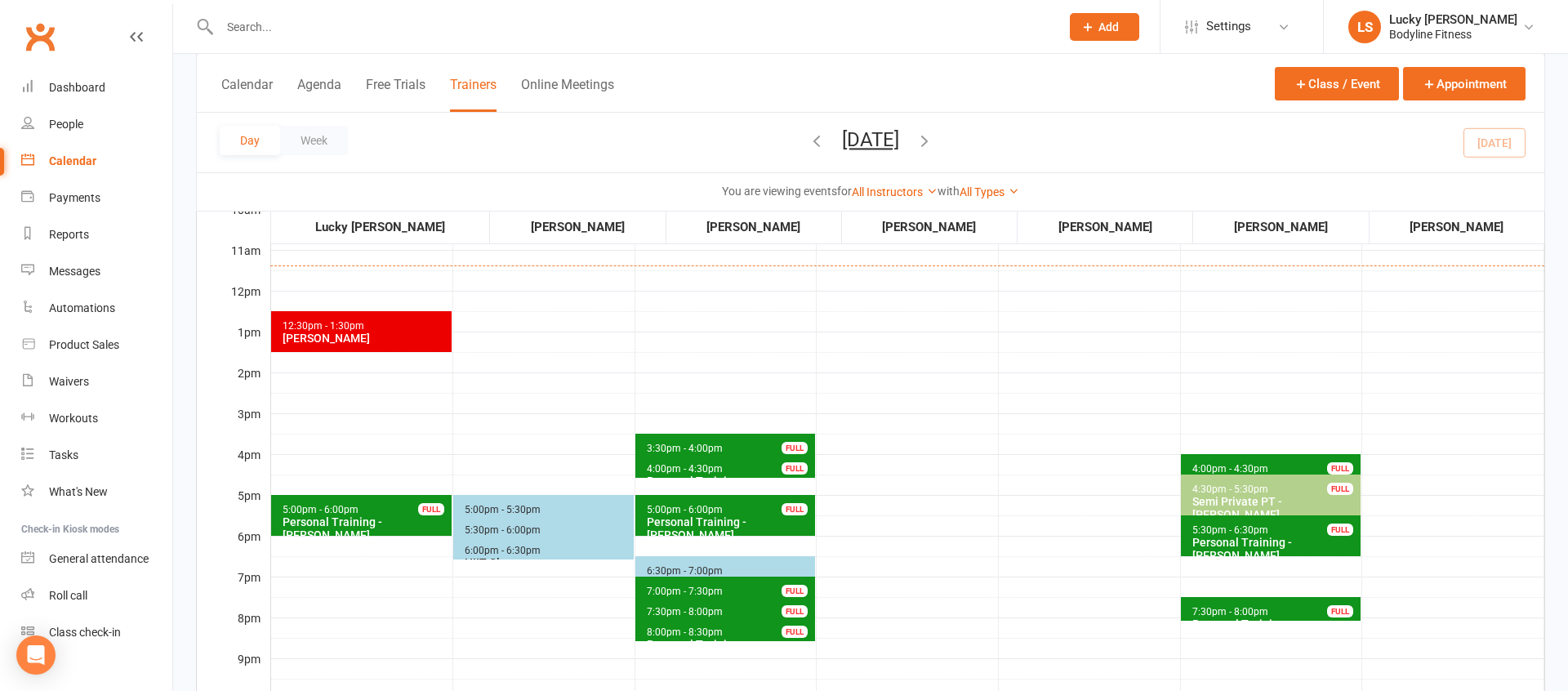
click at [482, 547] on span "6:00pm - 6:30pm" at bounding box center [502, 551] width 77 height 12
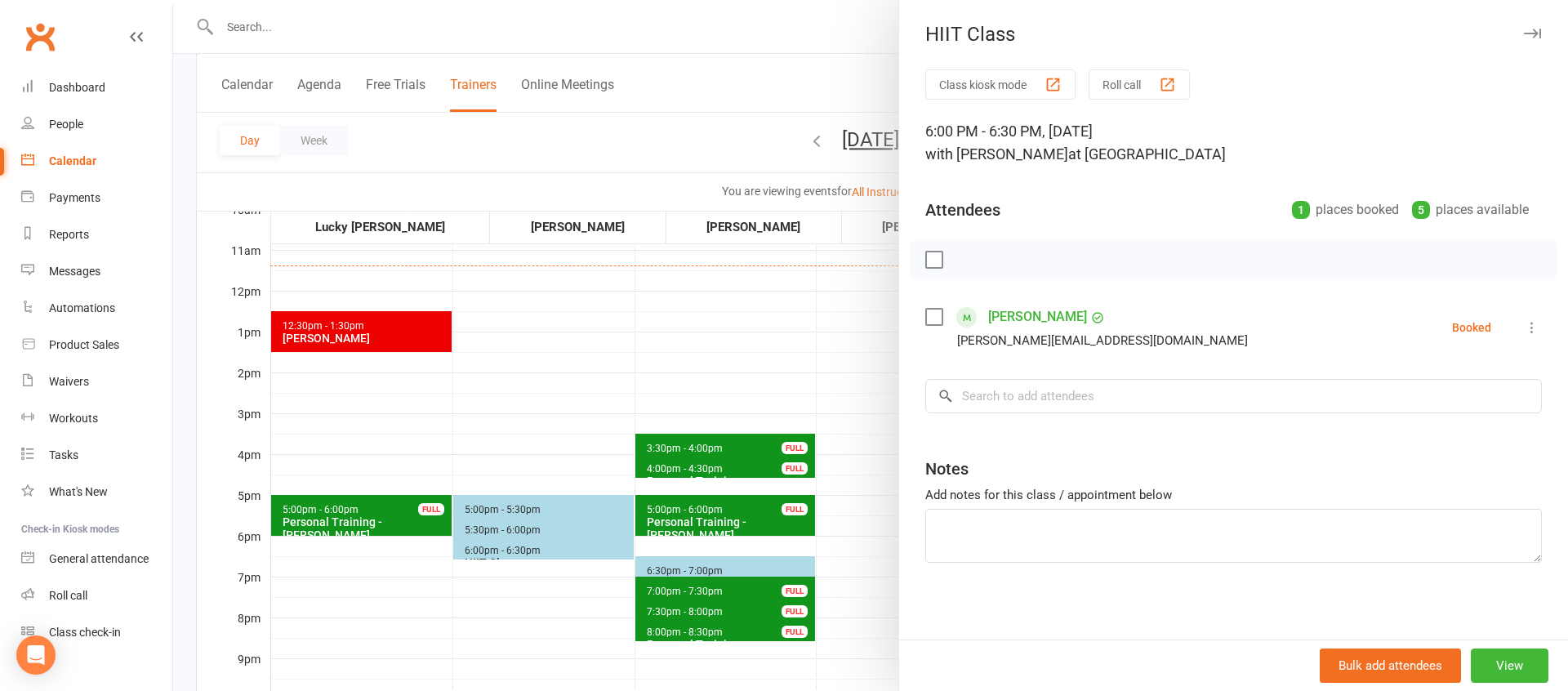
click at [523, 474] on div at bounding box center [870, 346] width 1395 height 691
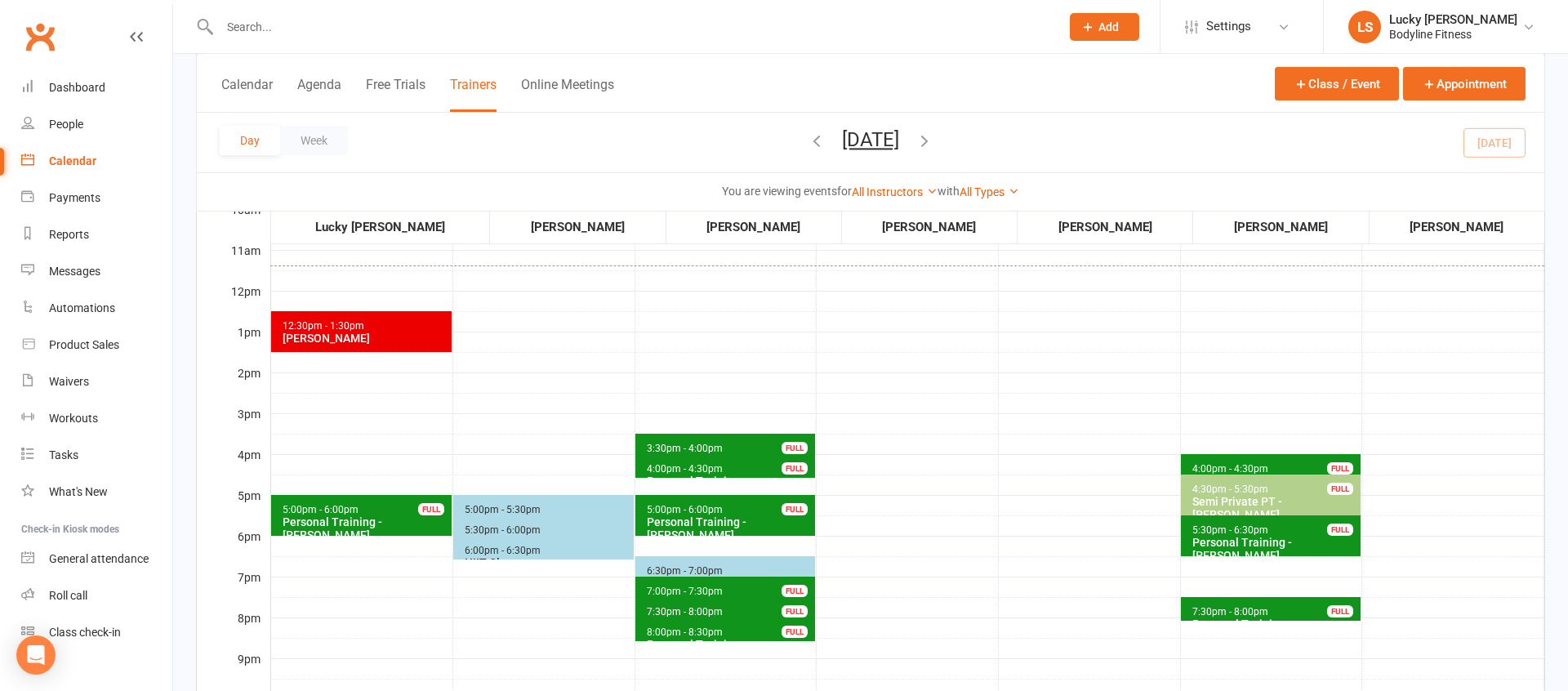
click at [654, 563] on span "6:30pm - 7:00pm Boxing Class" at bounding box center [726, 568] width 181 height 24
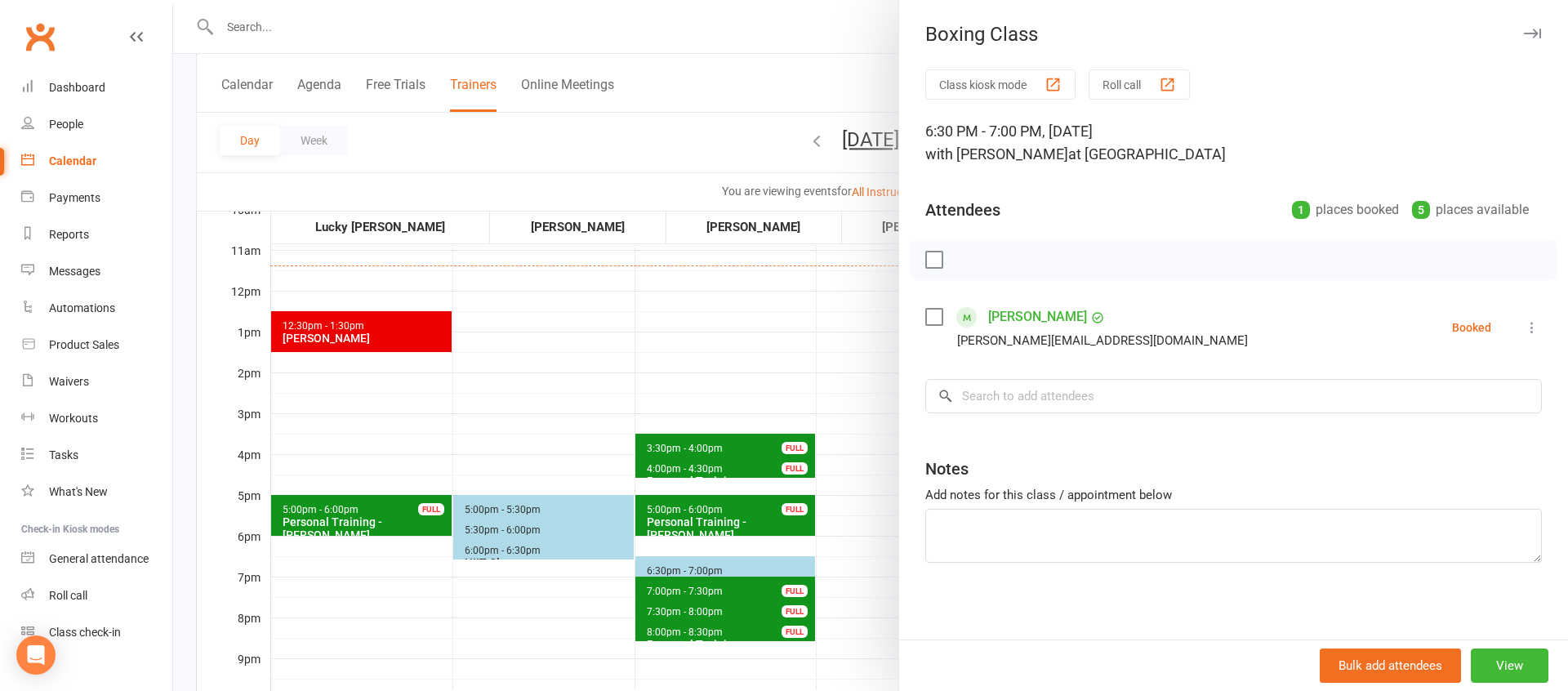
click at [541, 464] on div at bounding box center [870, 346] width 1395 height 691
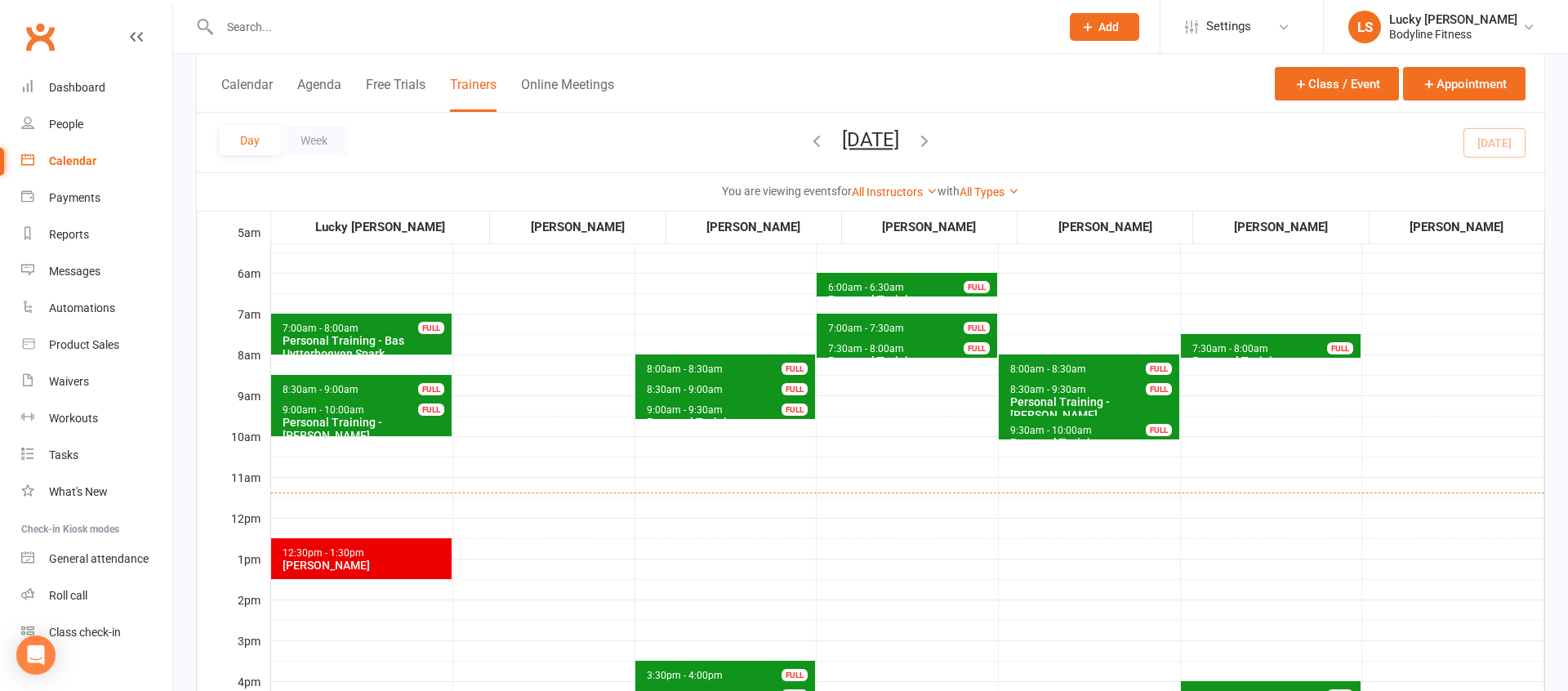
scroll to position [156, 0]
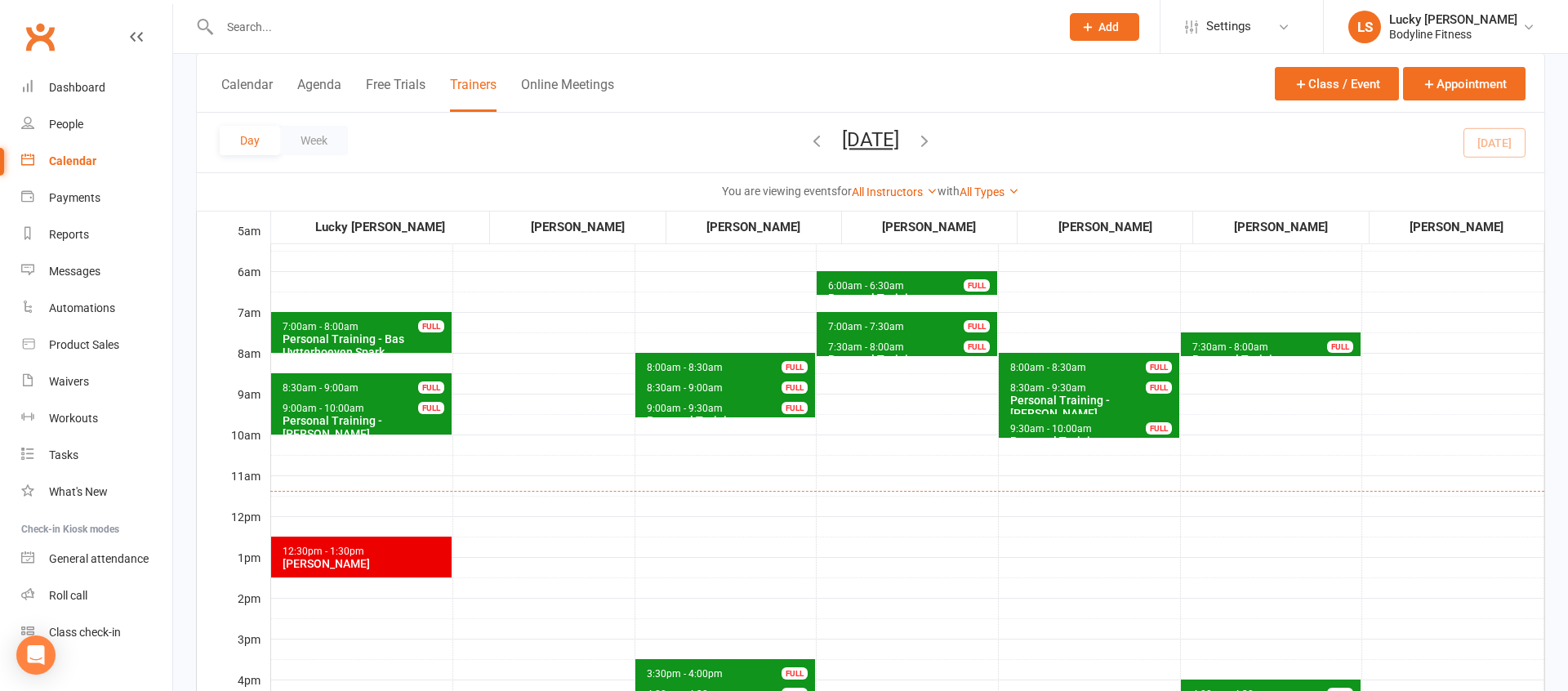
click at [933, 146] on icon "button" at bounding box center [925, 140] width 18 height 18
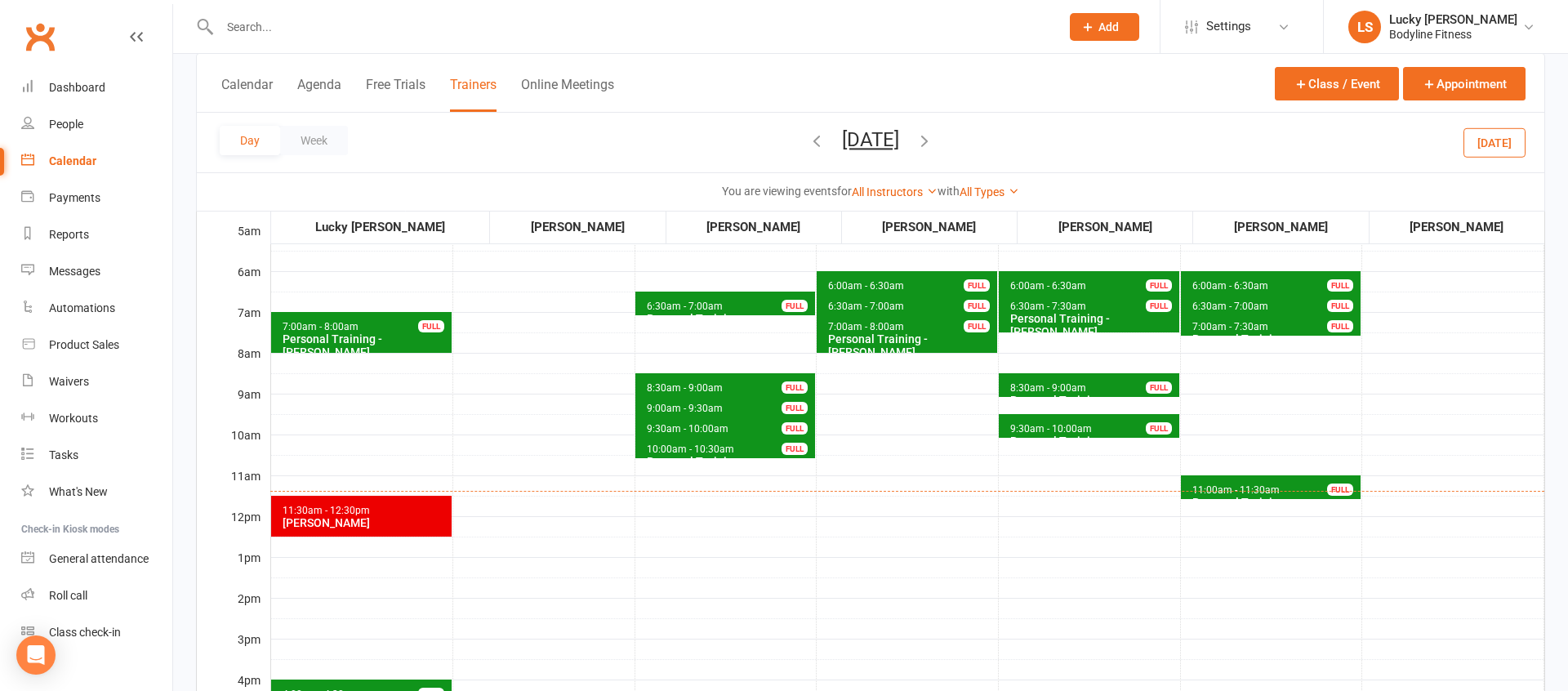
click at [1204, 278] on span "6:00am - 6:30am Personal Training - [PERSON_NAME] FULL" at bounding box center [1271, 283] width 181 height 24
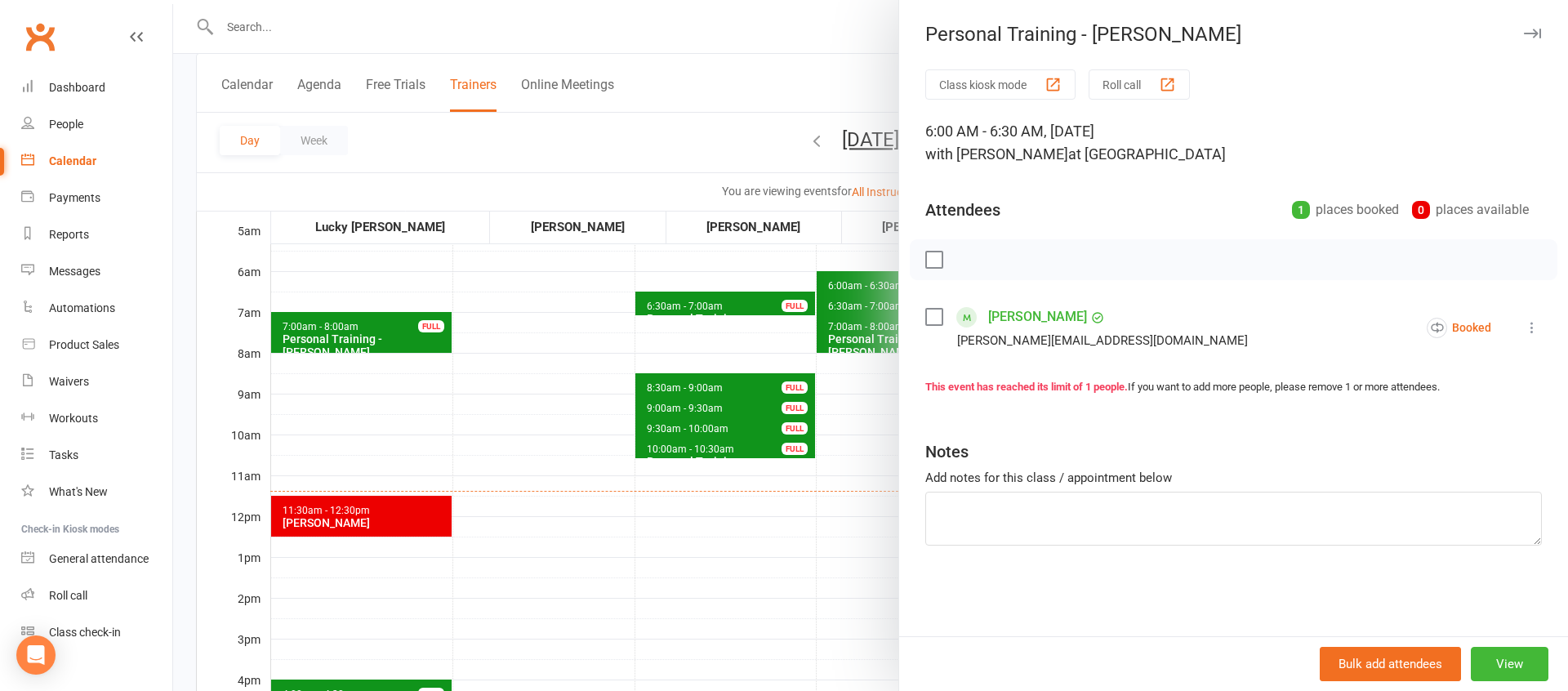
click at [825, 467] on div at bounding box center [870, 346] width 1395 height 691
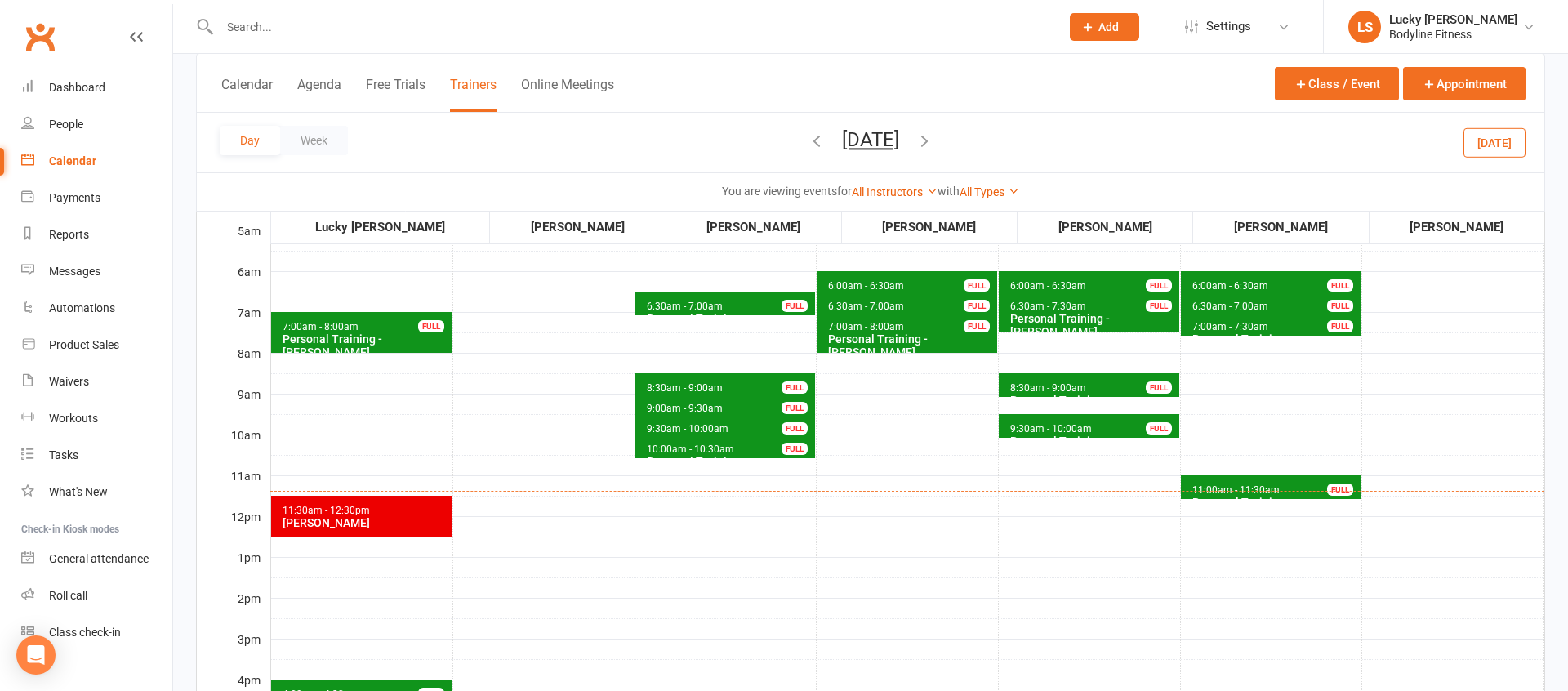
click at [1242, 304] on span "6:30am - 7:00am" at bounding box center [1230, 307] width 77 height 12
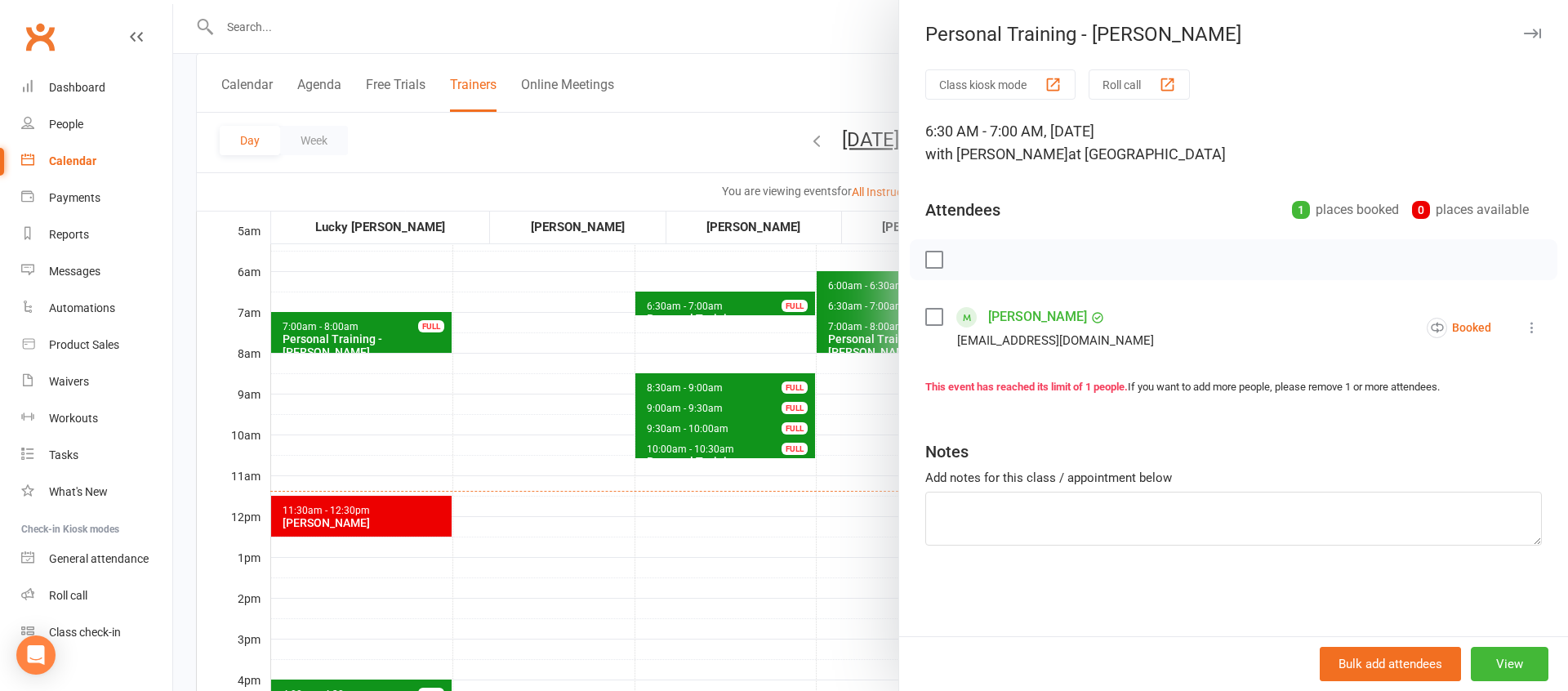
click at [803, 477] on div at bounding box center [870, 346] width 1395 height 691
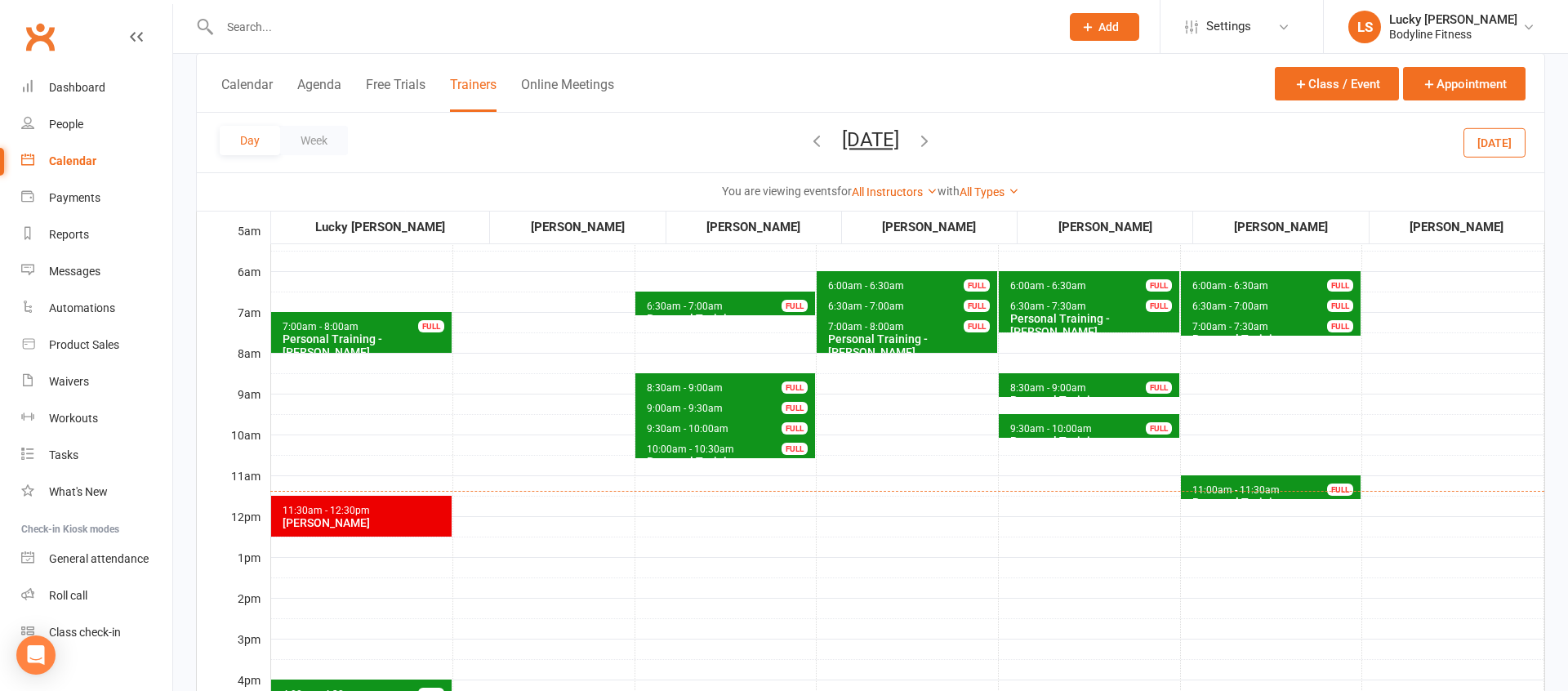
click at [1219, 329] on span "7:00am - 7:30am" at bounding box center [1230, 327] width 77 height 12
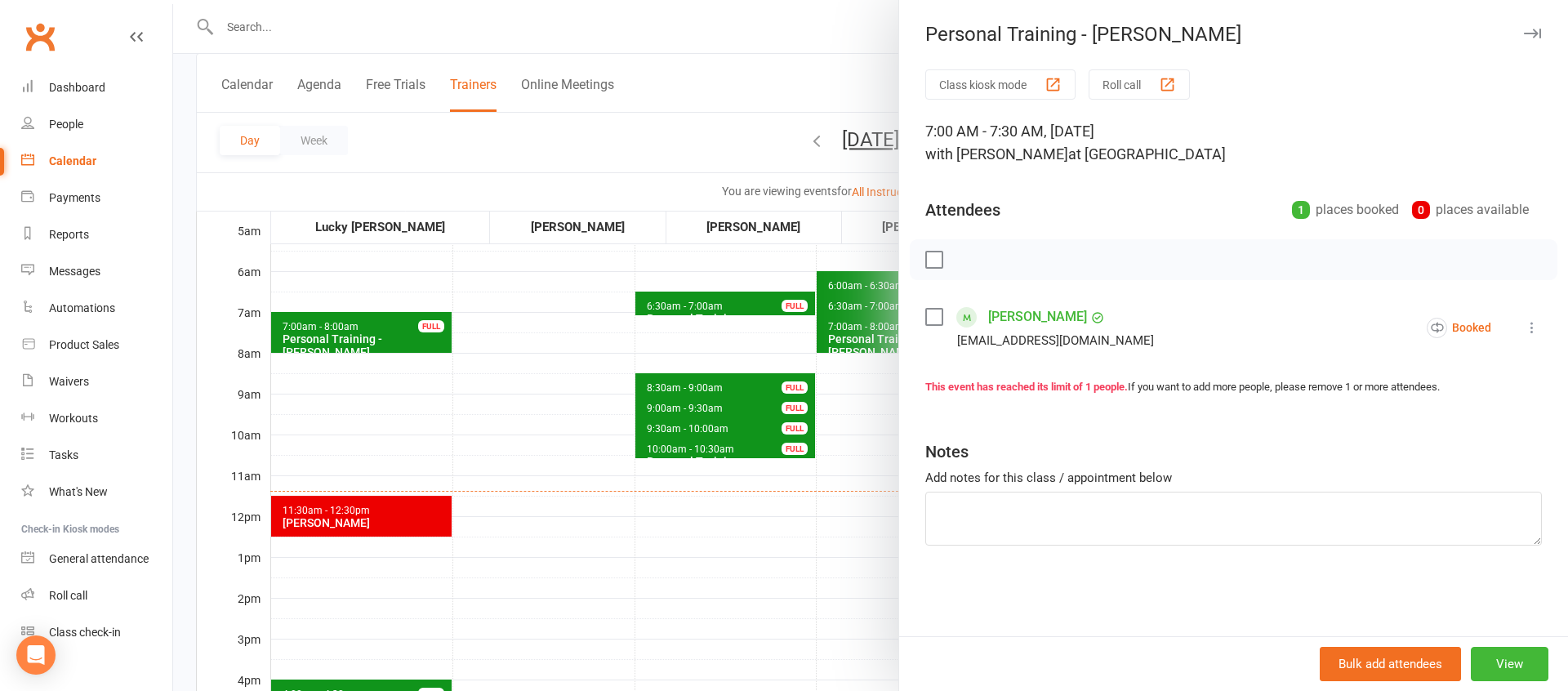
click at [804, 459] on div at bounding box center [870, 346] width 1395 height 691
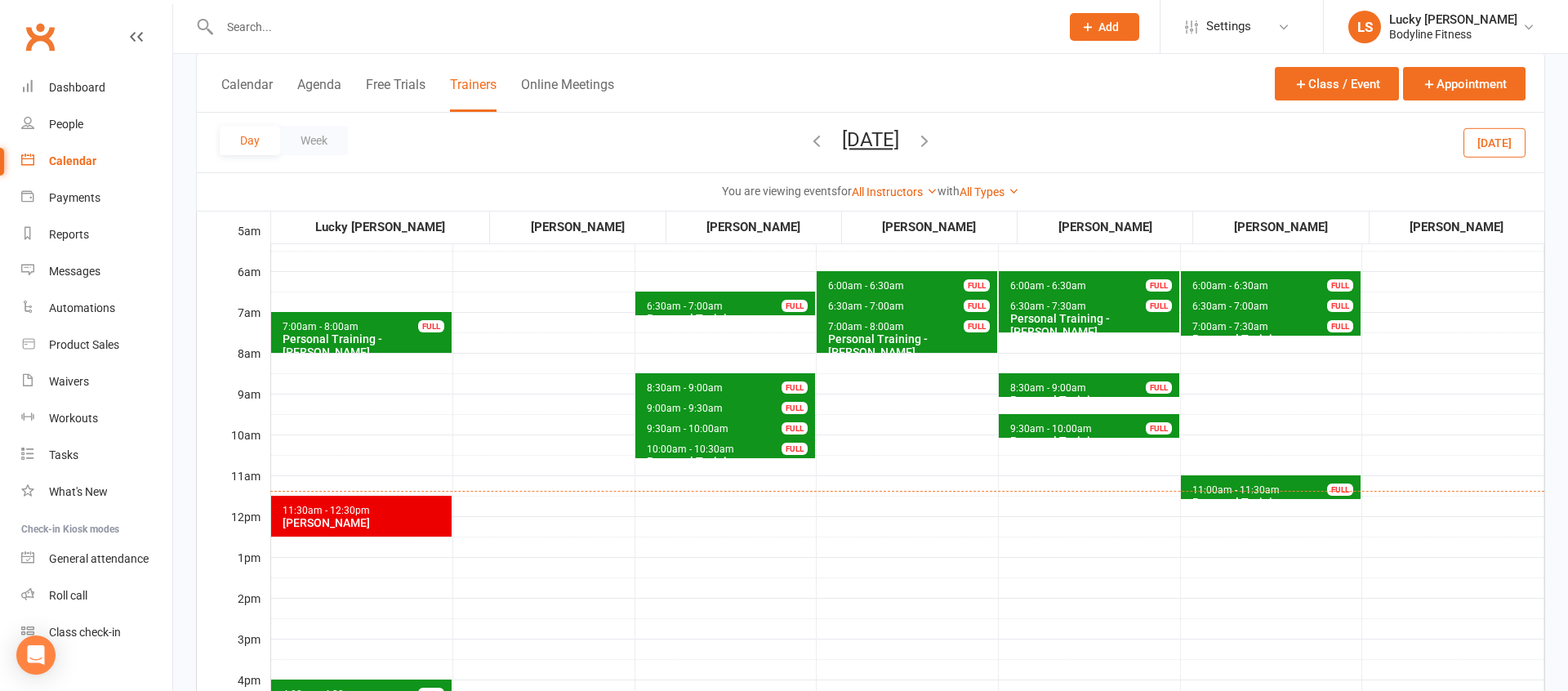
click at [807, 140] on icon "button" at bounding box center [816, 140] width 18 height 18
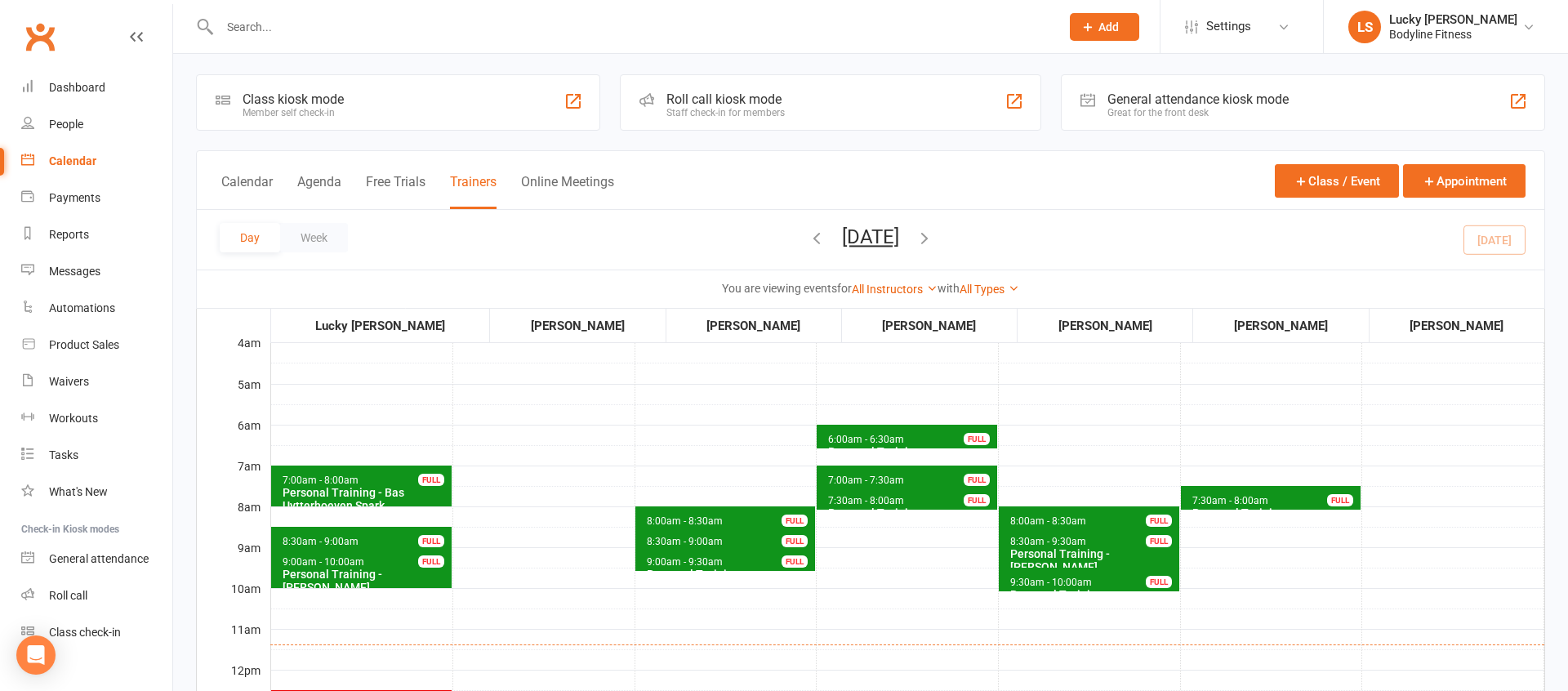
scroll to position [0, 0]
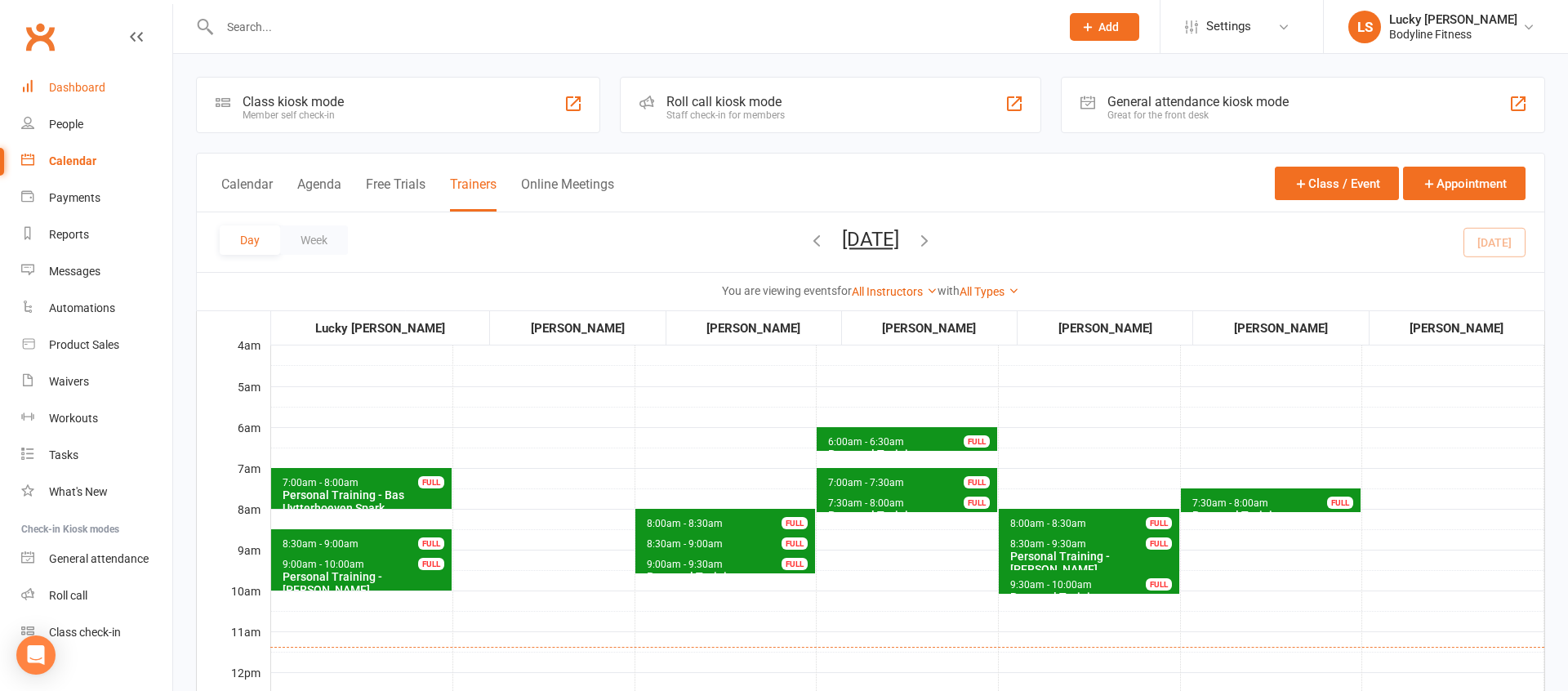
click at [88, 86] on div "Dashboard" at bounding box center [76, 86] width 57 height 13
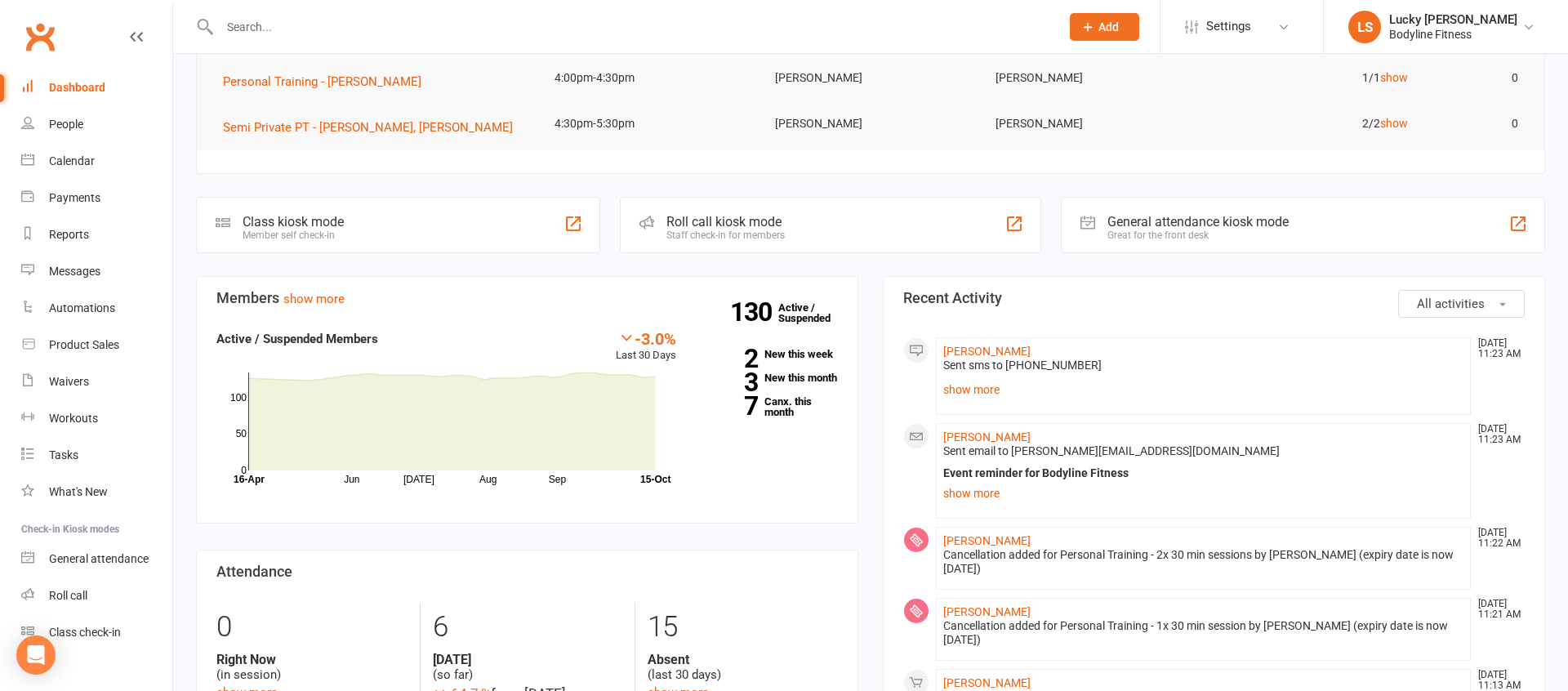
scroll to position [288, 0]
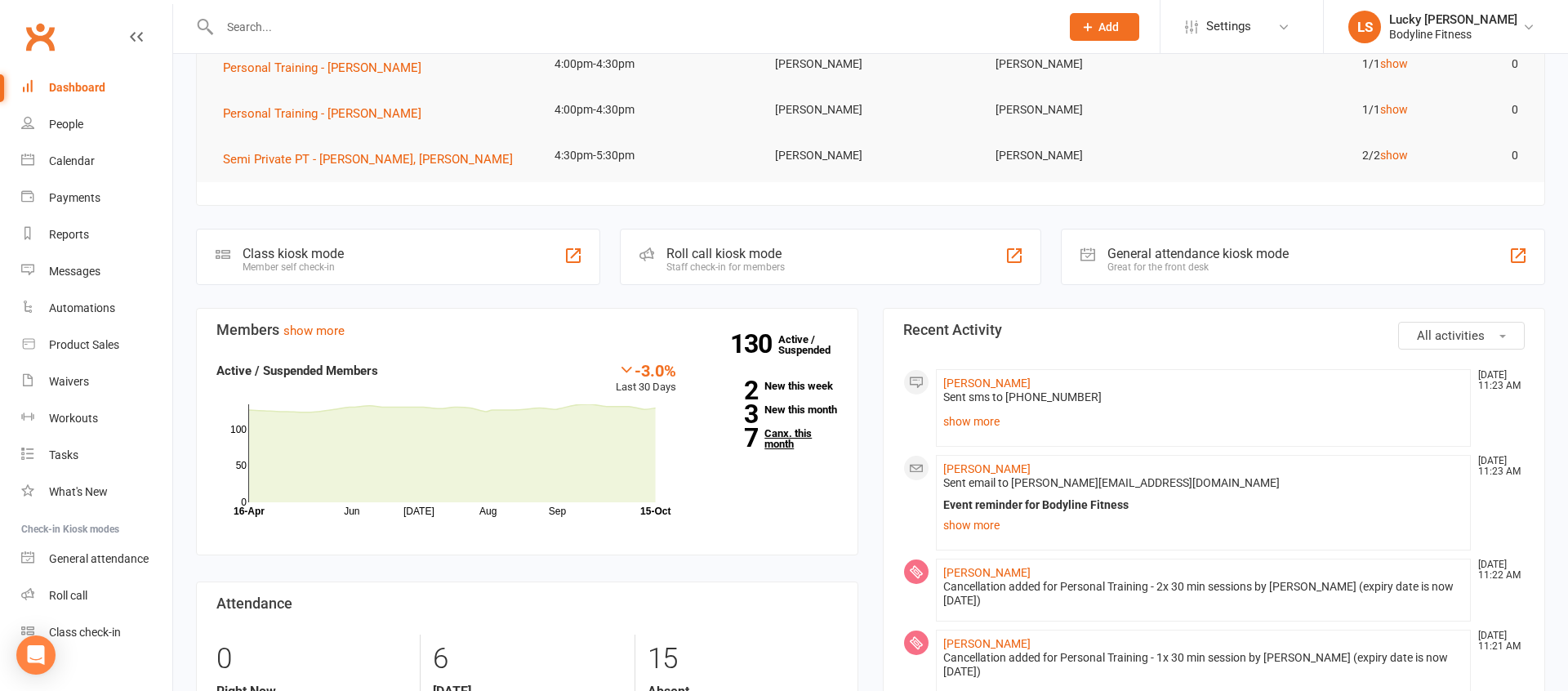
click at [784, 447] on link "7 Canx. this month" at bounding box center [770, 438] width 137 height 21
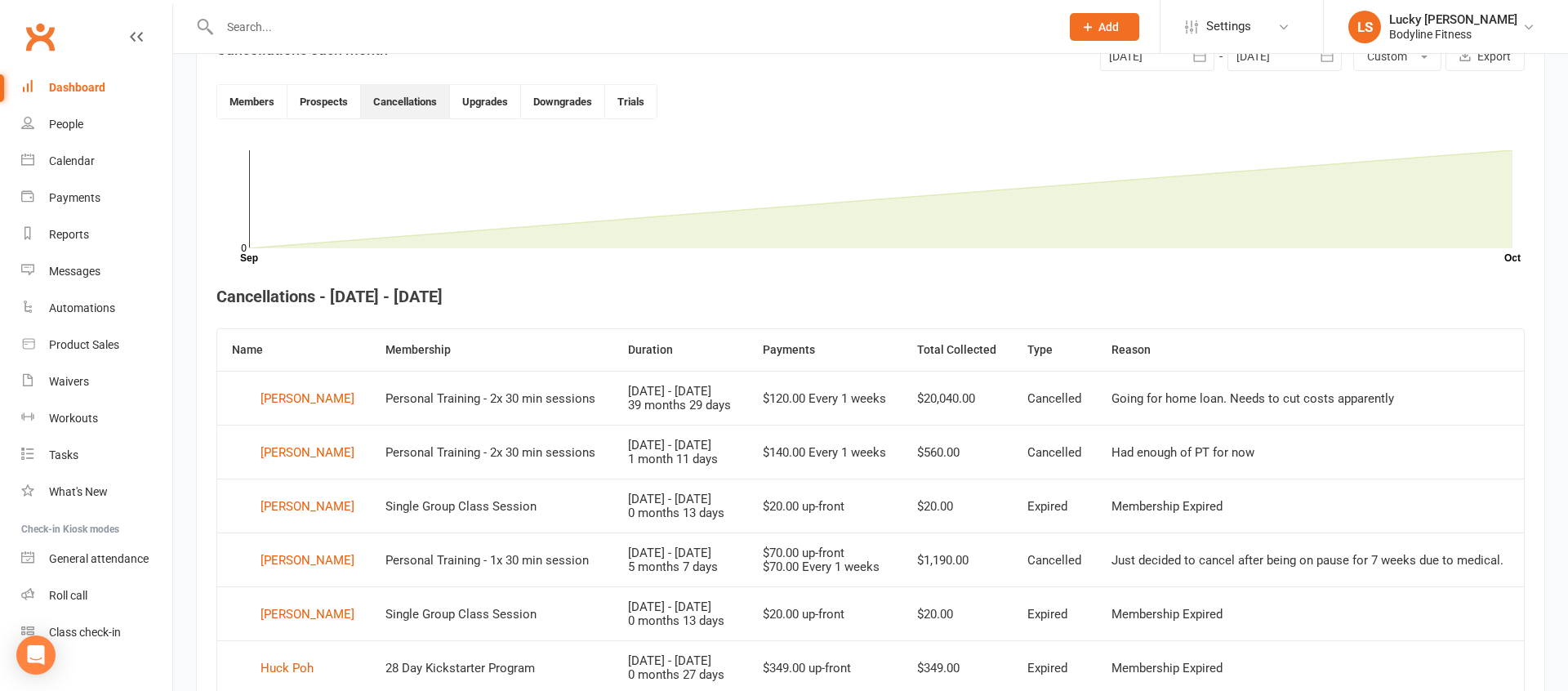
scroll to position [394, 0]
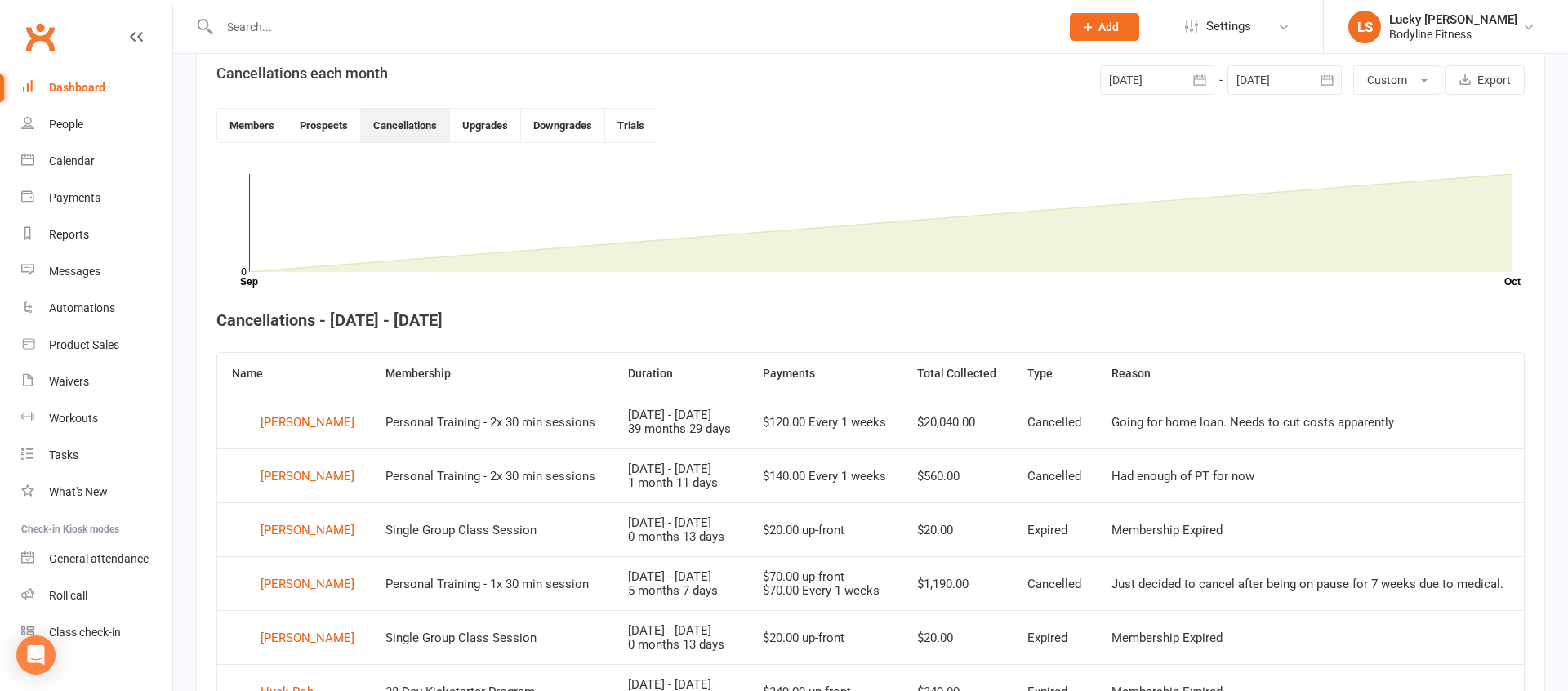
click at [1179, 80] on div at bounding box center [1157, 80] width 114 height 30
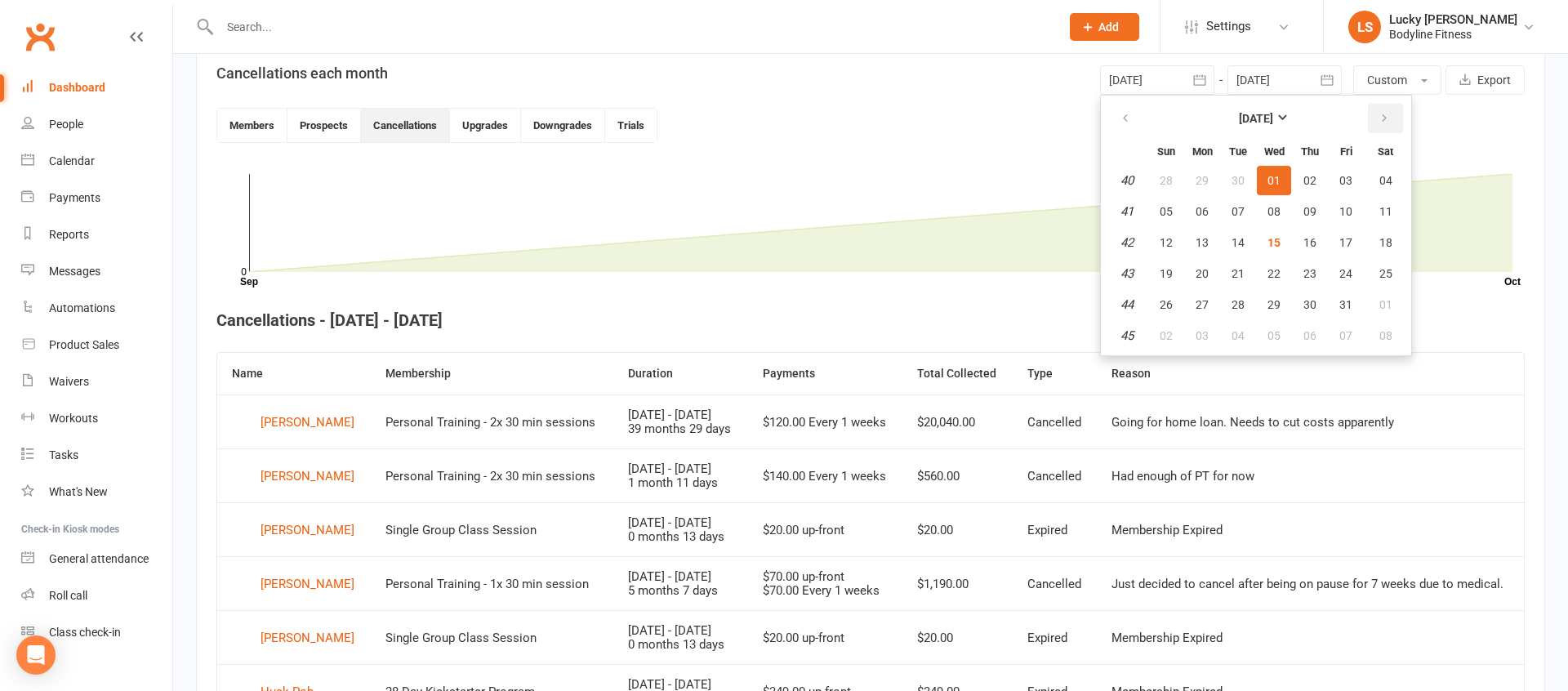
click at [1388, 119] on icon "button" at bounding box center [1384, 118] width 12 height 13
drag, startPoint x: 1379, startPoint y: 181, endPoint x: 1288, endPoint y: 119, distance: 110.1
click at [1379, 181] on span "01" at bounding box center [1385, 180] width 13 height 13
type input "[DATE]"
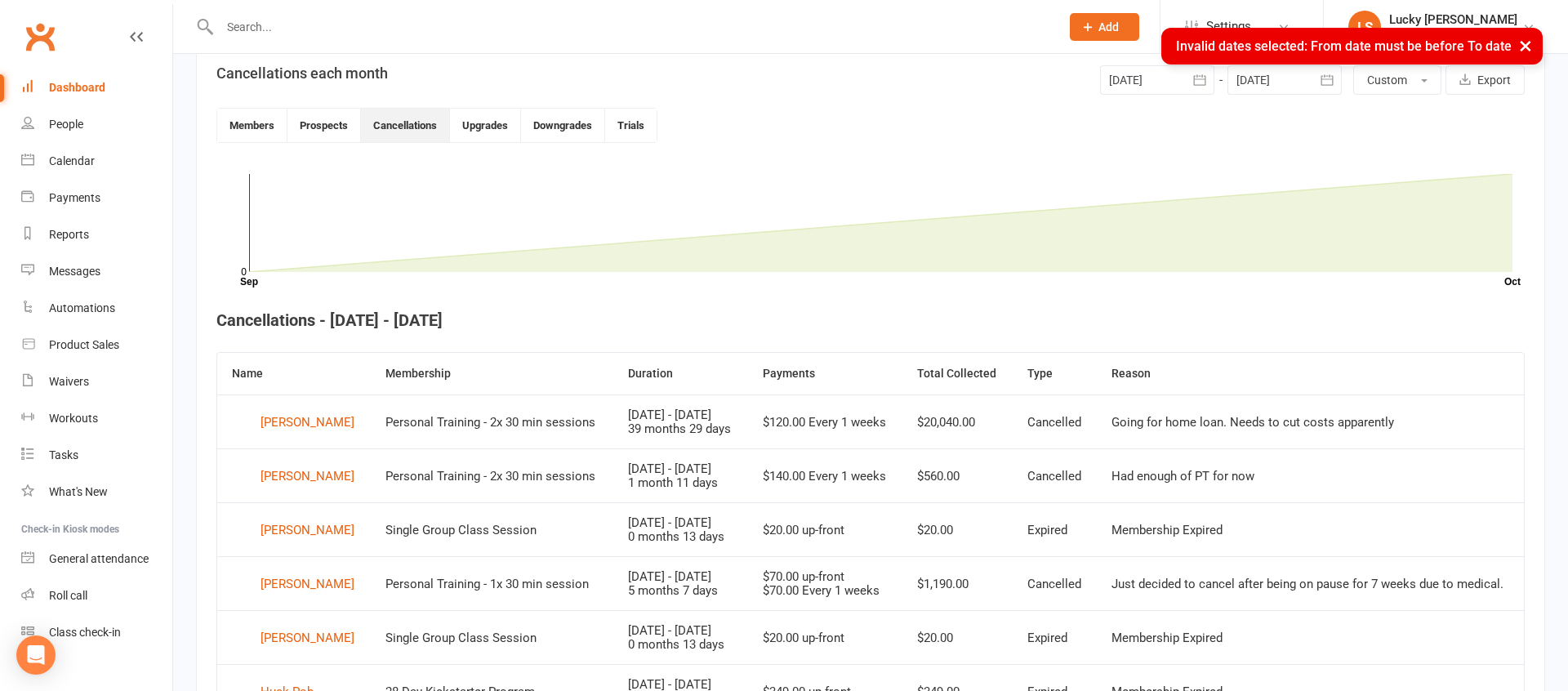
click at [1264, 81] on div at bounding box center [1284, 80] width 114 height 30
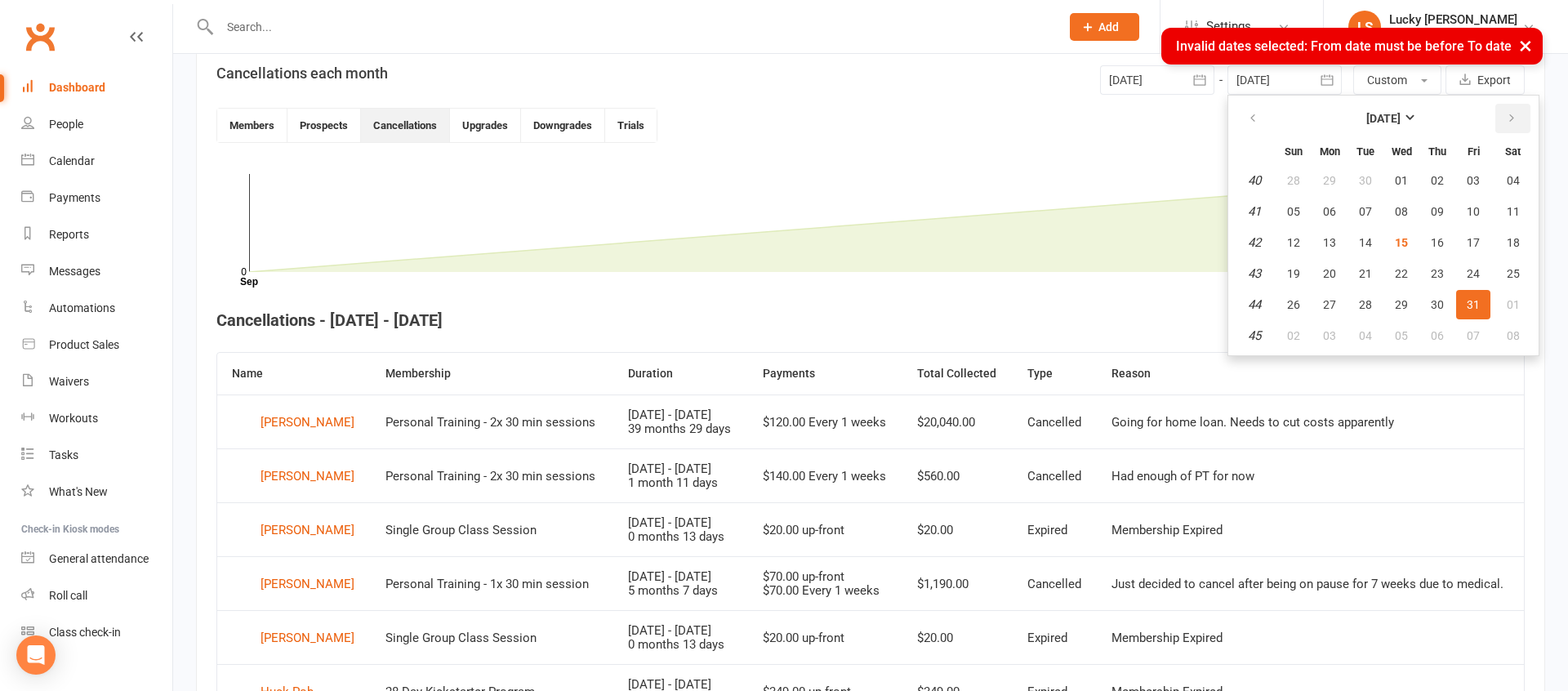
click at [1513, 120] on icon "button" at bounding box center [1512, 118] width 12 height 13
click at [1292, 335] on span "30" at bounding box center [1293, 335] width 13 height 13
type input "[DATE]"
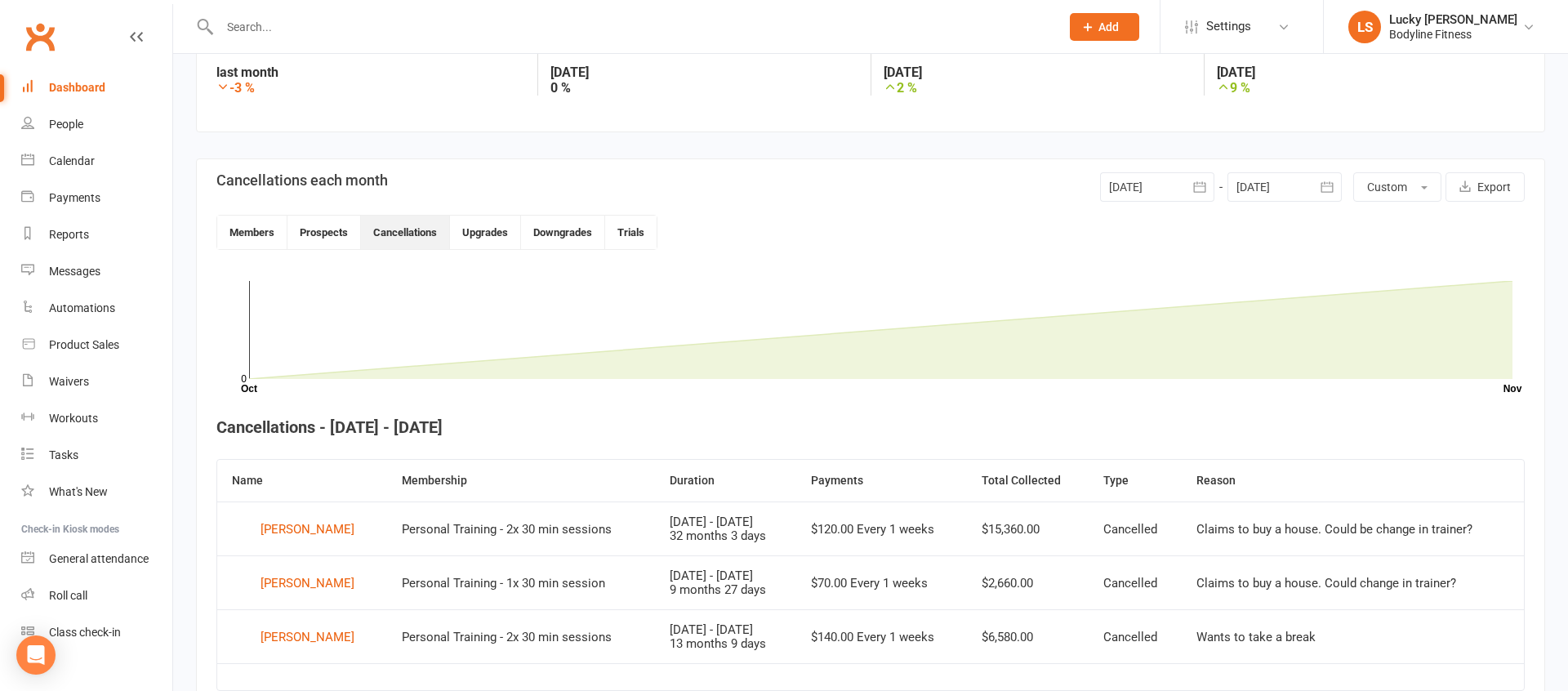
scroll to position [0, 0]
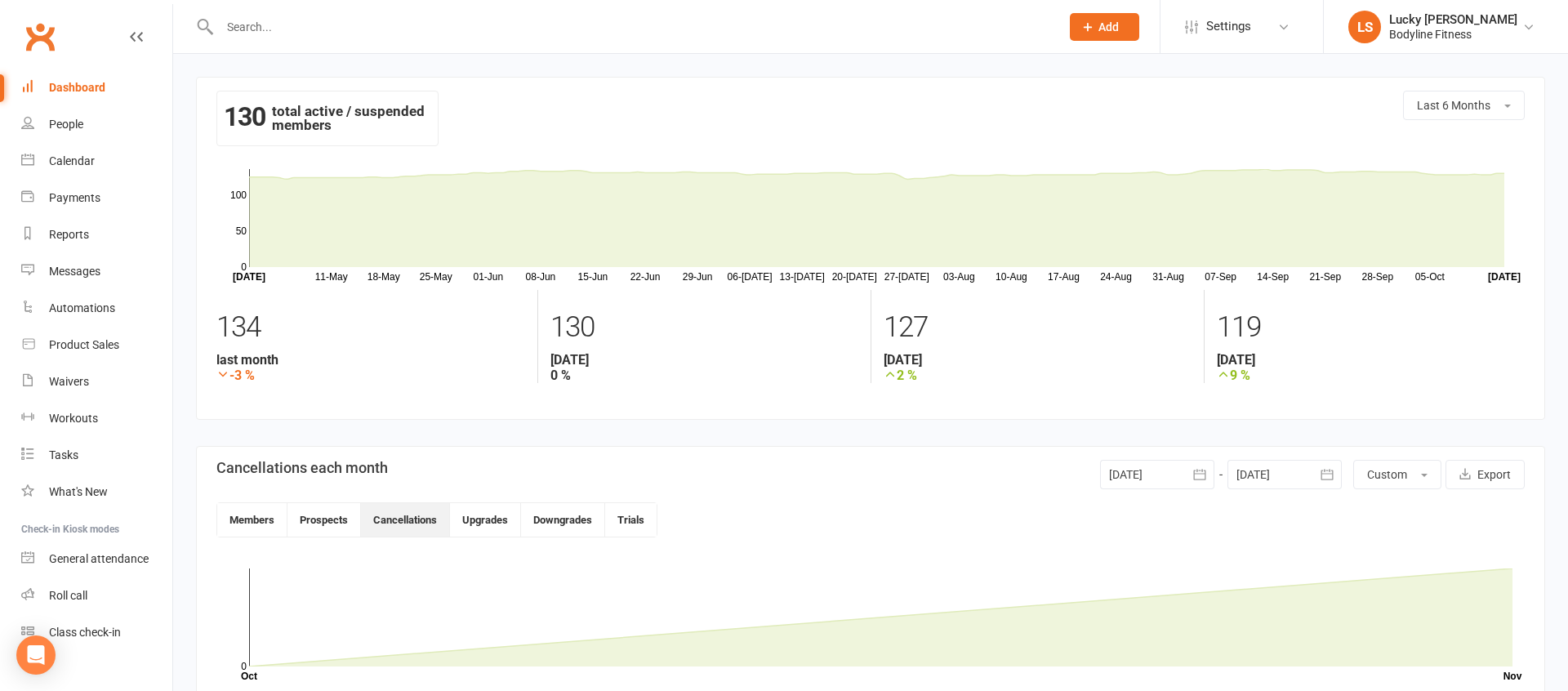
click at [68, 89] on div "Dashboard" at bounding box center [76, 86] width 57 height 13
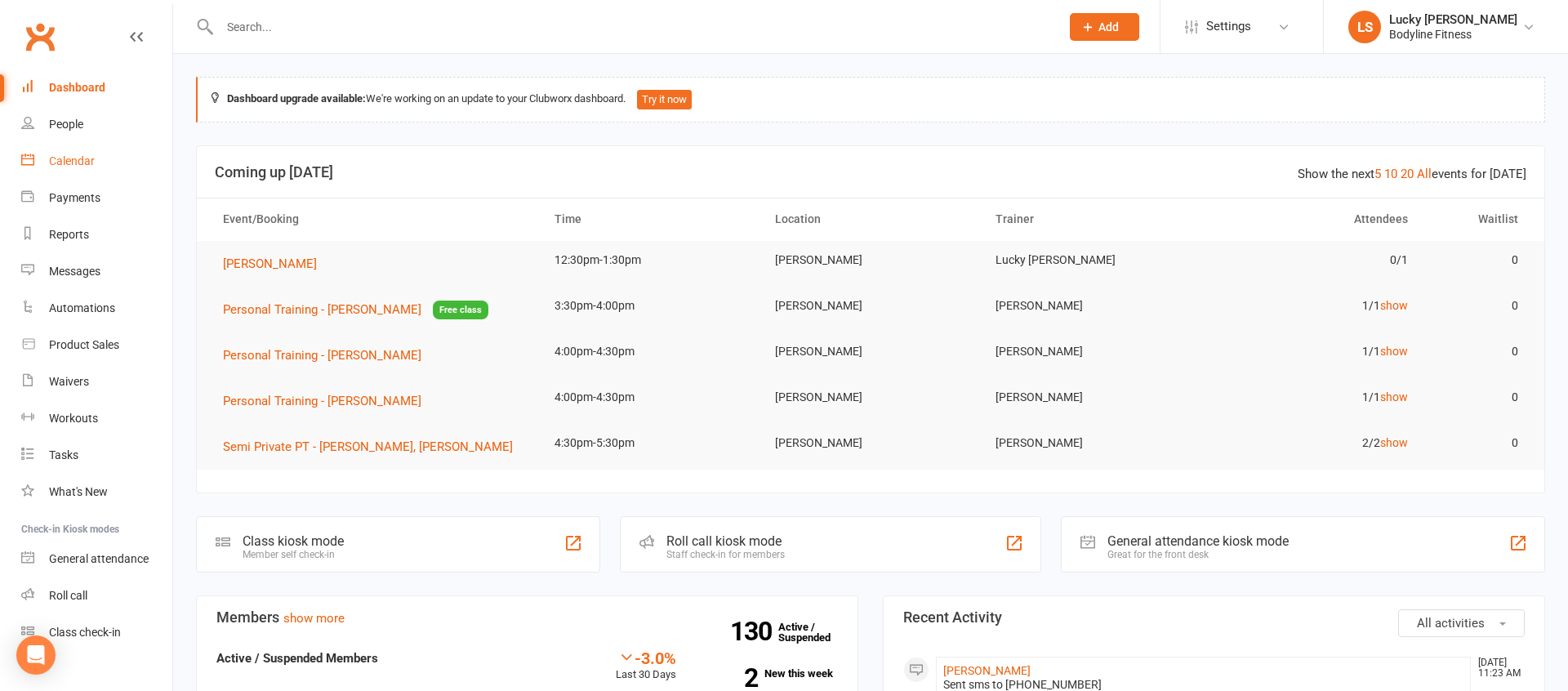
click at [61, 150] on link "Calendar" at bounding box center [96, 161] width 151 height 37
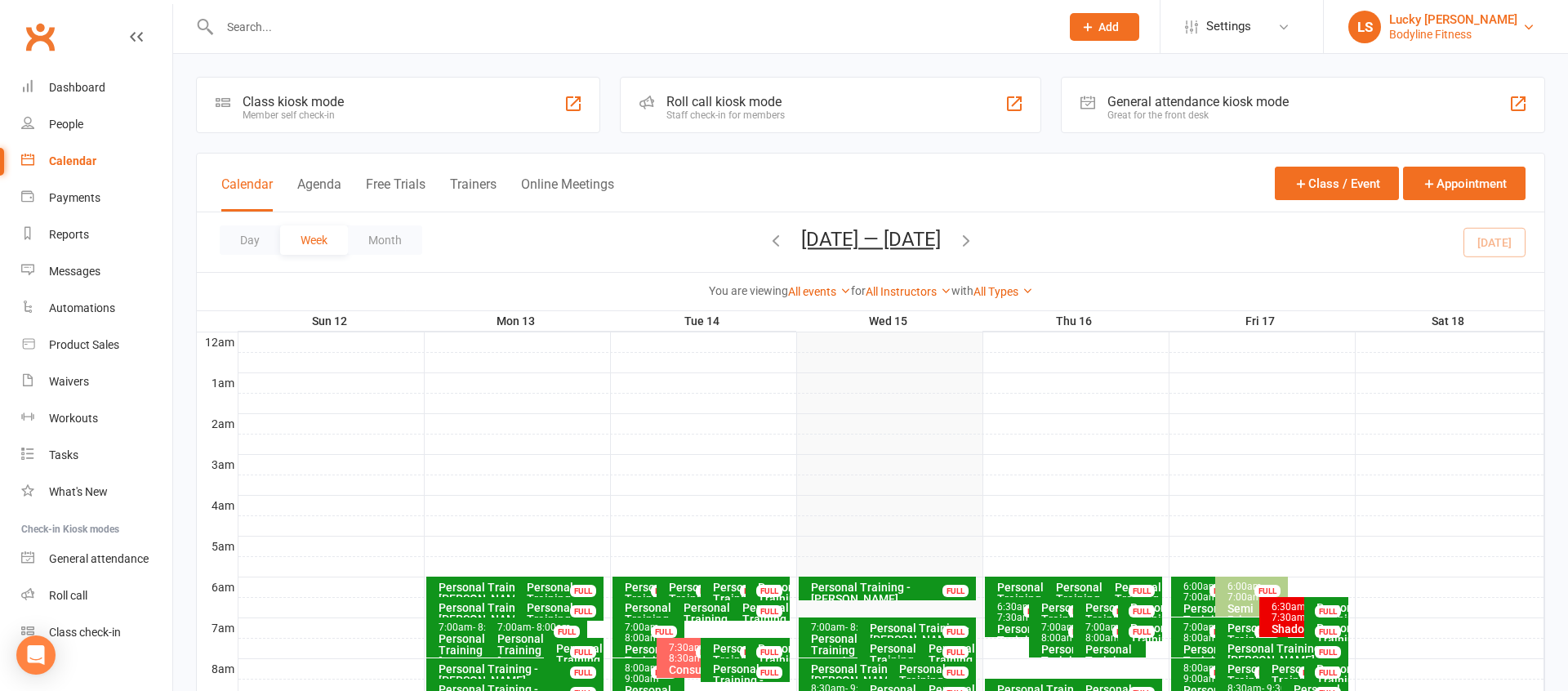
click at [1452, 24] on div "Lucky [PERSON_NAME]" at bounding box center [1453, 19] width 128 height 15
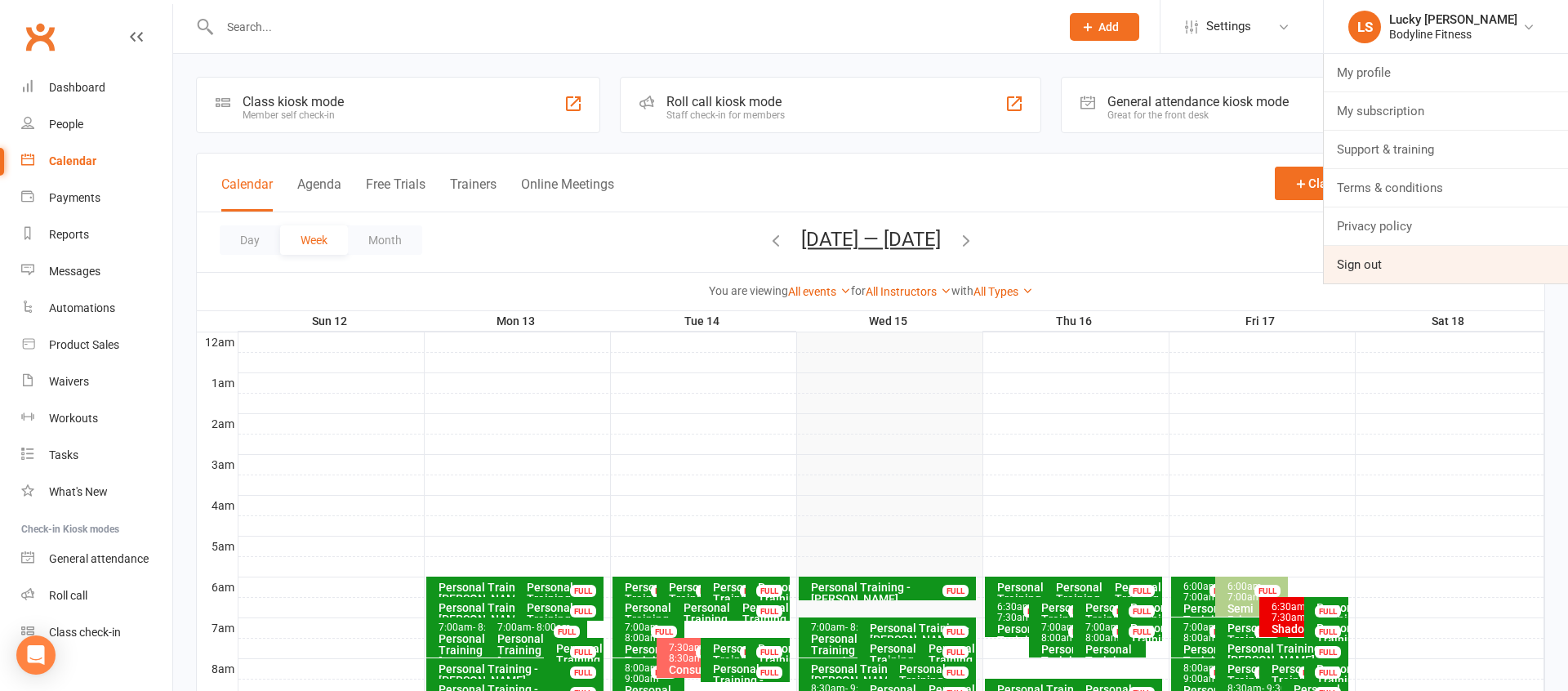
click at [1375, 265] on link "Sign out" at bounding box center [1446, 265] width 244 height 38
